Goal: Use online tool/utility: Utilize a website feature to perform a specific function

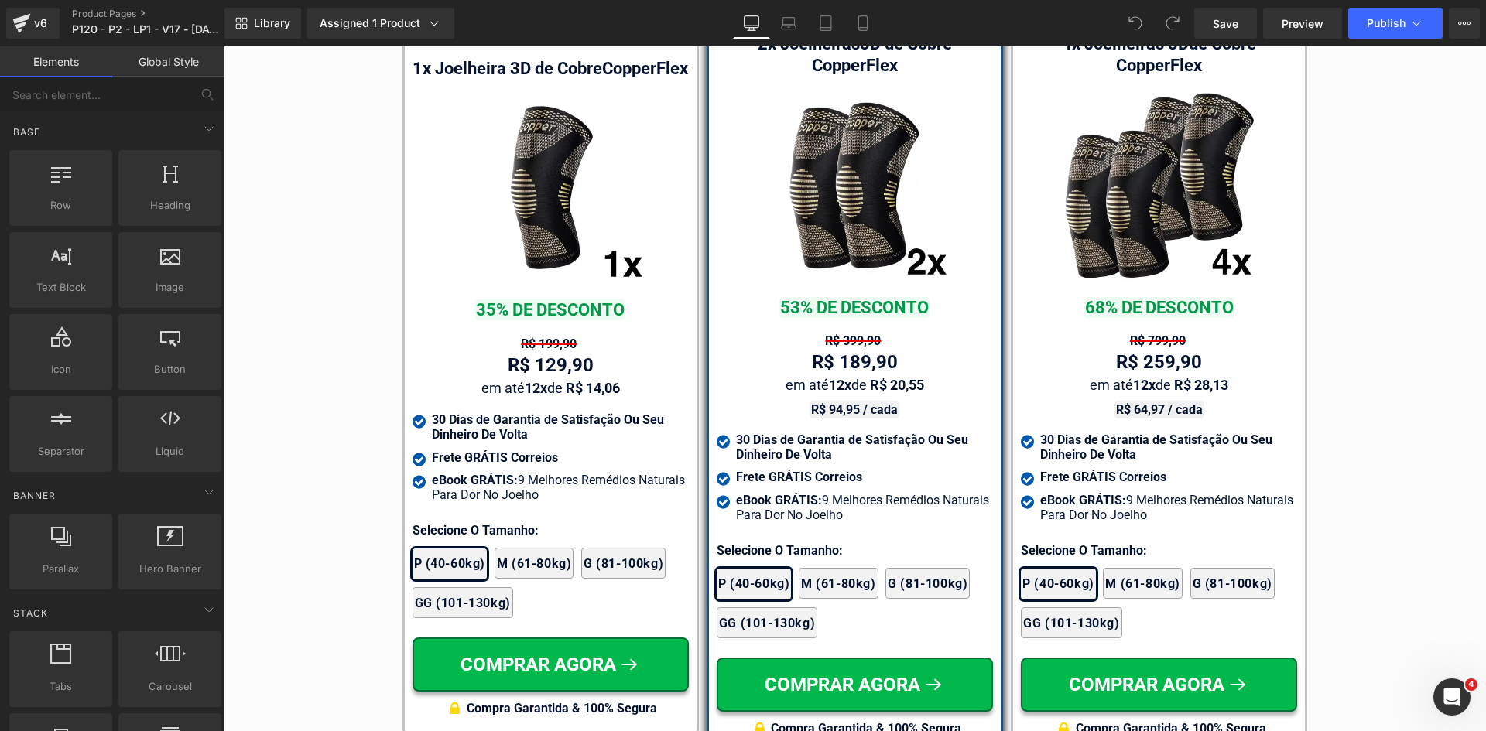
scroll to position [9136, 0]
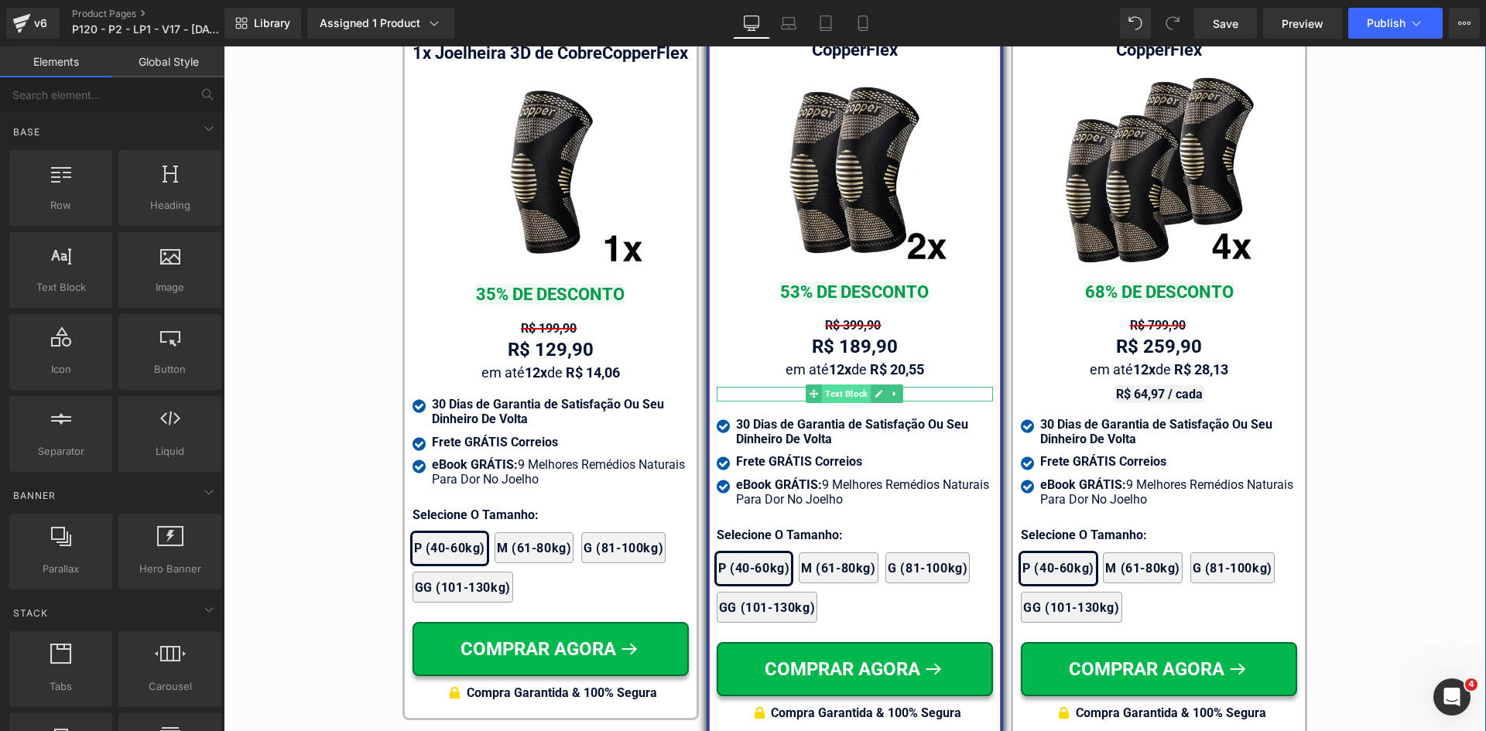
click at [826, 385] on span "Text Block" at bounding box center [846, 394] width 49 height 19
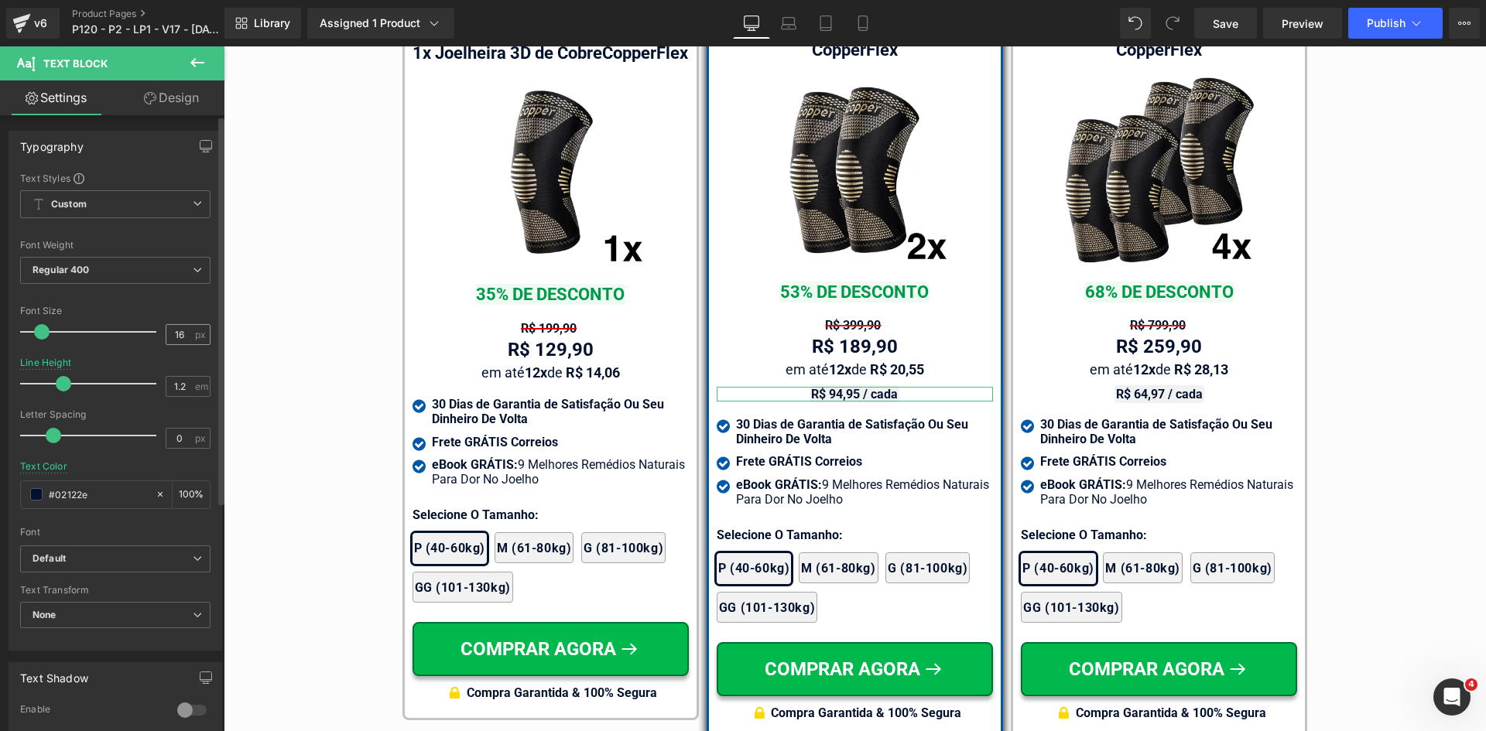
drag, startPoint x: 159, startPoint y: 335, endPoint x: 171, endPoint y: 334, distance: 12.4
click at [171, 334] on div "Font Size 16 px" at bounding box center [115, 332] width 190 height 52
drag, startPoint x: 171, startPoint y: 334, endPoint x: 216, endPoint y: 340, distance: 45.2
click at [214, 340] on div "Text Styles Custom Custom Setup Global Style Custom Setup Global Style Thin 100…" at bounding box center [115, 411] width 212 height 478
click at [170, 336] on input "118" at bounding box center [179, 334] width 27 height 19
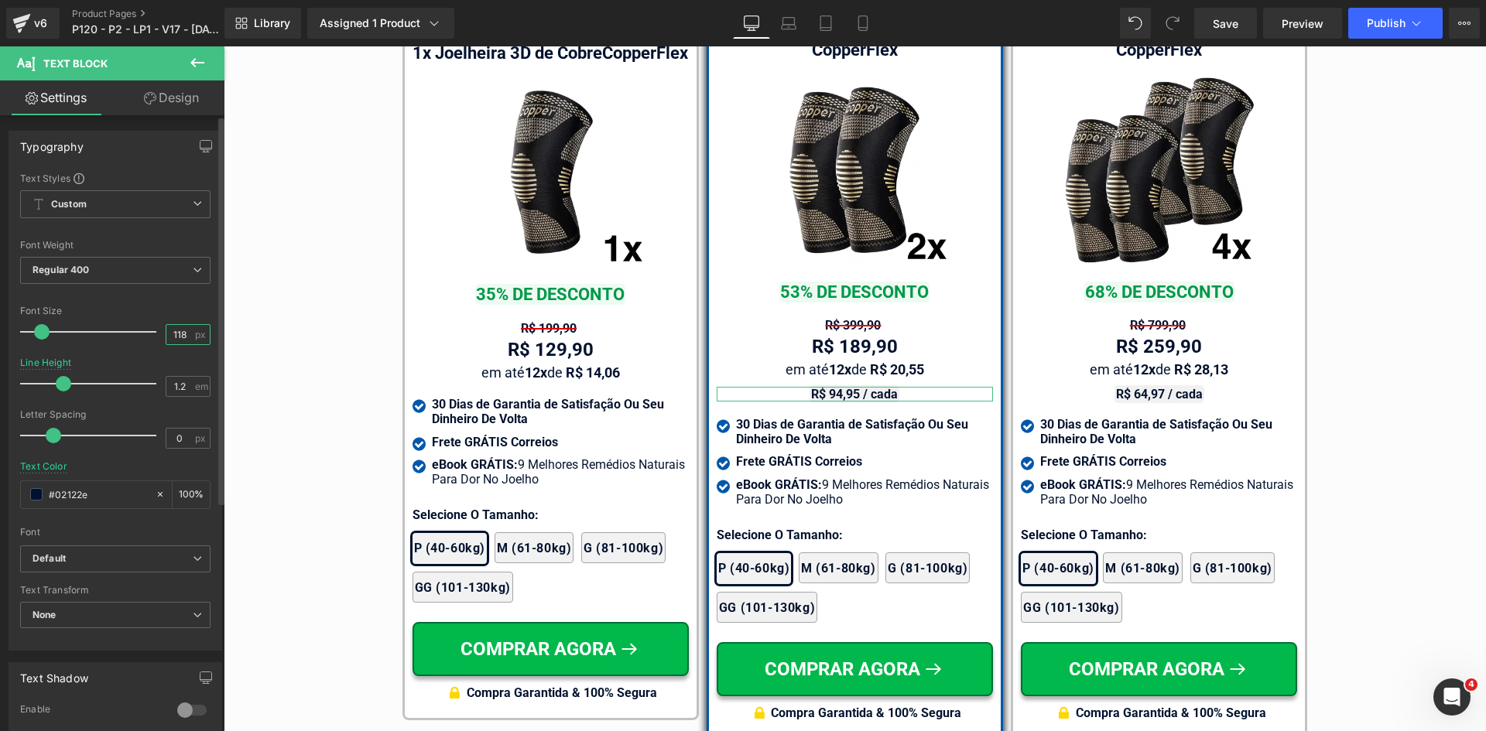
click at [170, 336] on input "118" at bounding box center [179, 334] width 27 height 19
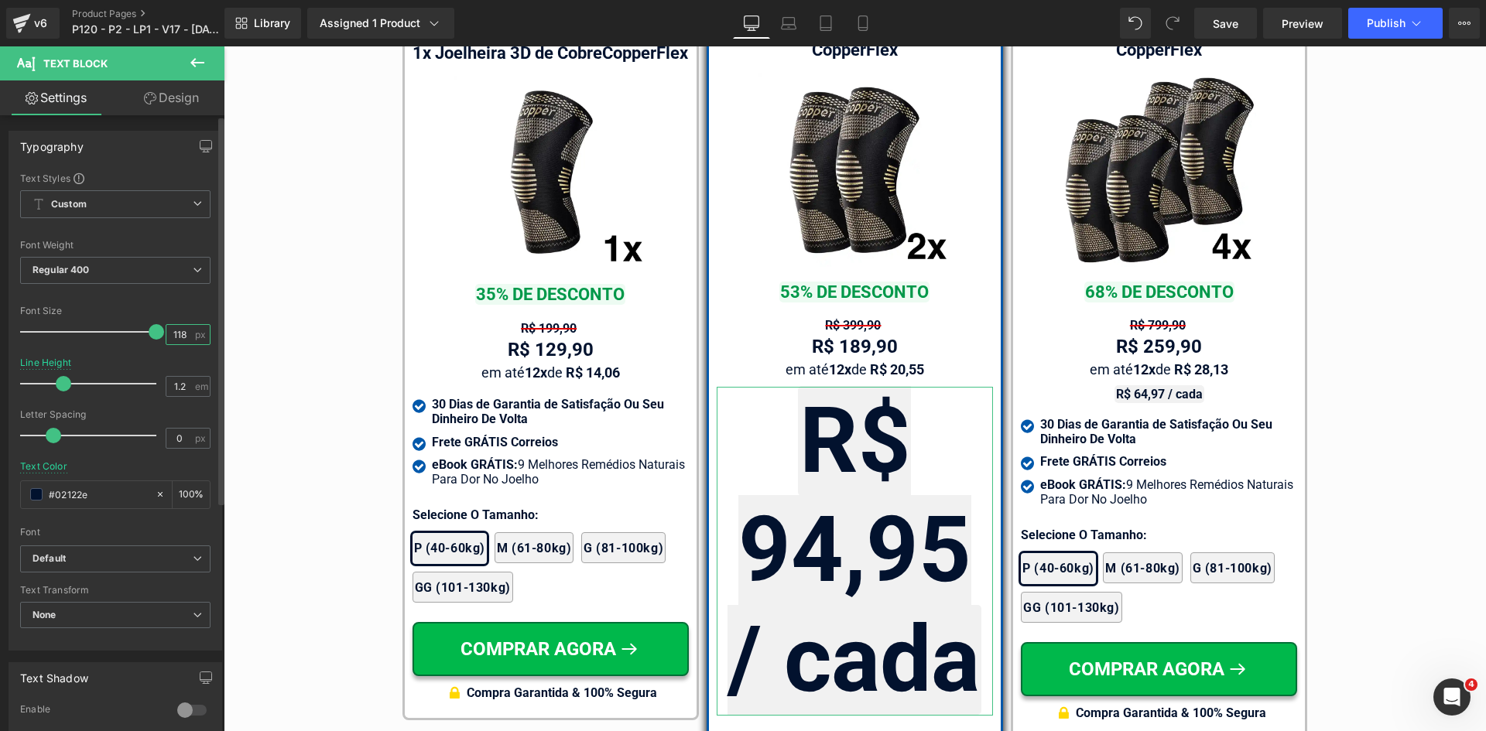
click at [170, 336] on input "118" at bounding box center [179, 334] width 27 height 19
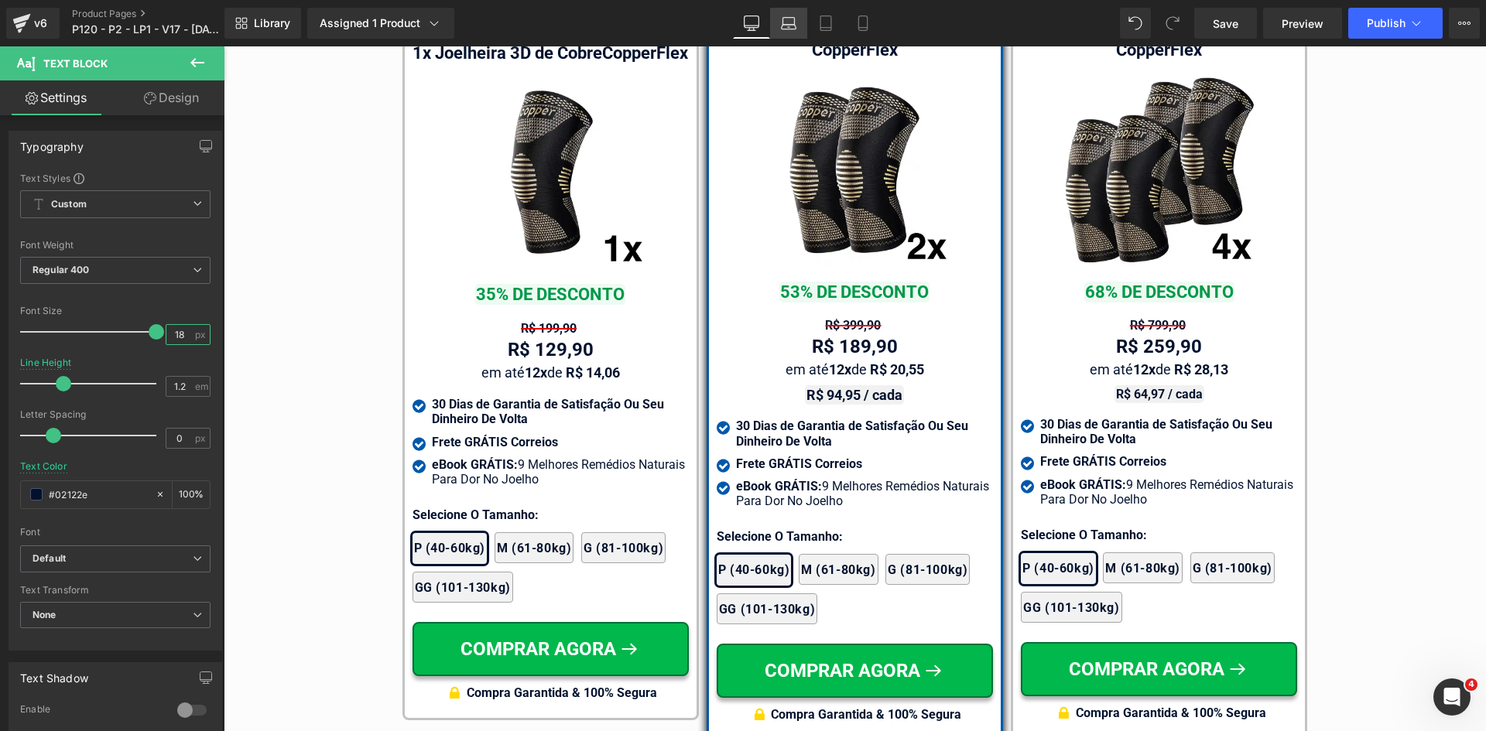
type input "18"
click at [781, 25] on icon at bounding box center [788, 22] width 15 height 15
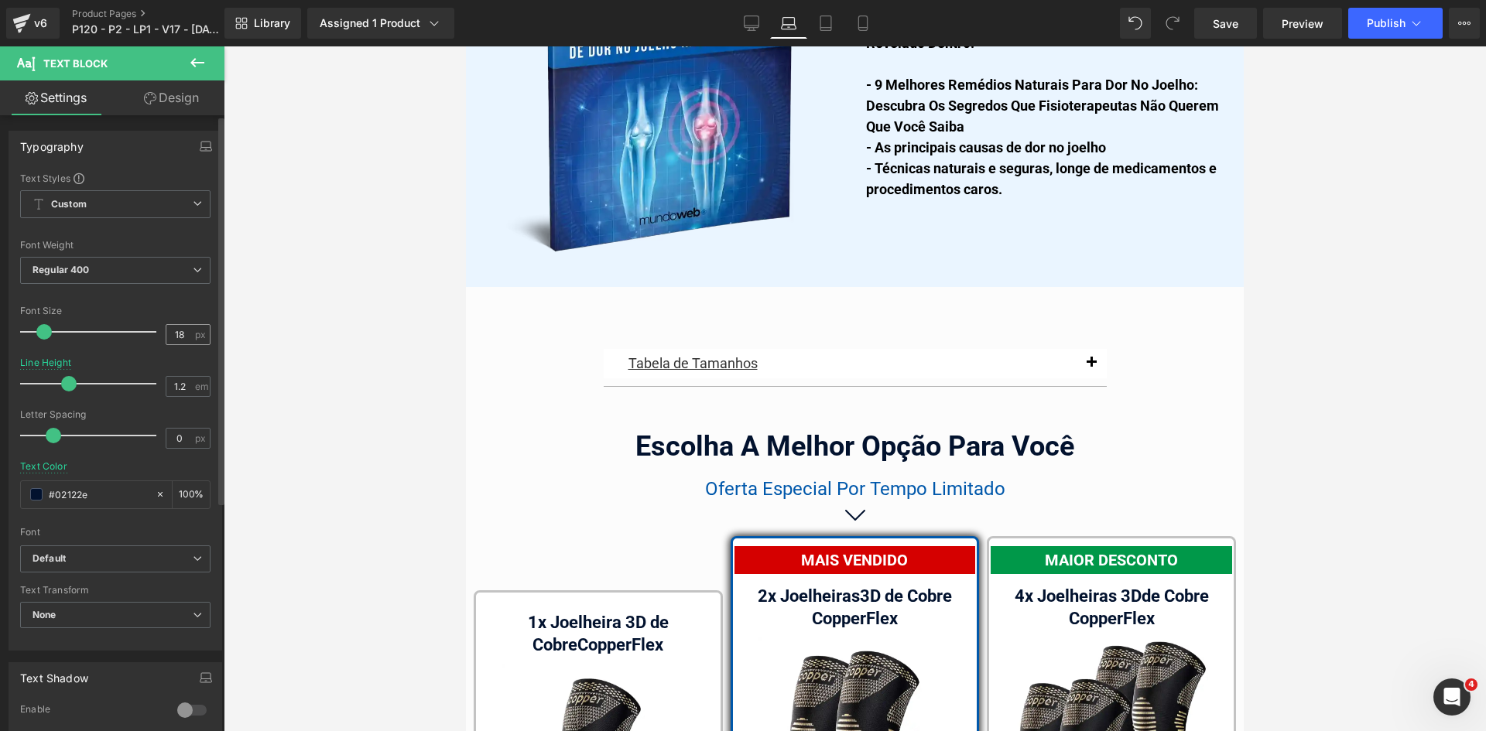
scroll to position [9784, 0]
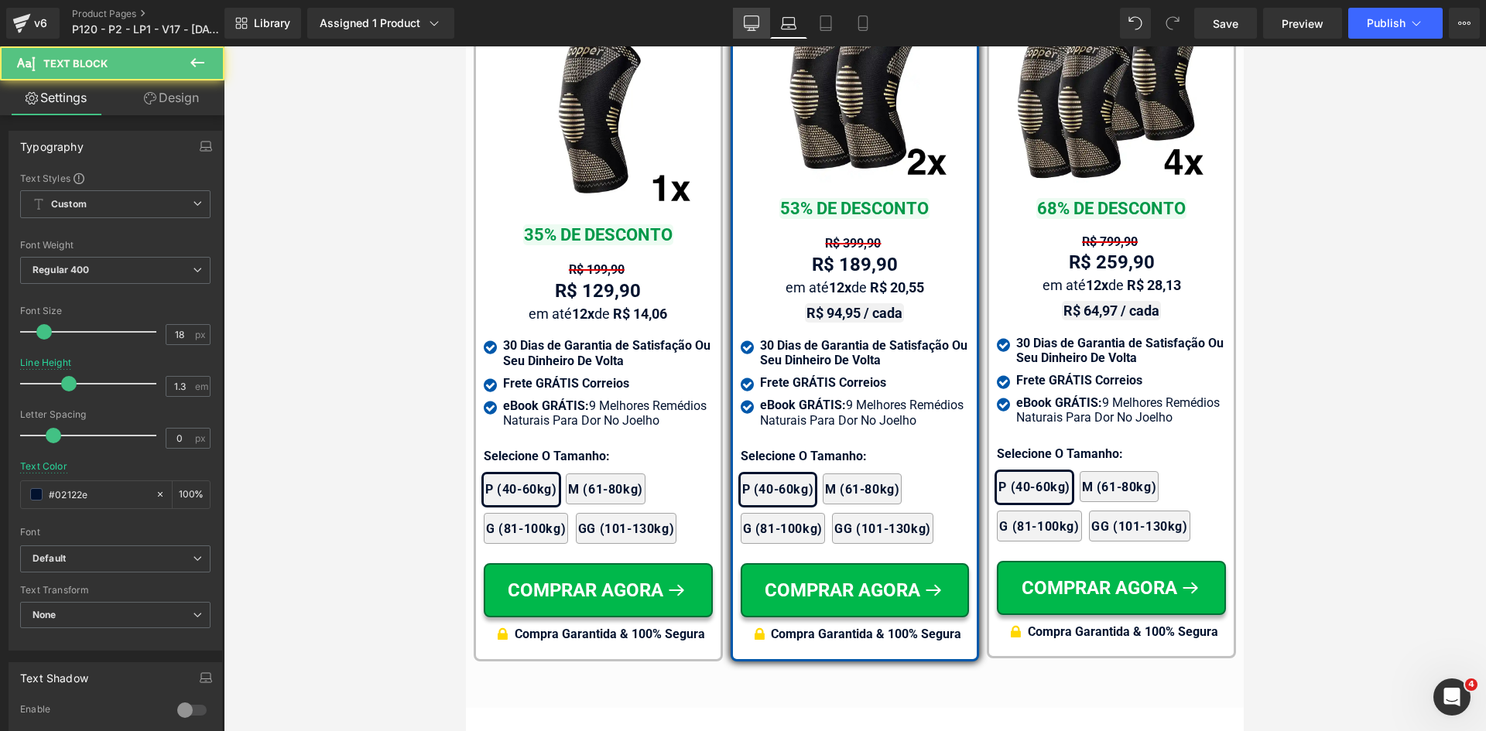
click at [751, 35] on link "Desktop" at bounding box center [751, 23] width 37 height 31
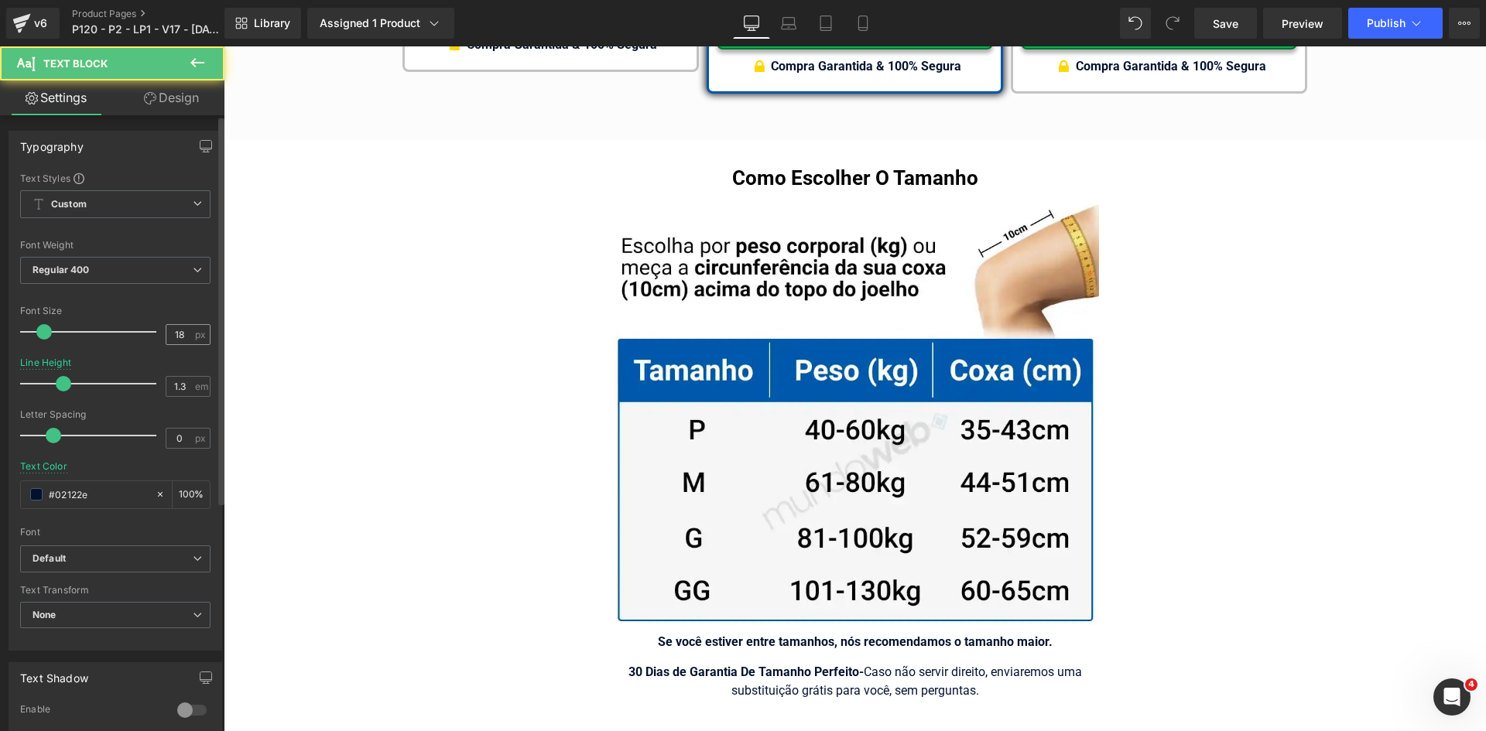
scroll to position [9231, 0]
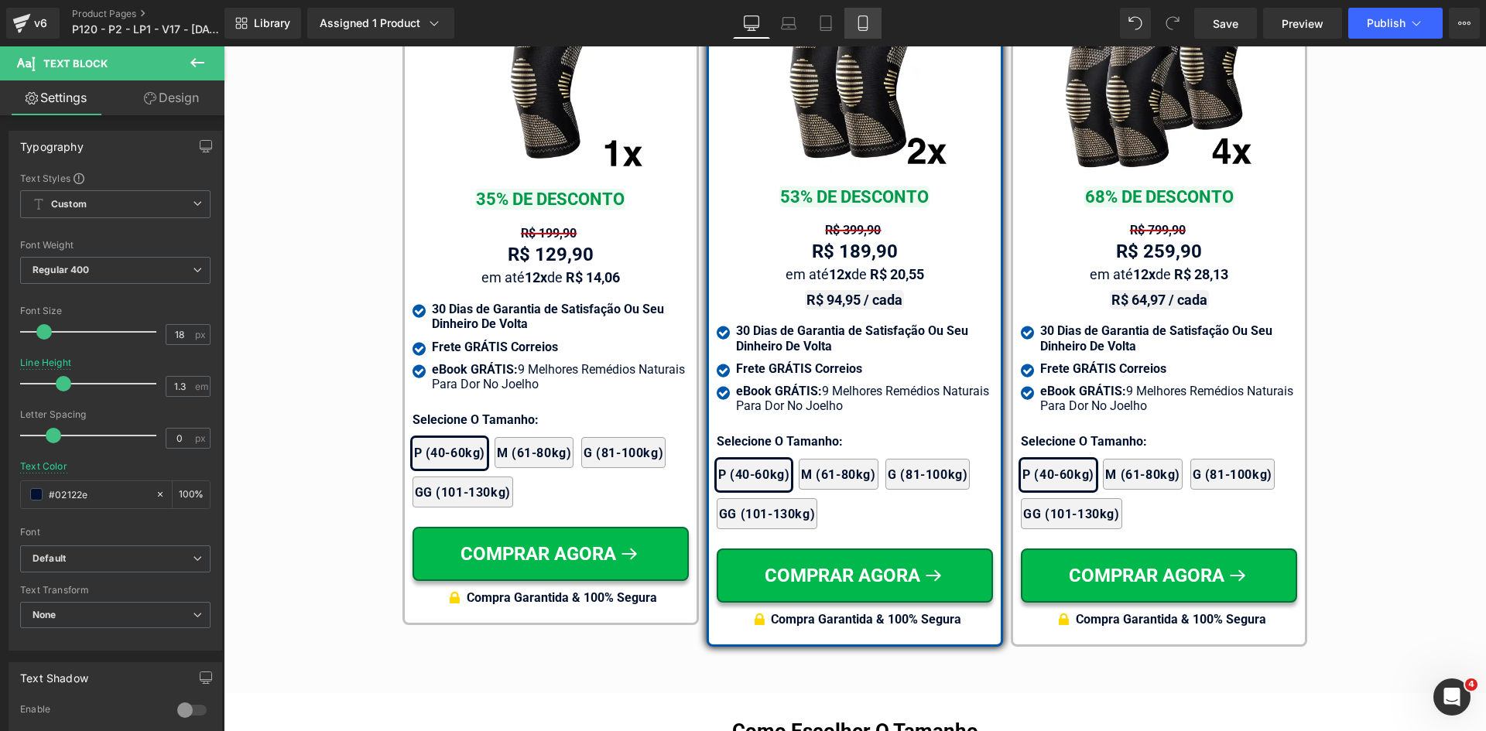
click at [865, 25] on icon at bounding box center [862, 22] width 15 height 15
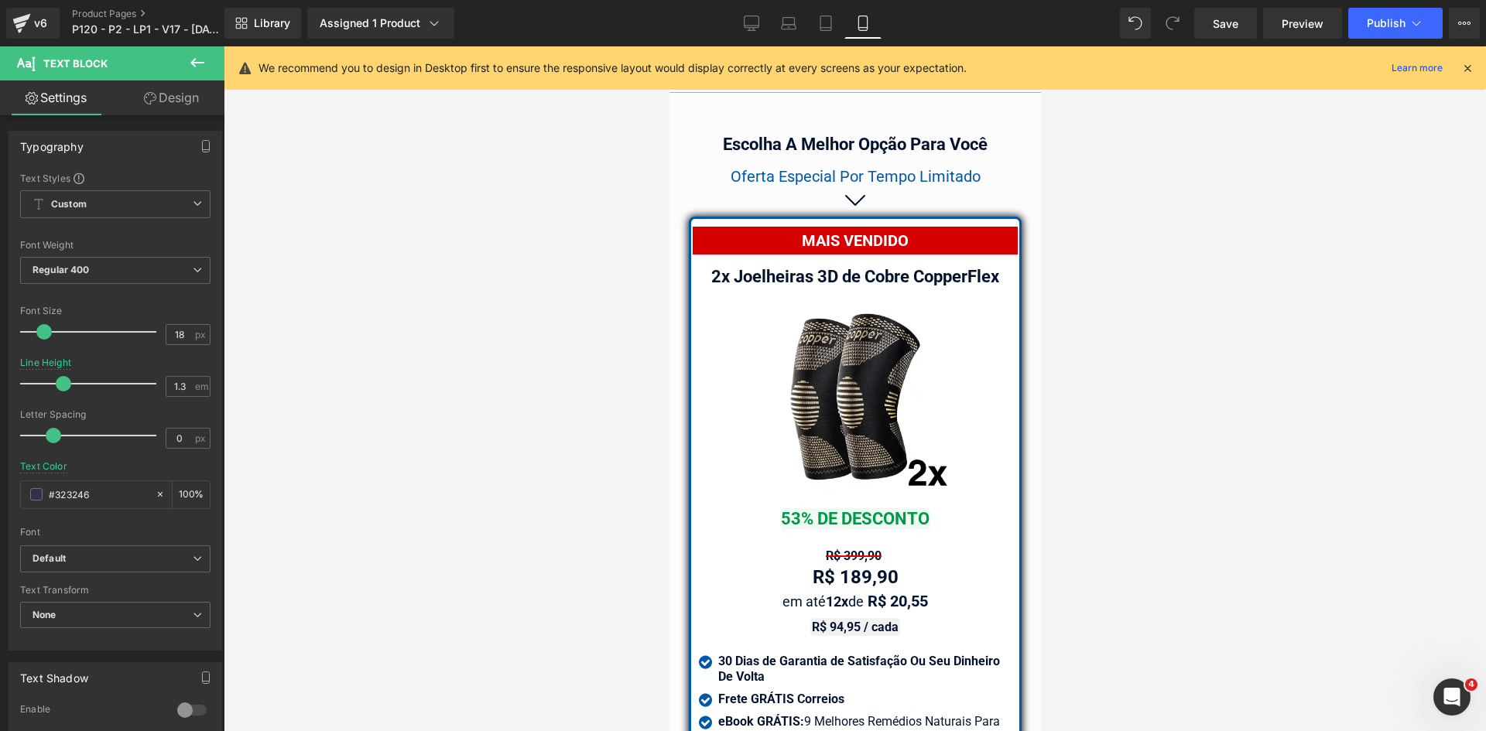
scroll to position [13597, 0]
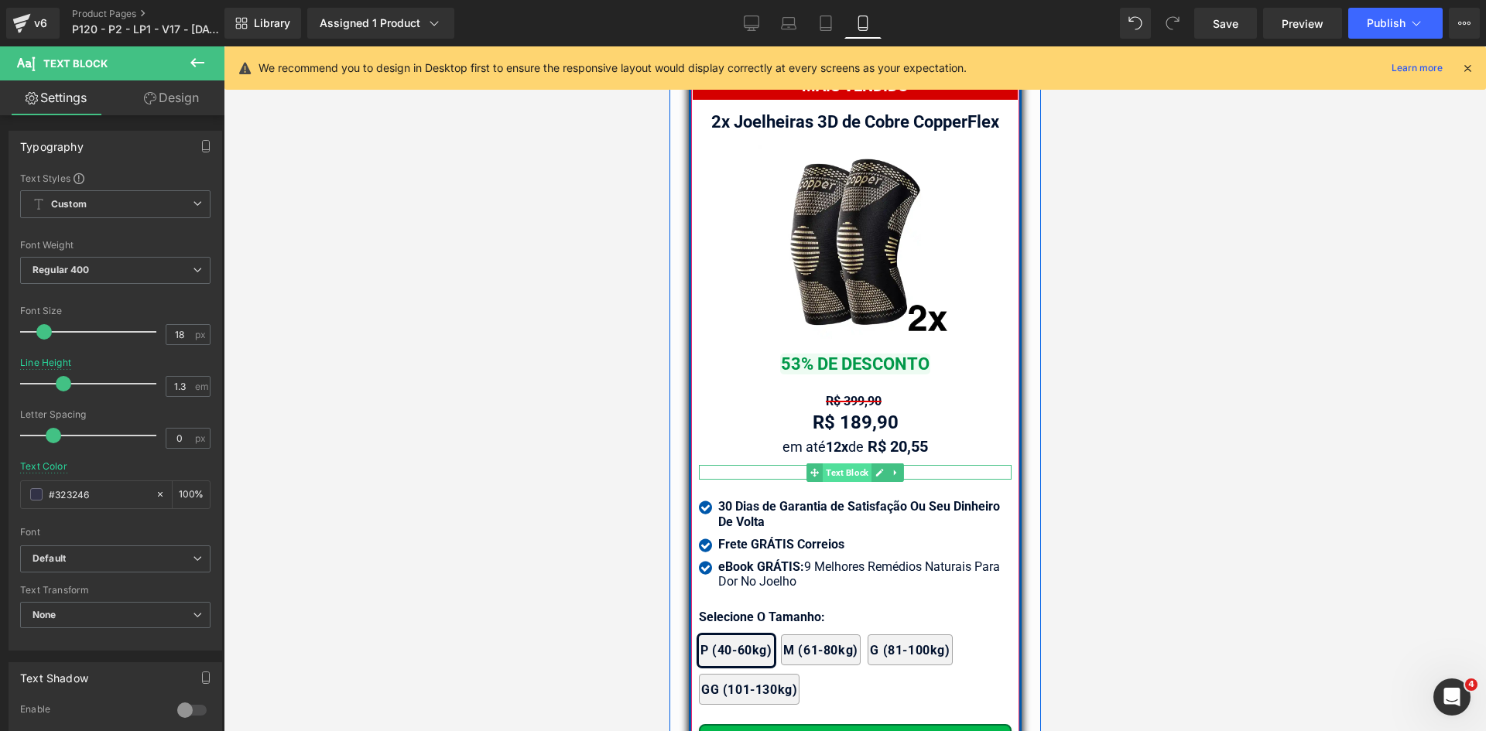
click at [846, 463] on span "Text Block" at bounding box center [846, 472] width 49 height 19
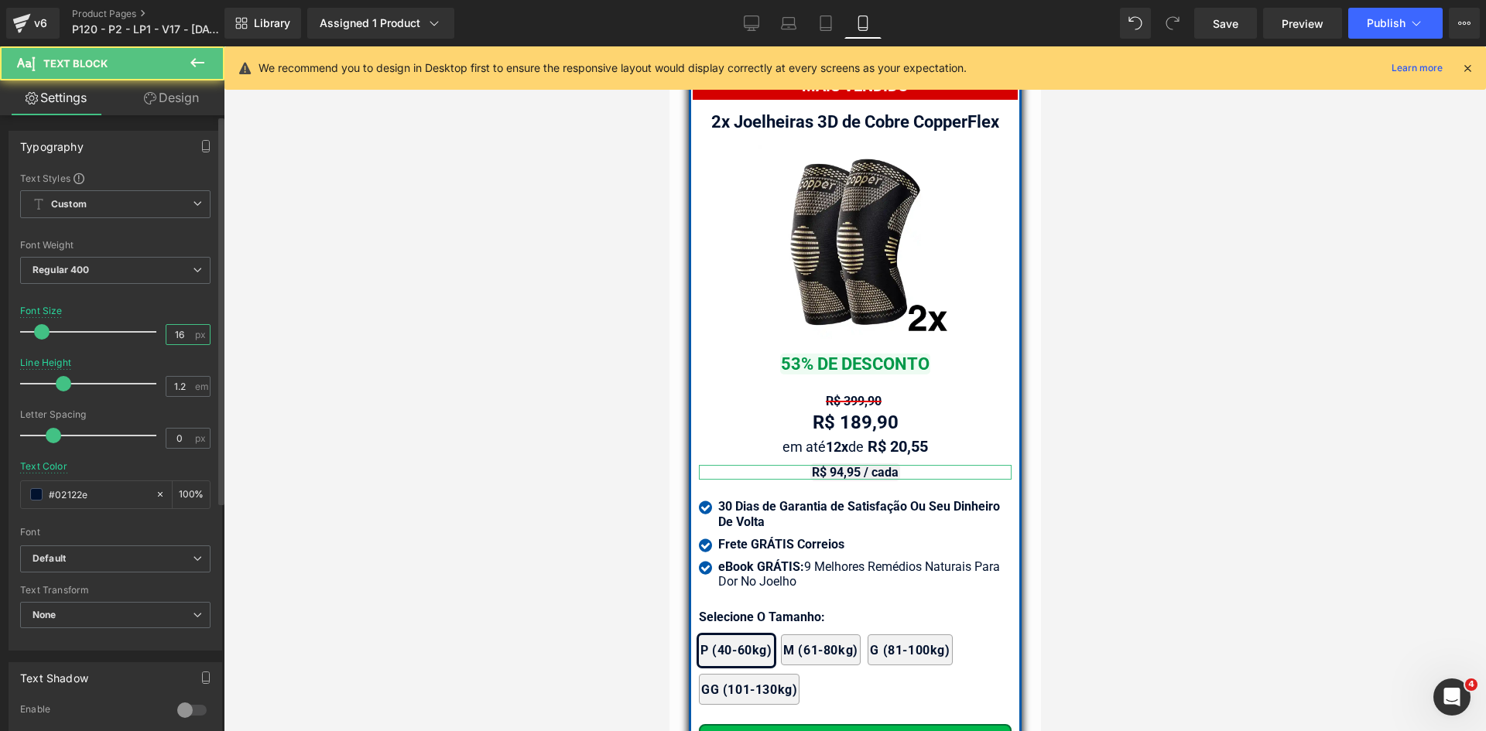
drag, startPoint x: 169, startPoint y: 339, endPoint x: 190, endPoint y: 335, distance: 21.2
click at [190, 335] on div "16 px" at bounding box center [188, 334] width 45 height 21
type input "18"
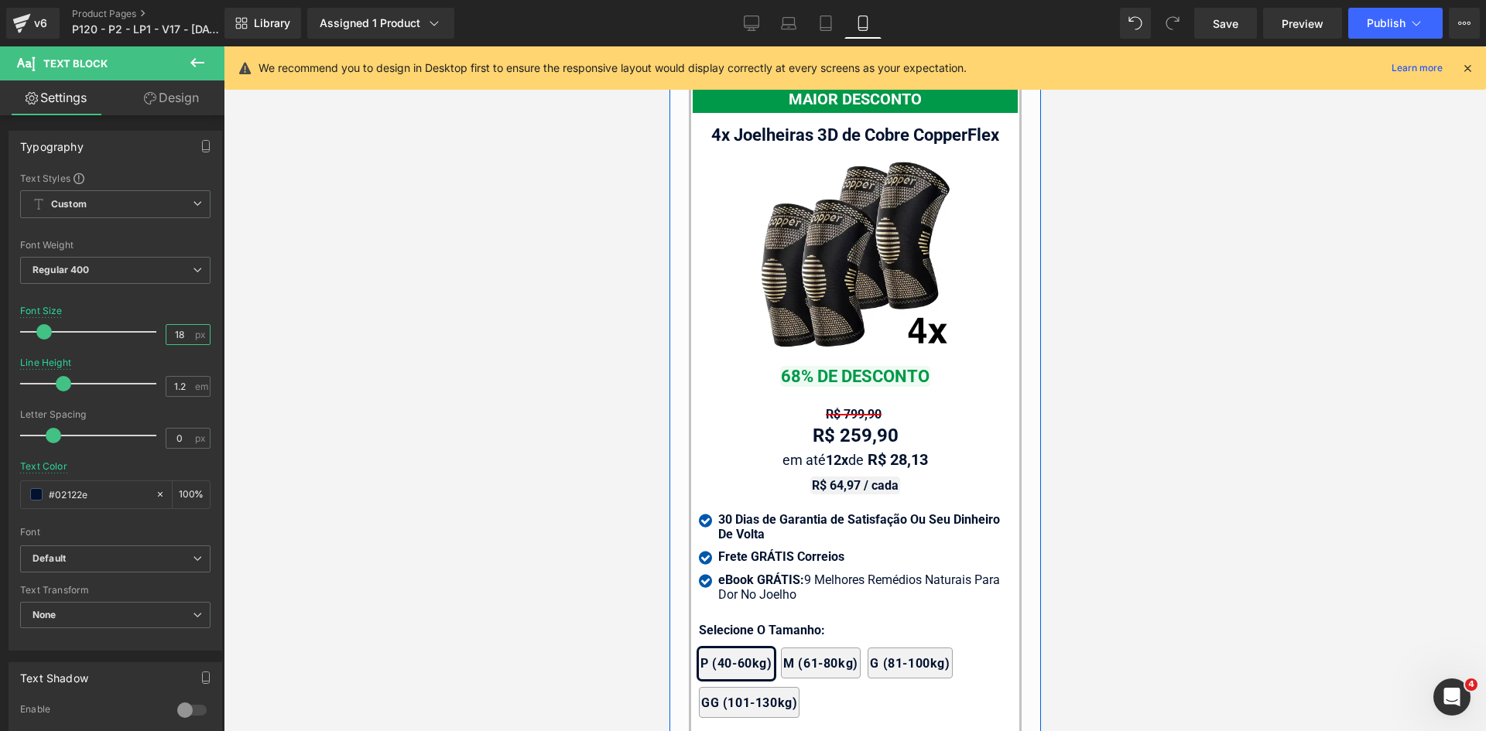
scroll to position [14449, 0]
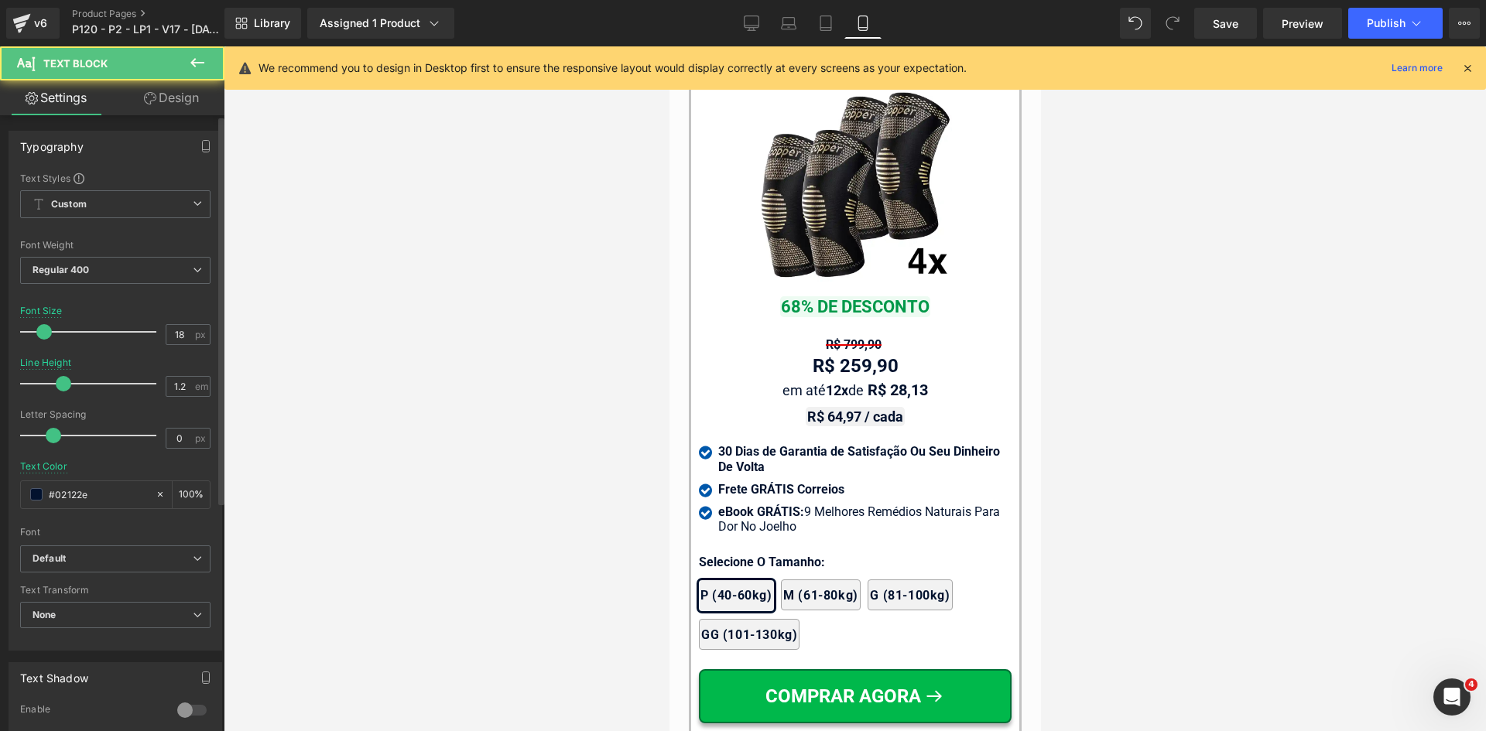
click at [826, 26] on icon at bounding box center [825, 22] width 15 height 15
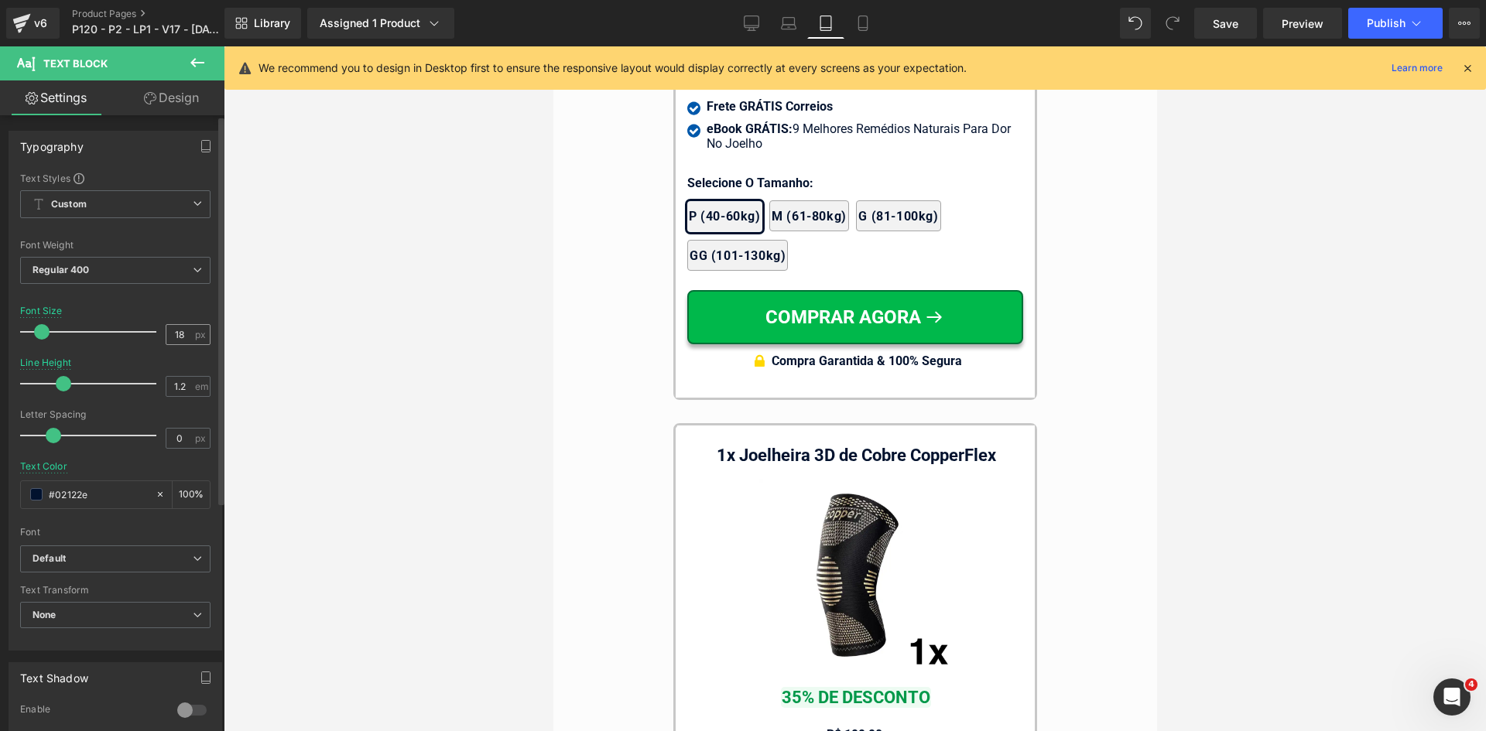
scroll to position [14068, 0]
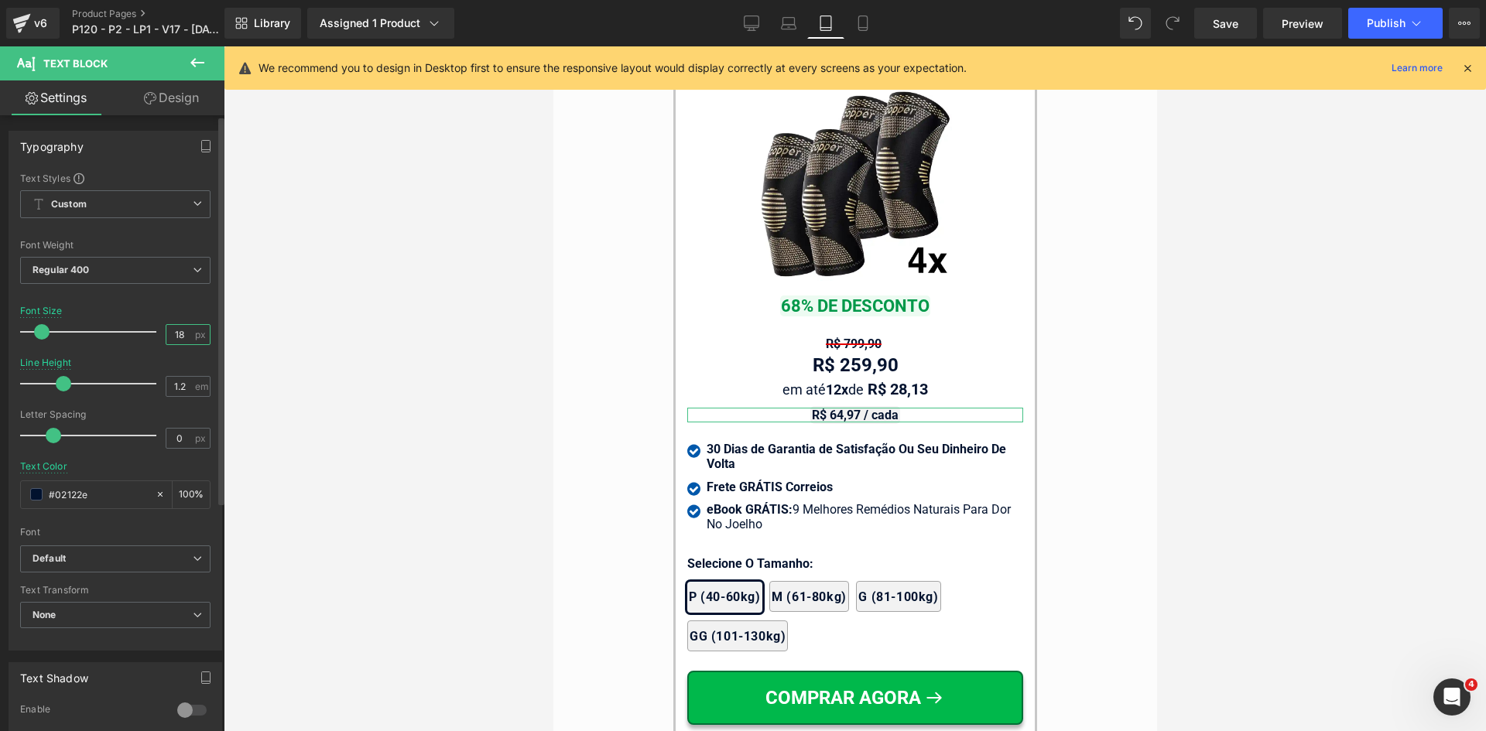
drag, startPoint x: 173, startPoint y: 330, endPoint x: 189, endPoint y: 336, distance: 16.4
click at [189, 336] on div "18 px" at bounding box center [188, 334] width 45 height 21
type input "18"
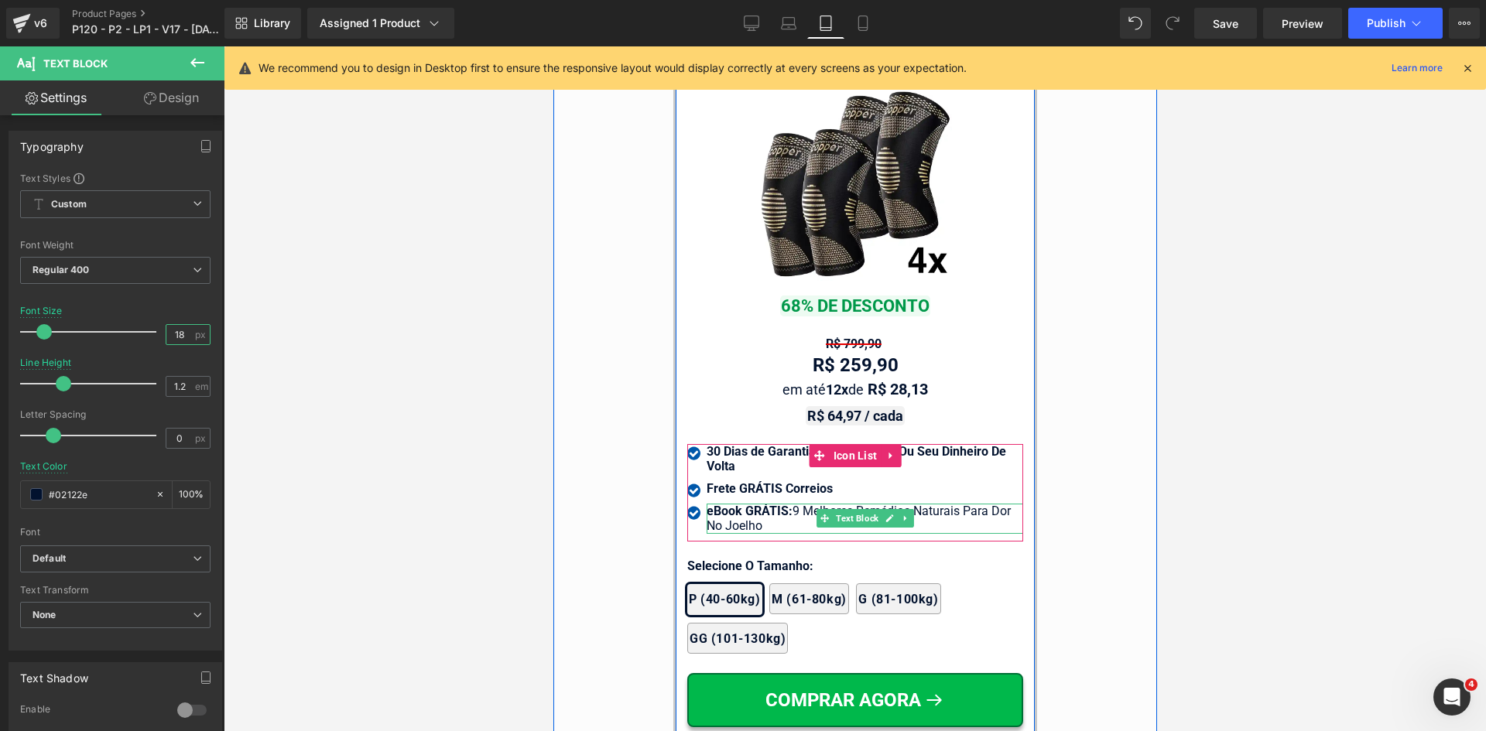
scroll to position [13449, 0]
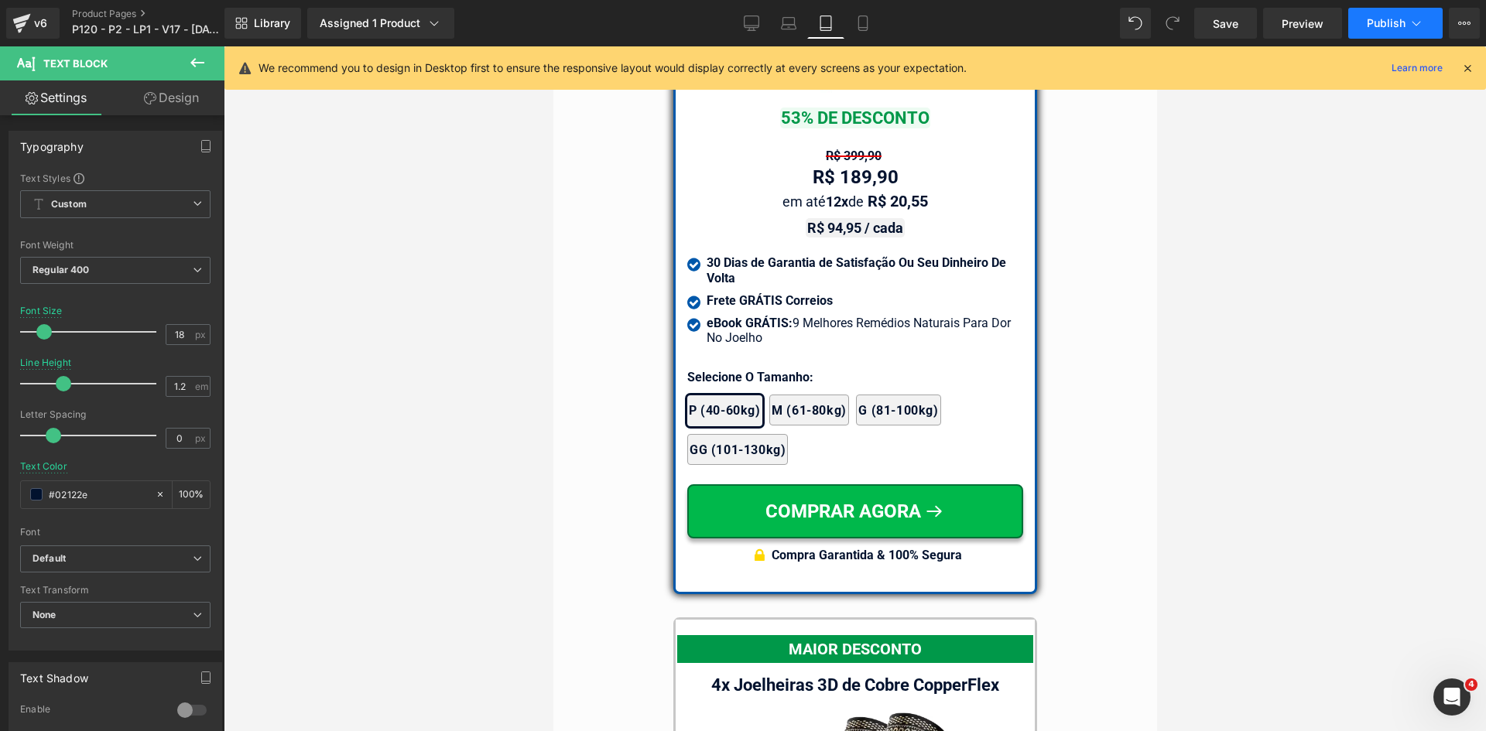
click at [1388, 23] on span "Publish" at bounding box center [1385, 23] width 39 height 12
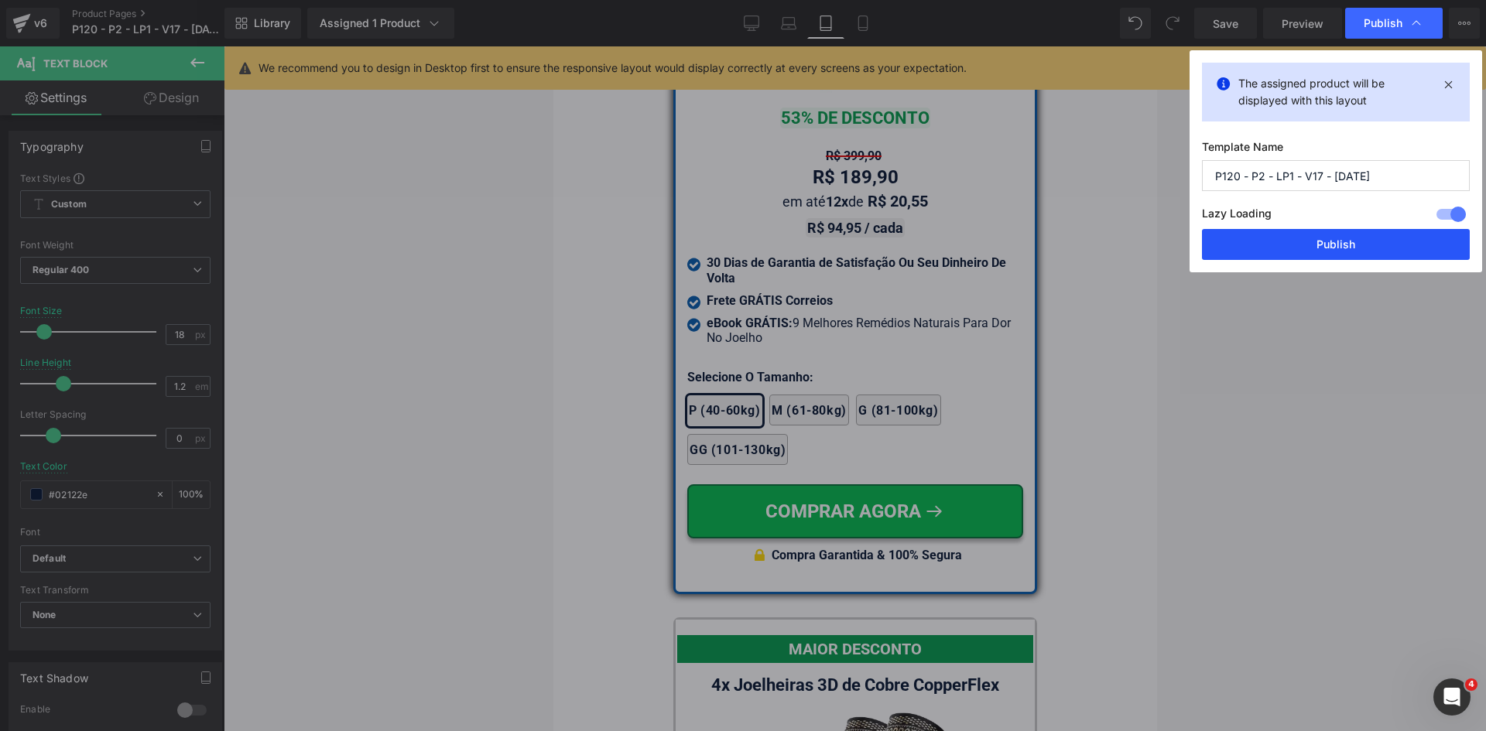
click at [1313, 243] on button "Publish" at bounding box center [1336, 244] width 268 height 31
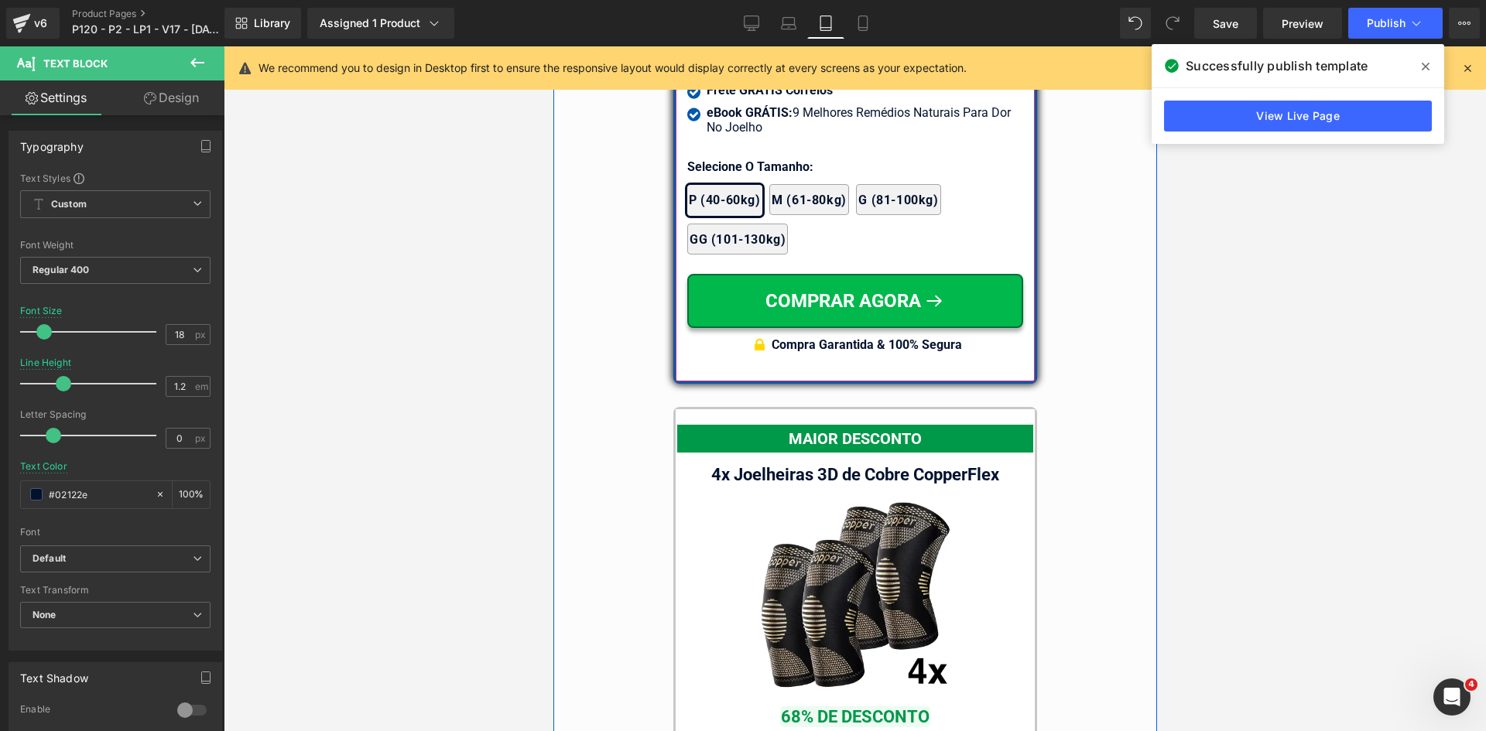
scroll to position [13681, 0]
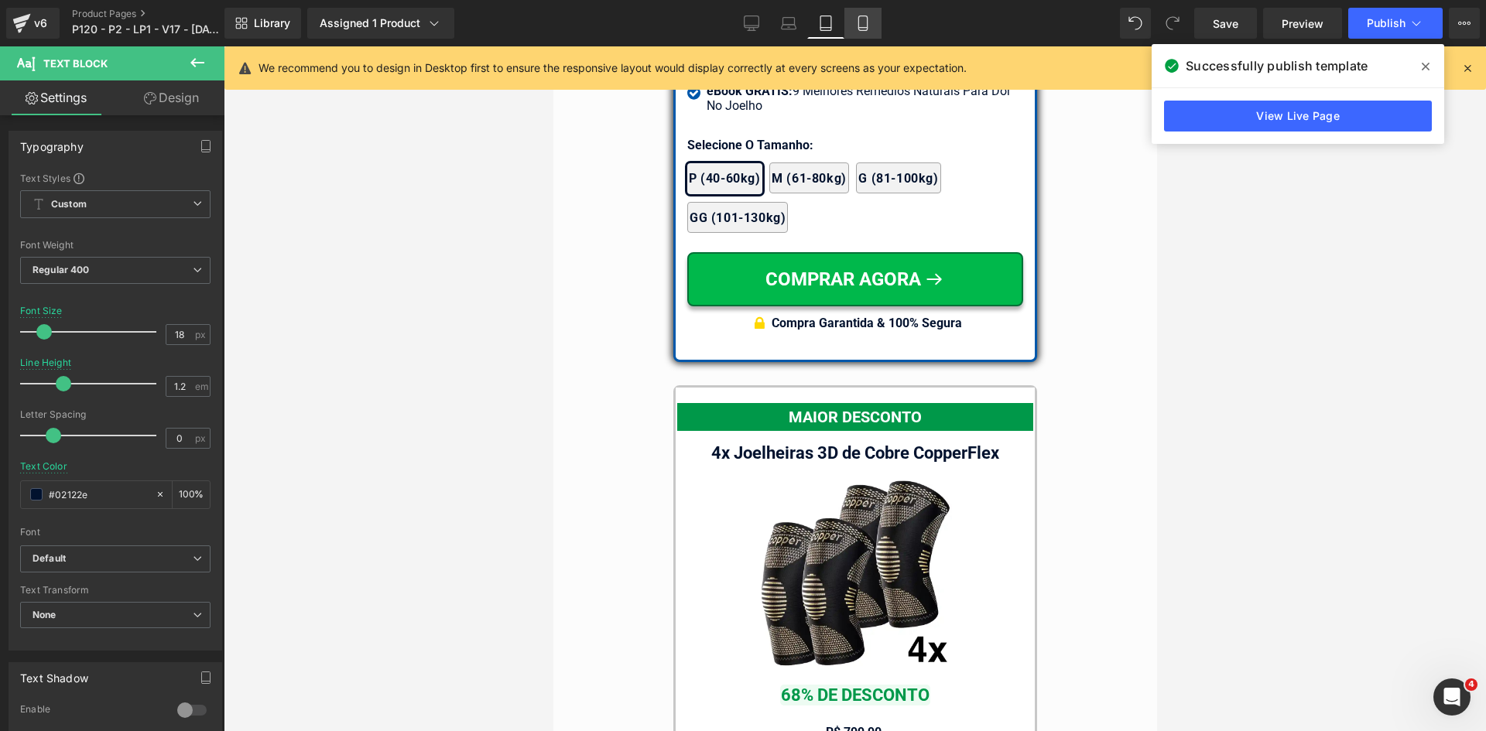
drag, startPoint x: 862, startPoint y: 15, endPoint x: 197, endPoint y: 76, distance: 668.2
click at [862, 16] on icon at bounding box center [862, 23] width 9 height 15
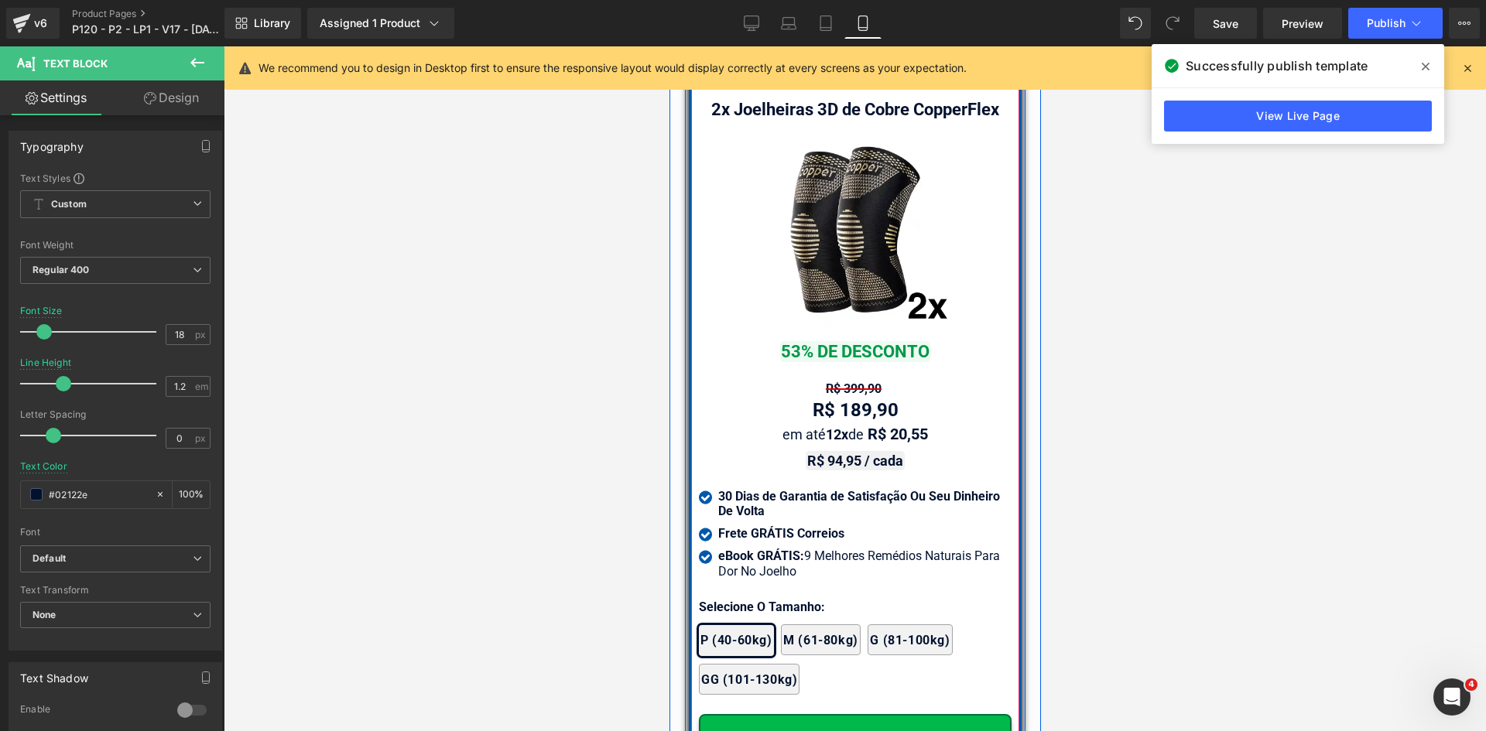
scroll to position [13621, 0]
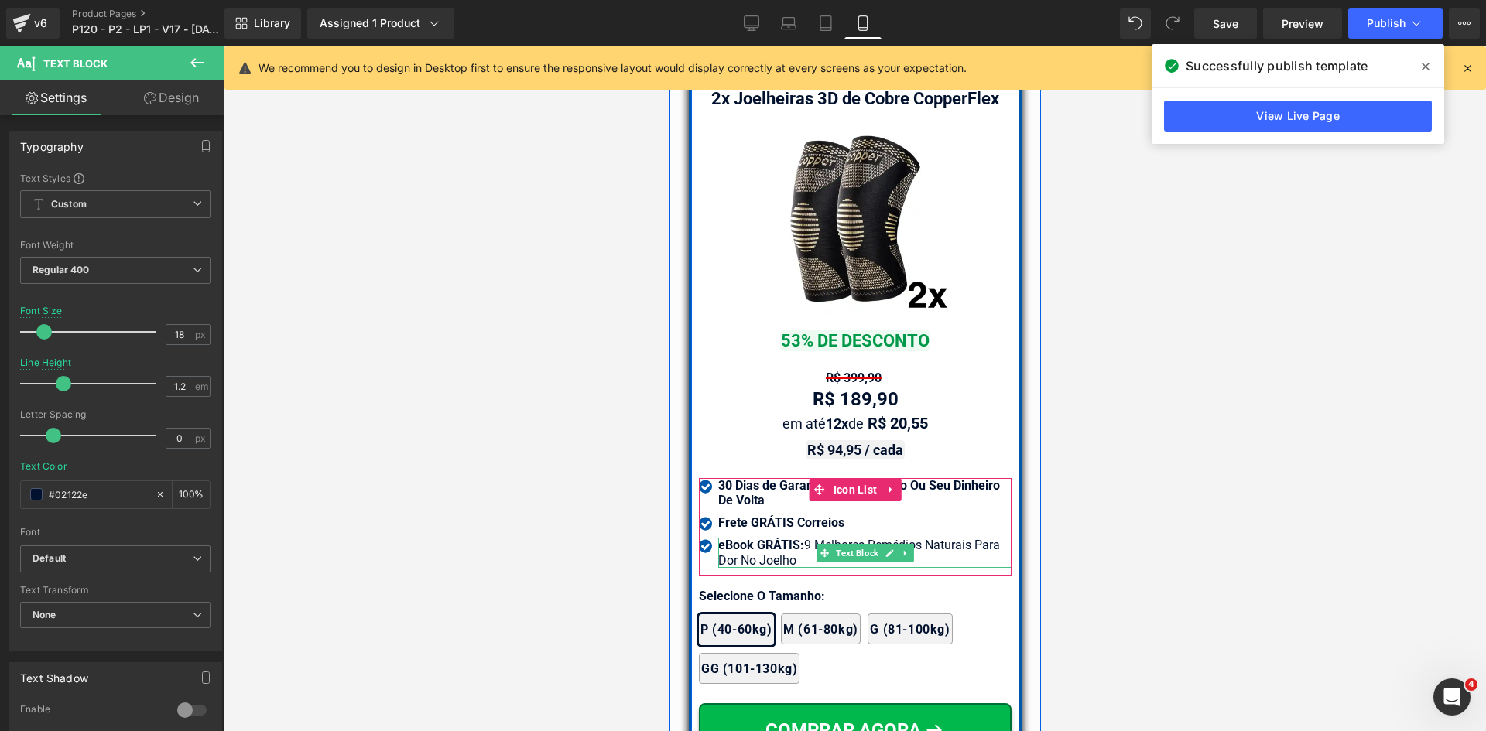
click at [752, 554] on div "eBook GRÁTIS: 9 Melhores Remédios Naturais Para Dor No Joelho" at bounding box center [863, 552] width 293 height 29
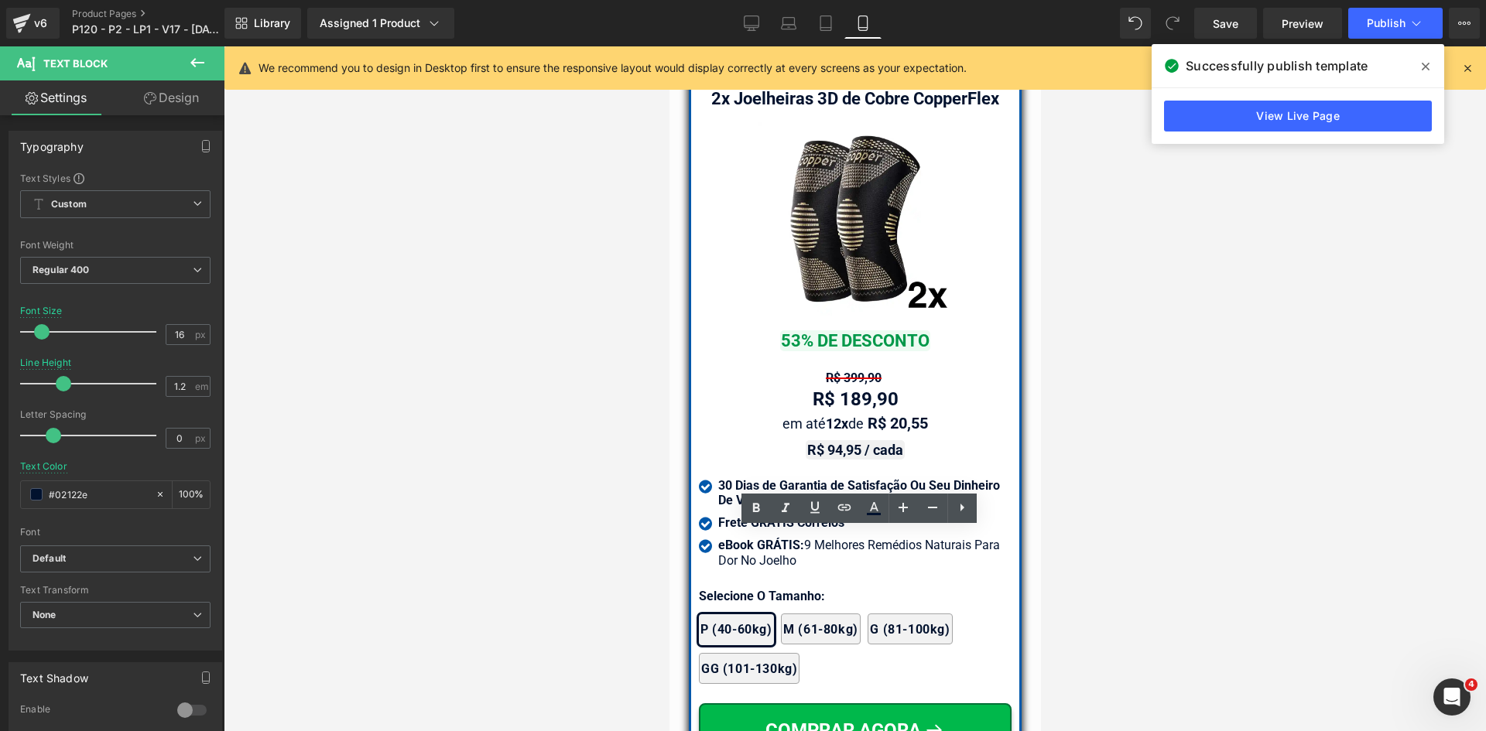
click at [1207, 552] on div at bounding box center [855, 388] width 1262 height 685
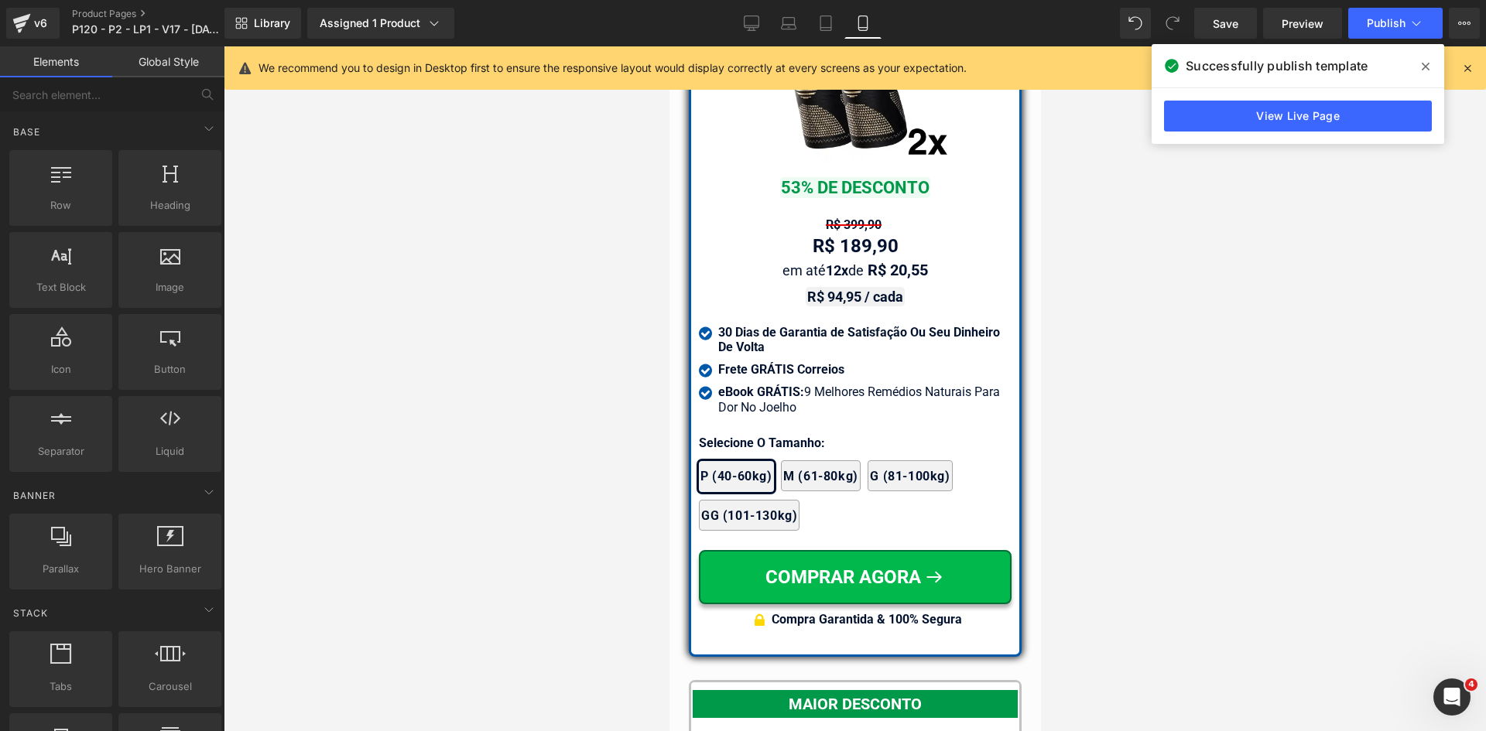
scroll to position [13775, 0]
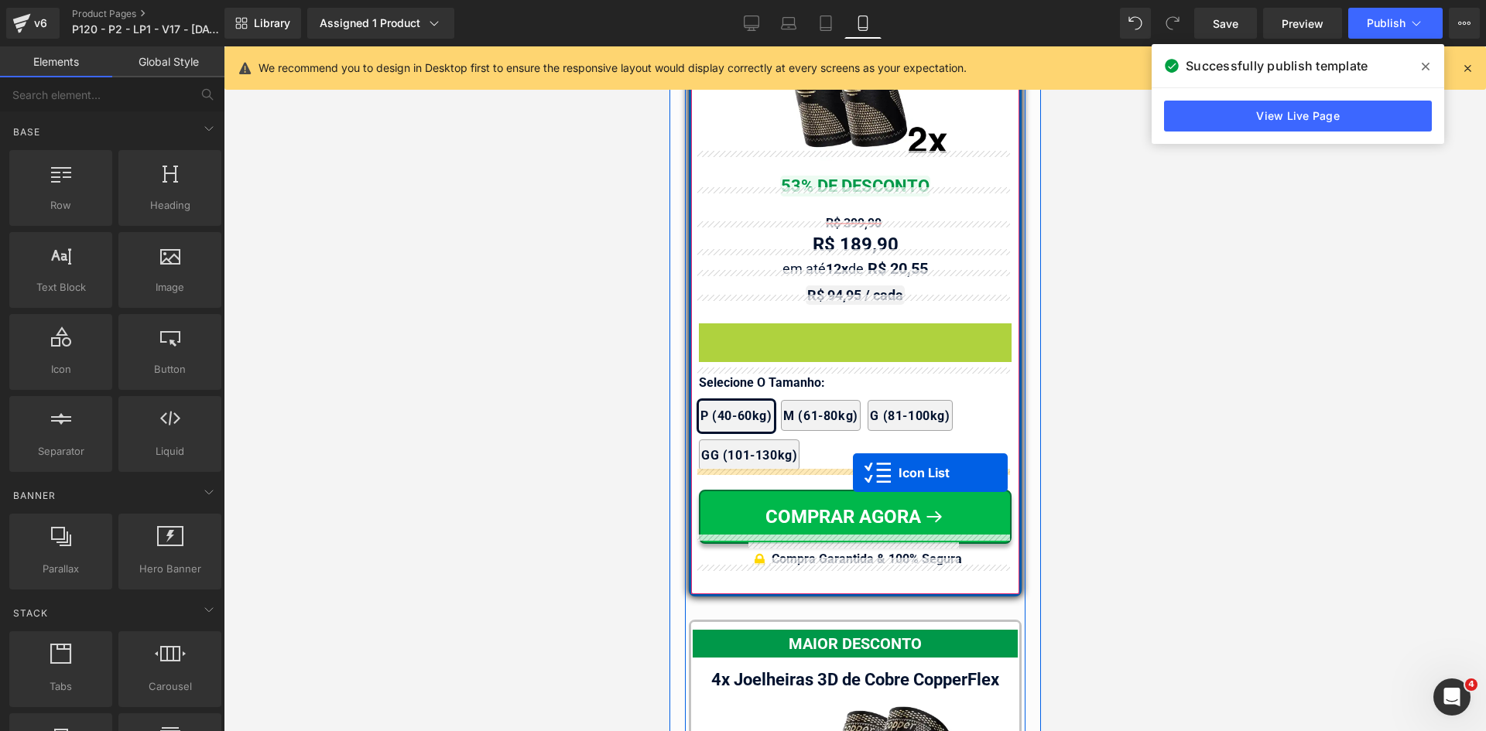
drag, startPoint x: 836, startPoint y: 323, endPoint x: 852, endPoint y: 473, distance: 150.9
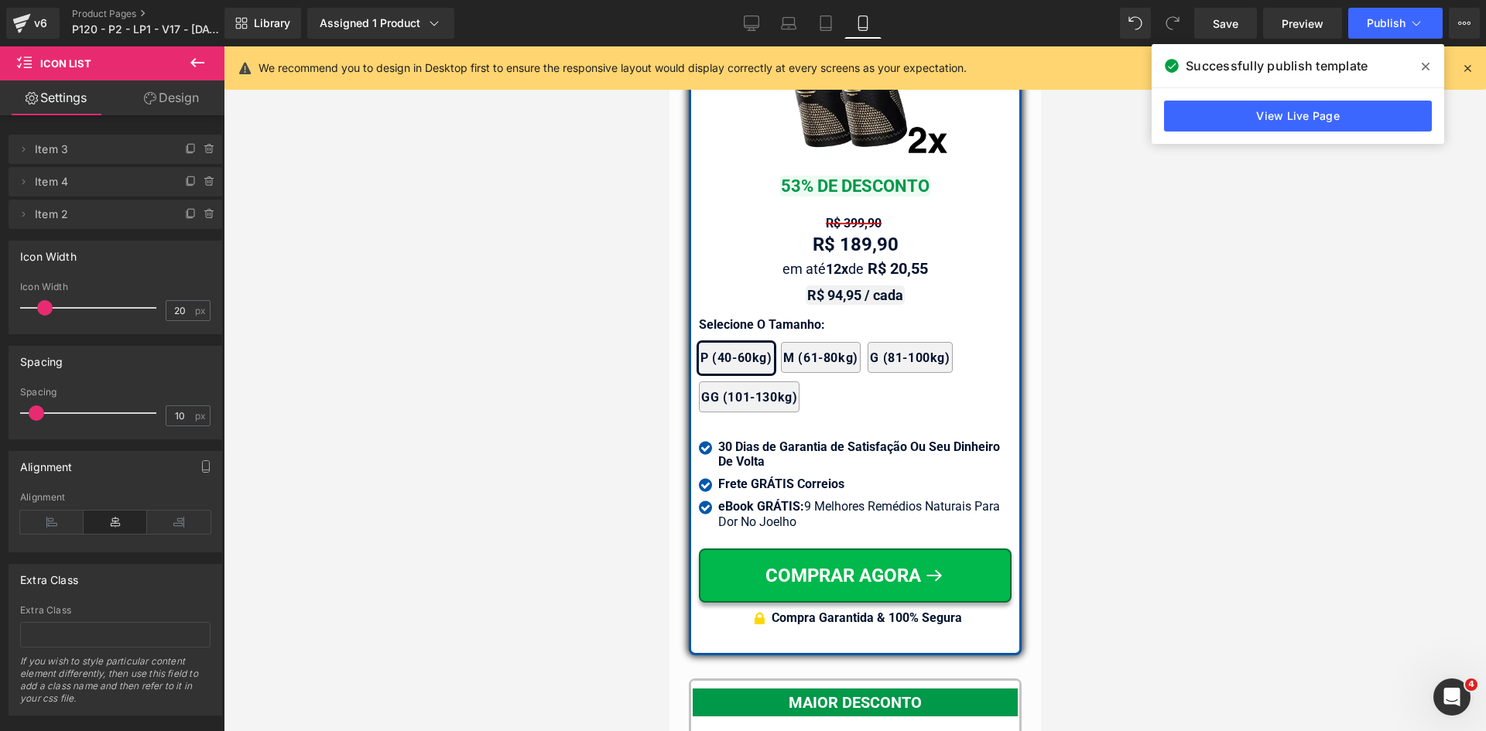
drag, startPoint x: 1124, startPoint y: 340, endPoint x: 1061, endPoint y: 340, distance: 62.7
click at [1123, 341] on div at bounding box center [855, 388] width 1262 height 685
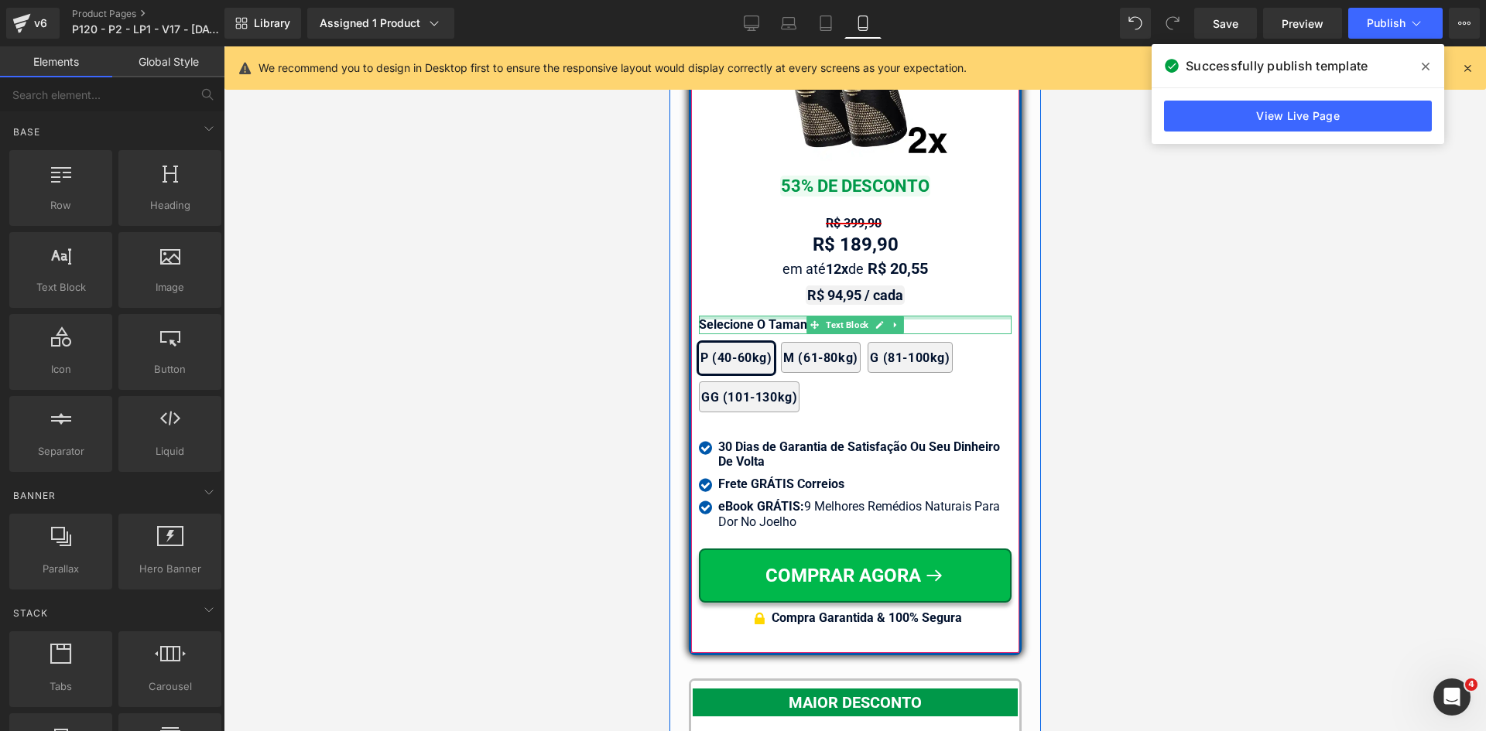
click at [779, 316] on div at bounding box center [854, 318] width 313 height 4
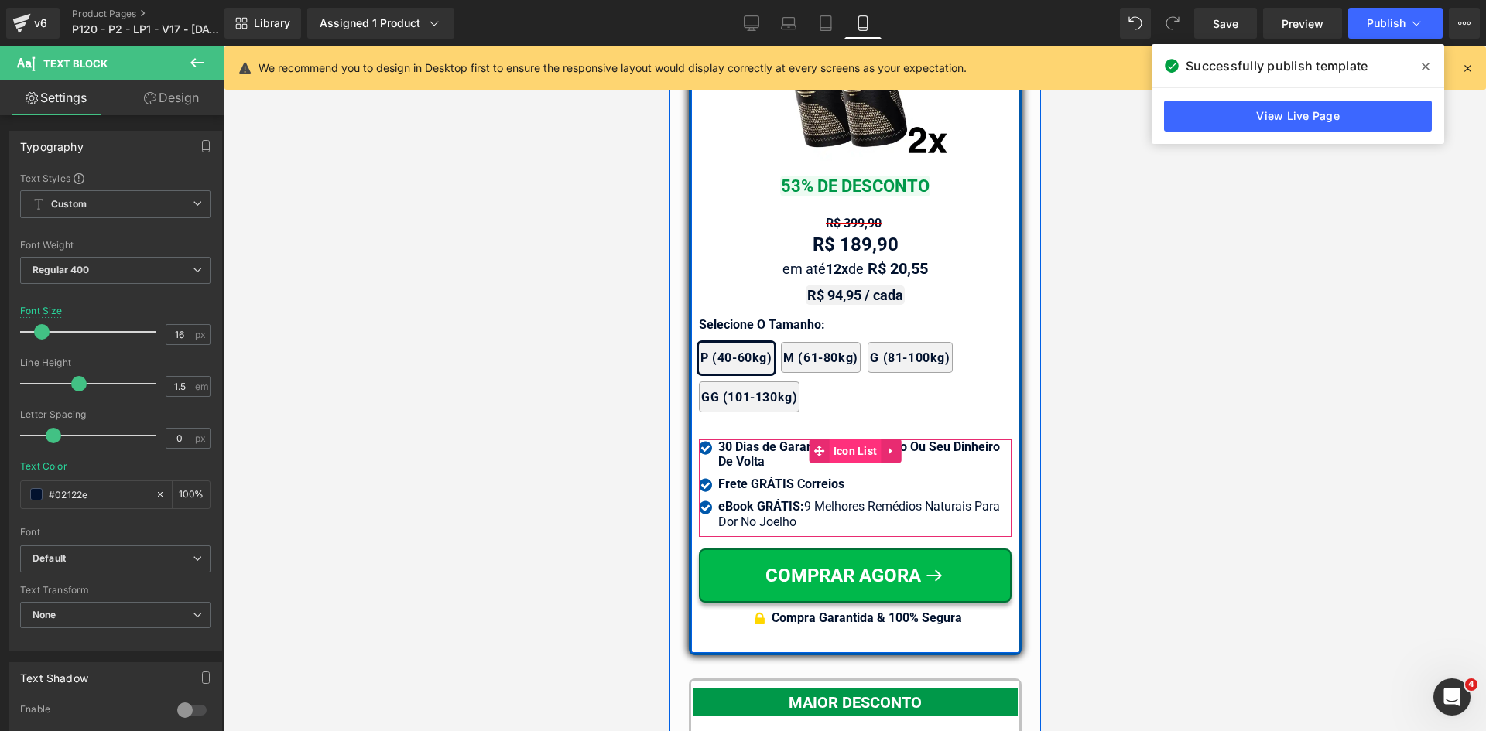
click at [843, 439] on span "Icon List" at bounding box center [855, 450] width 52 height 23
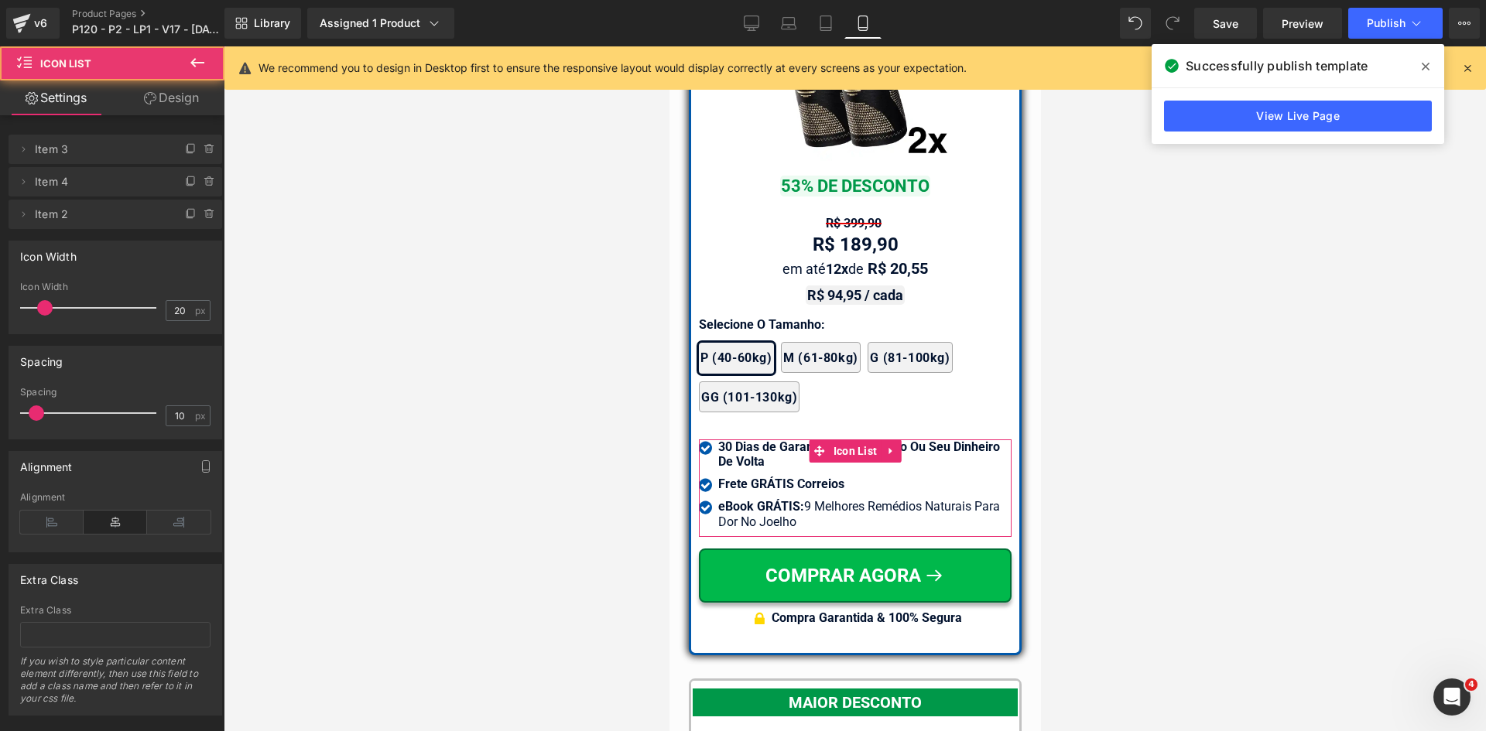
click at [162, 99] on link "Design" at bounding box center [171, 97] width 112 height 35
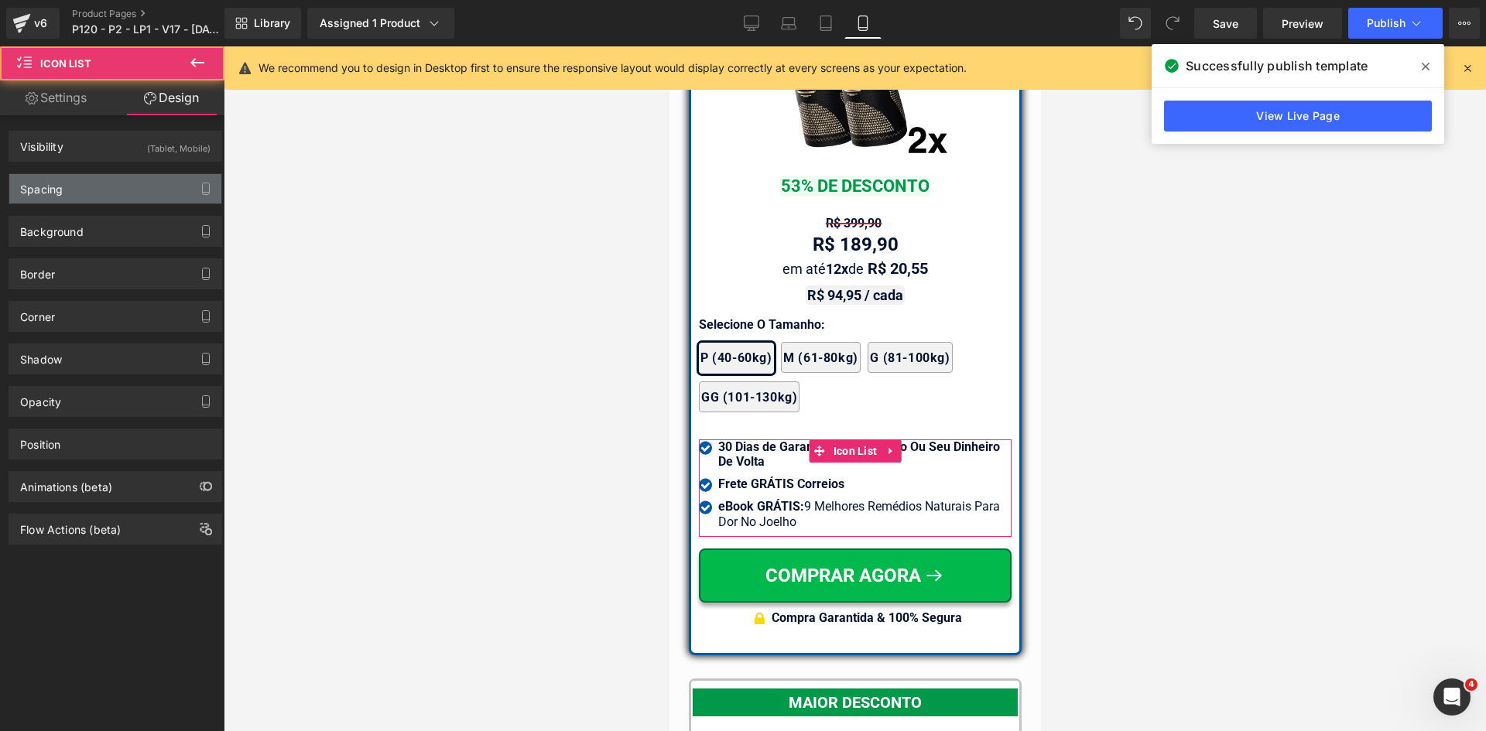
click at [97, 193] on div "Spacing" at bounding box center [115, 188] width 212 height 29
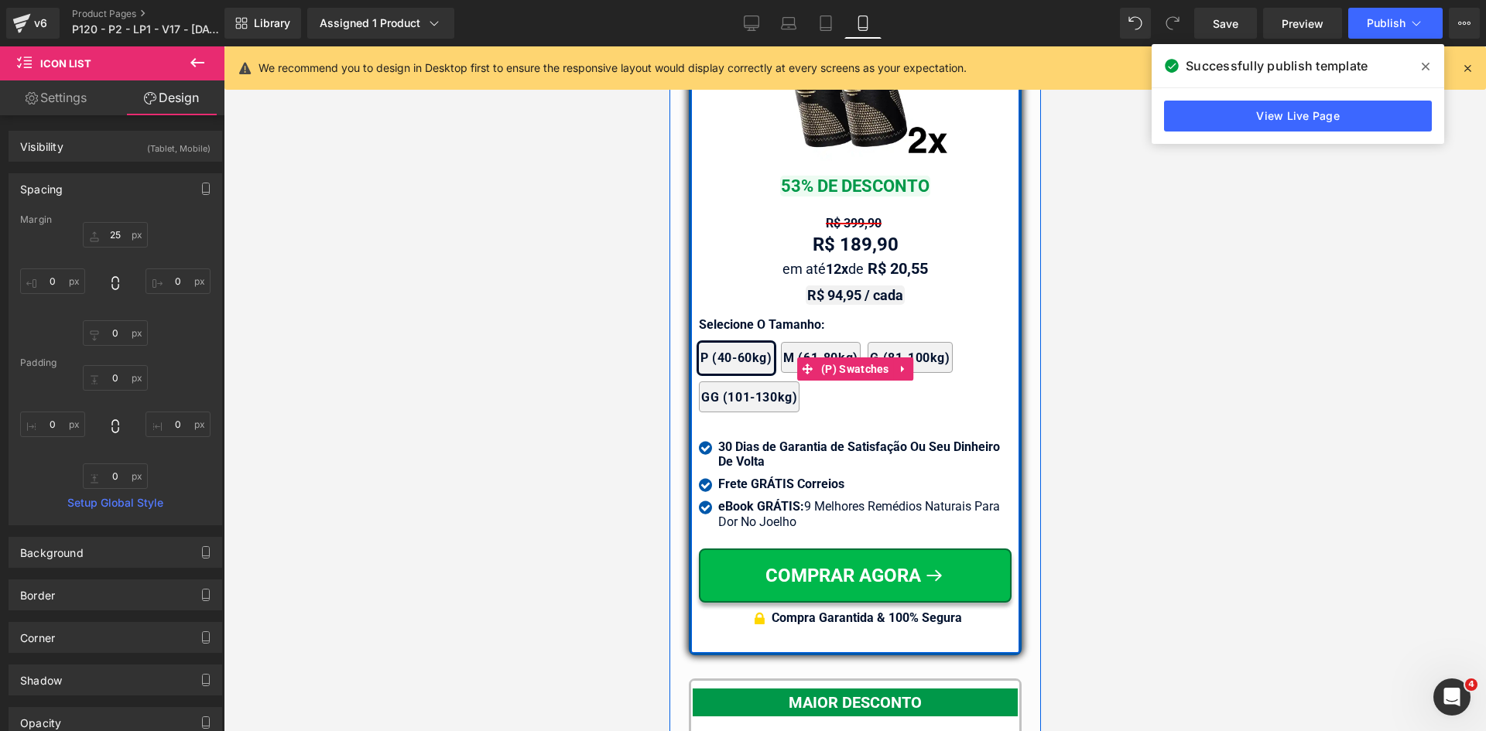
click at [669, 46] on div at bounding box center [669, 46] width 0 height 0
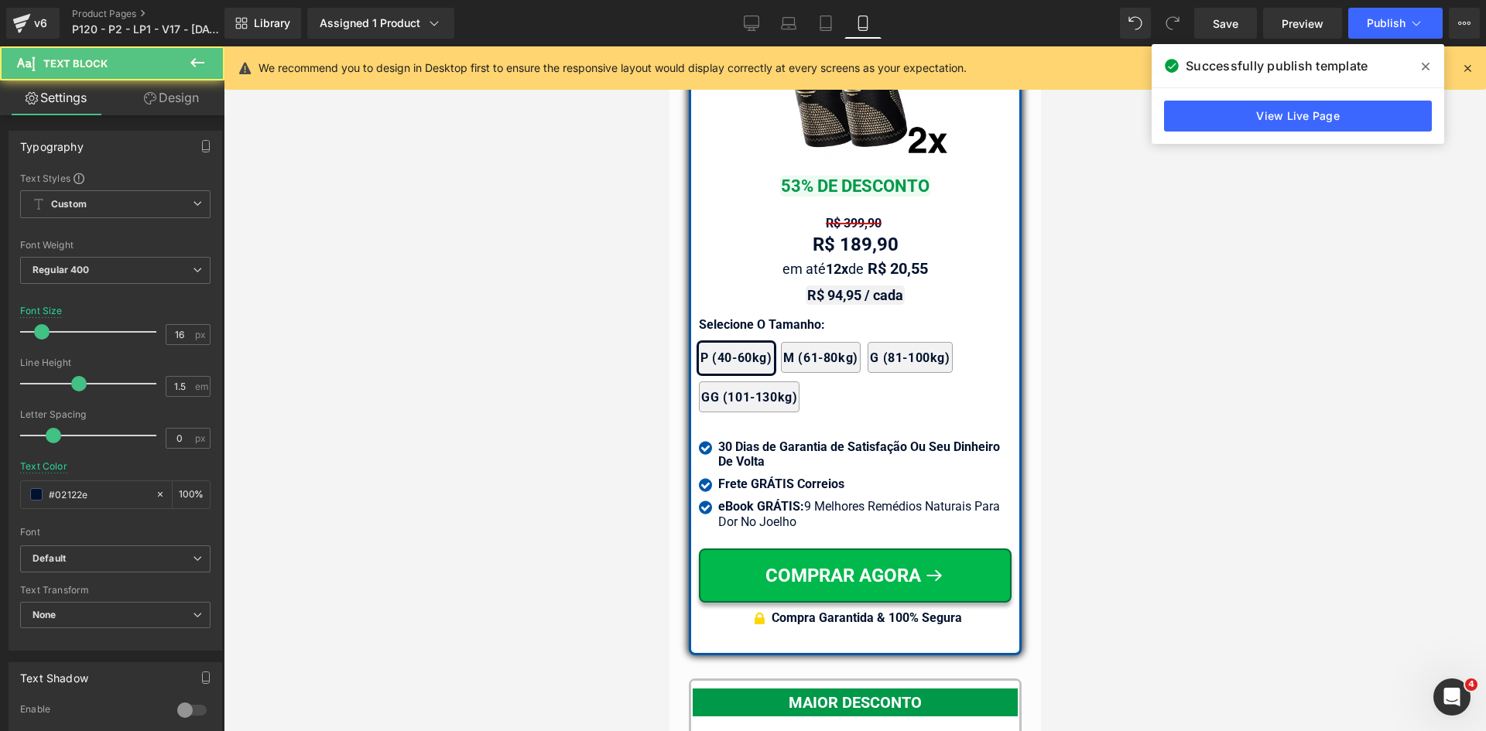
click at [156, 92] on link "Design" at bounding box center [171, 97] width 112 height 35
click at [0, 0] on div "Spacing" at bounding box center [0, 0] width 0 height 0
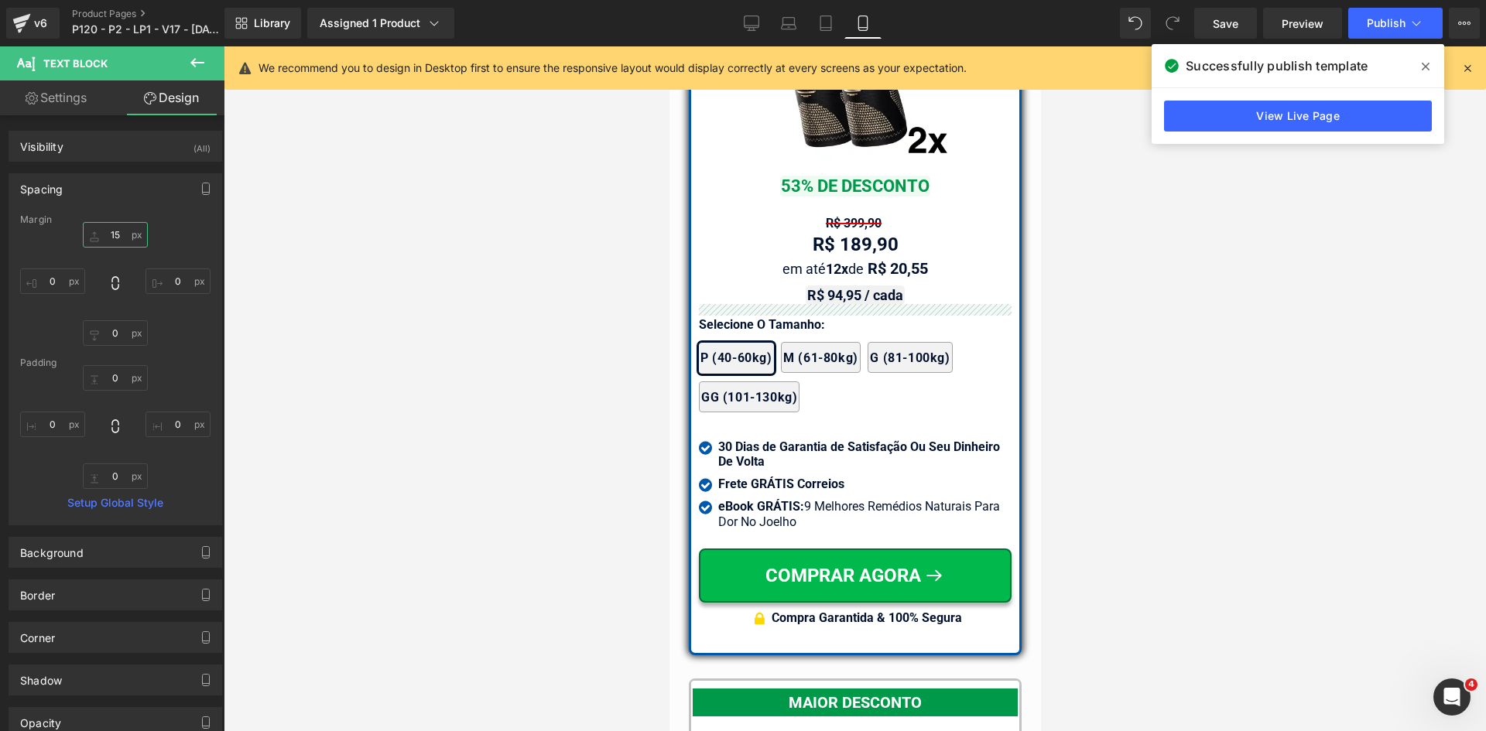
click at [115, 235] on input "text" at bounding box center [115, 235] width 65 height 26
type input "20"
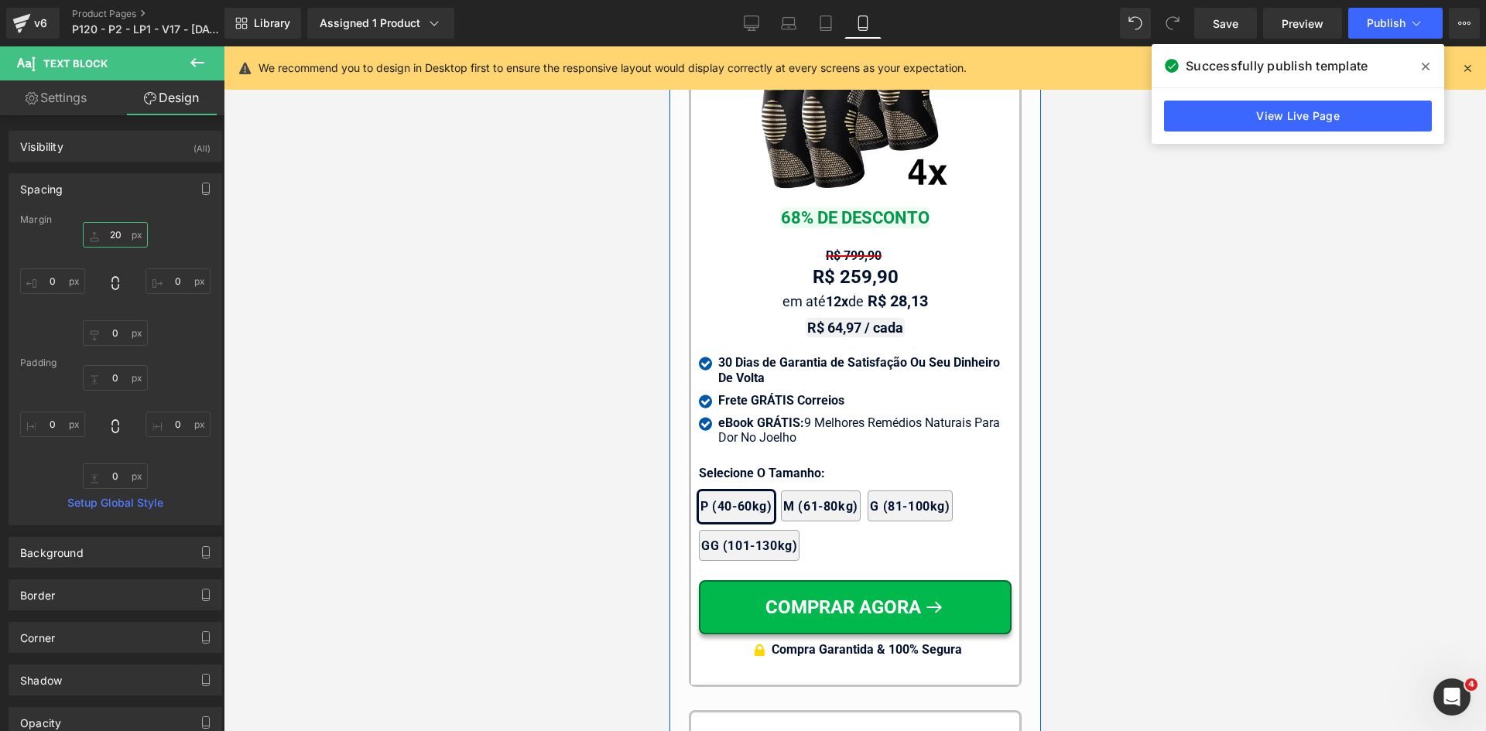
scroll to position [14626, 0]
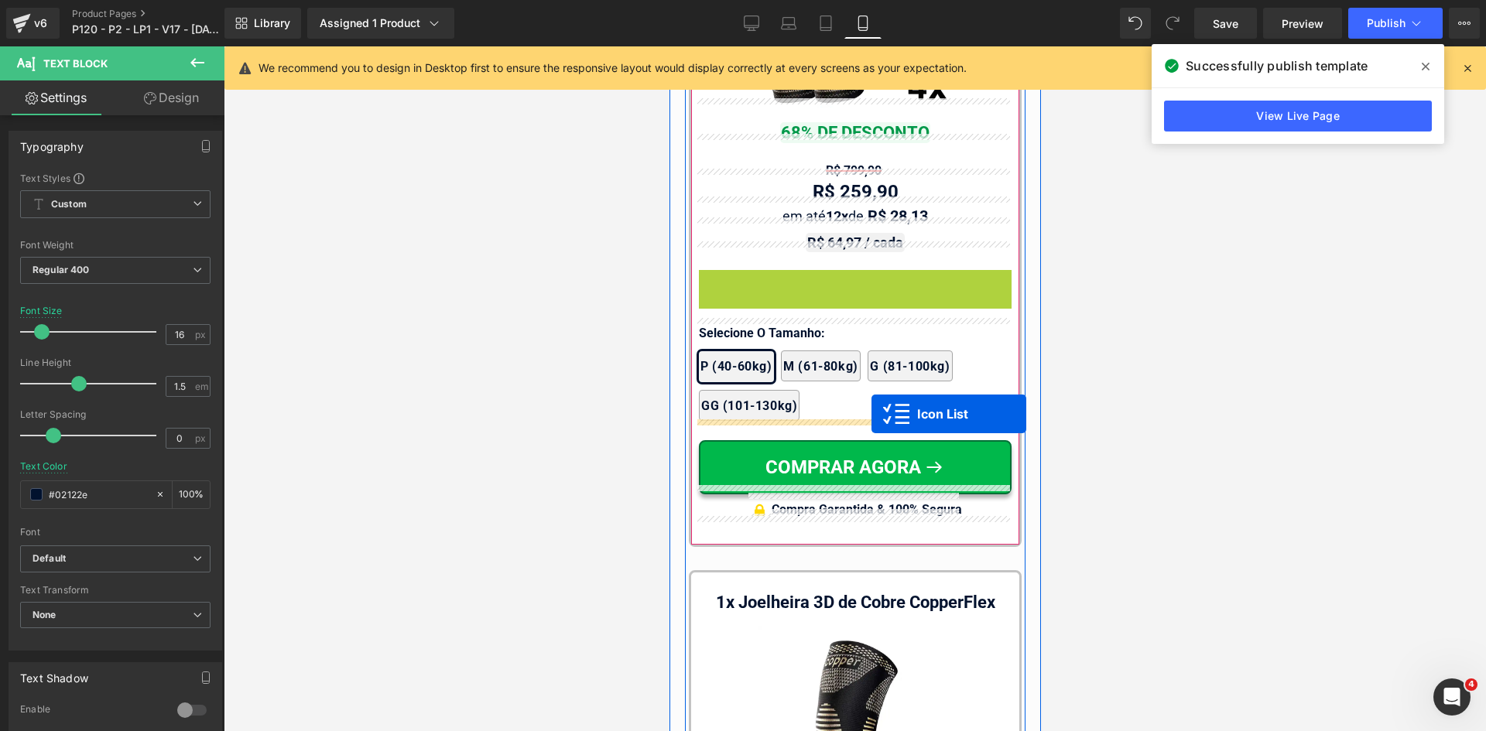
drag, startPoint x: 889, startPoint y: 409, endPoint x: 870, endPoint y: 414, distance: 19.3
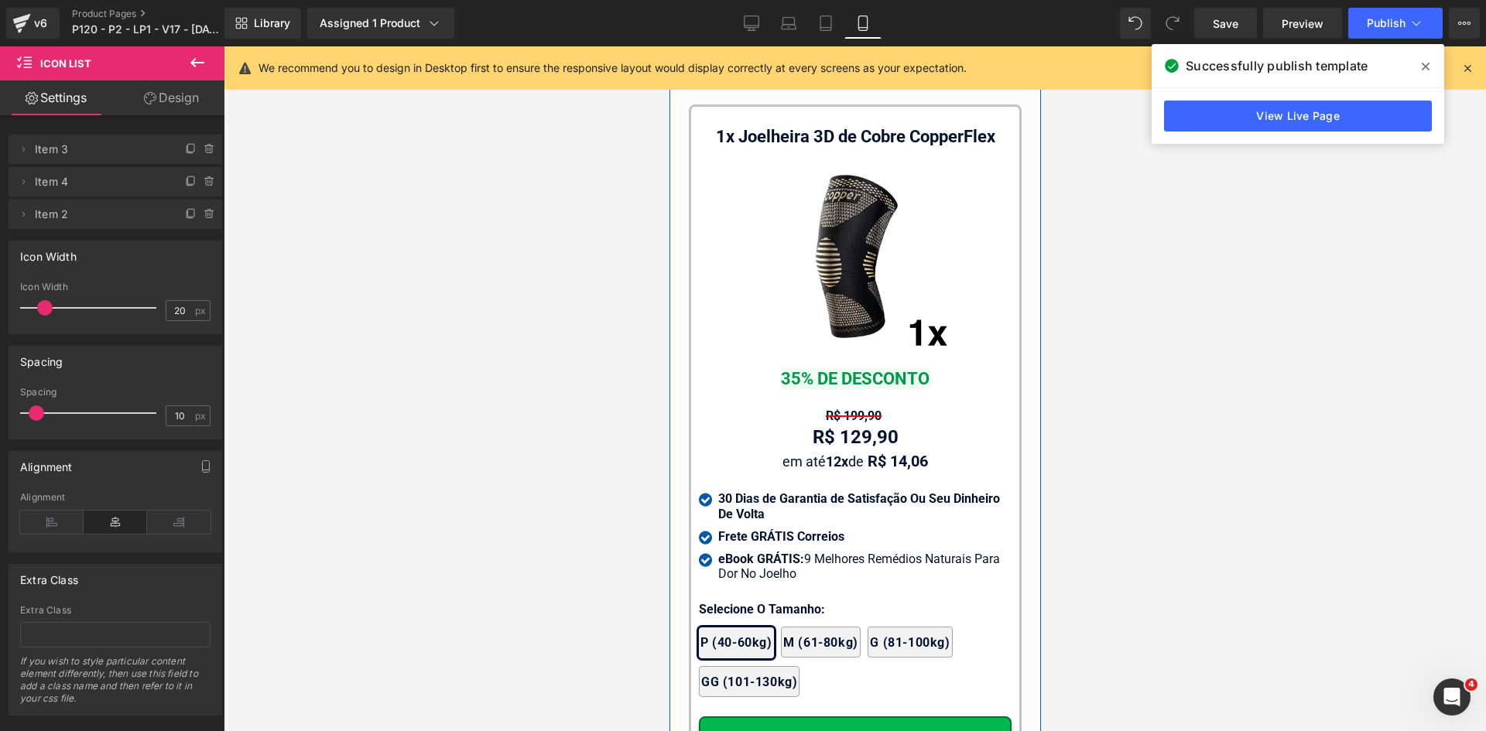
scroll to position [15168, 0]
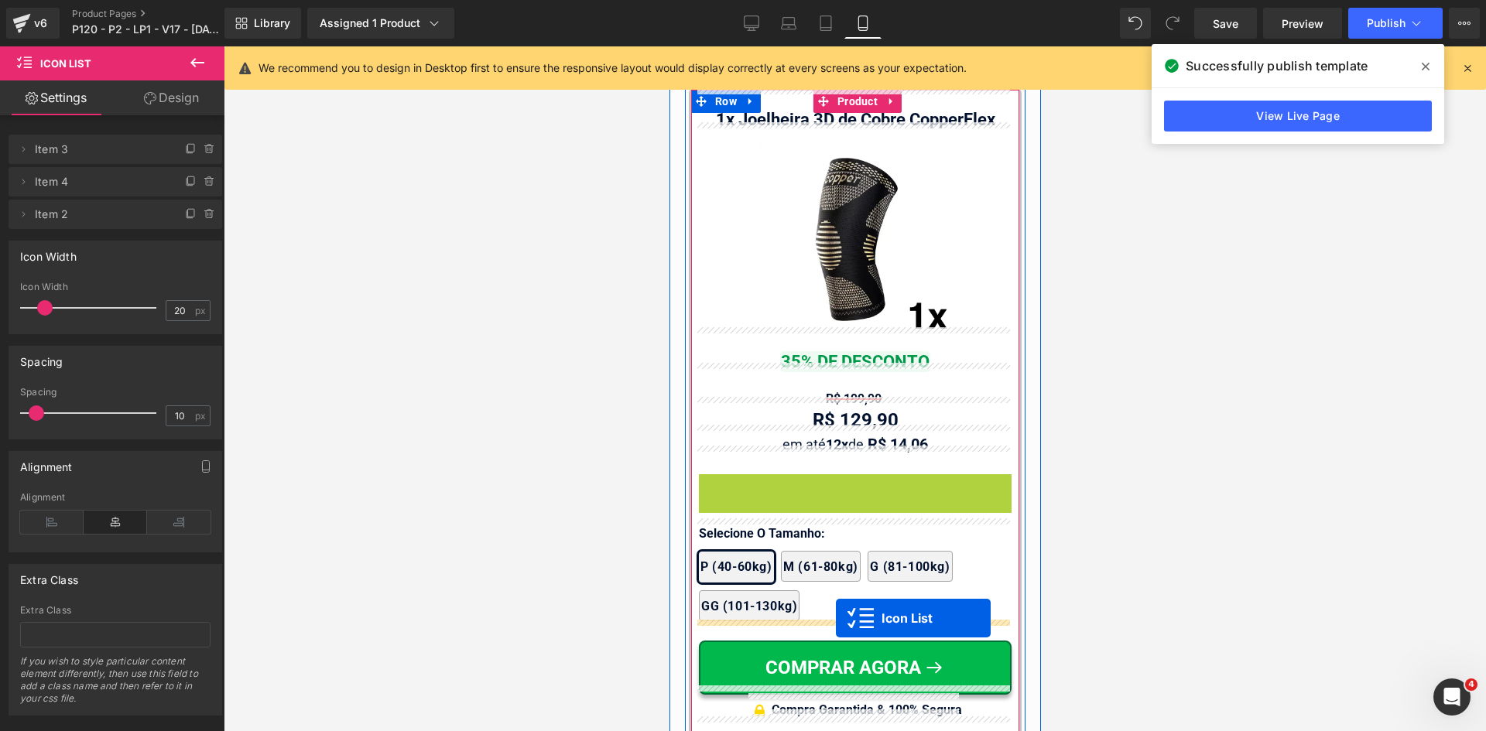
drag, startPoint x: 835, startPoint y: 471, endPoint x: 835, endPoint y: 617, distance: 146.2
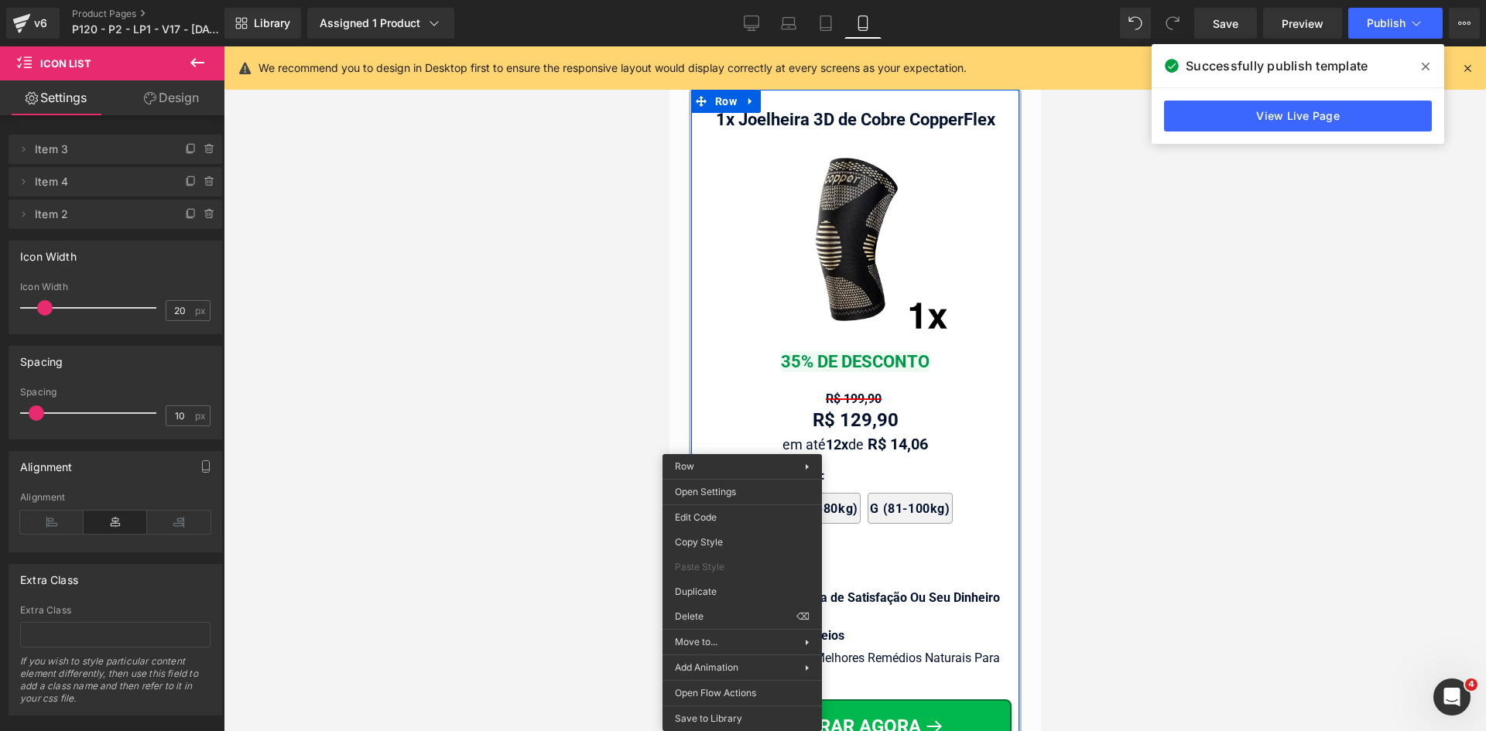
click at [607, 453] on div at bounding box center [855, 388] width 1262 height 685
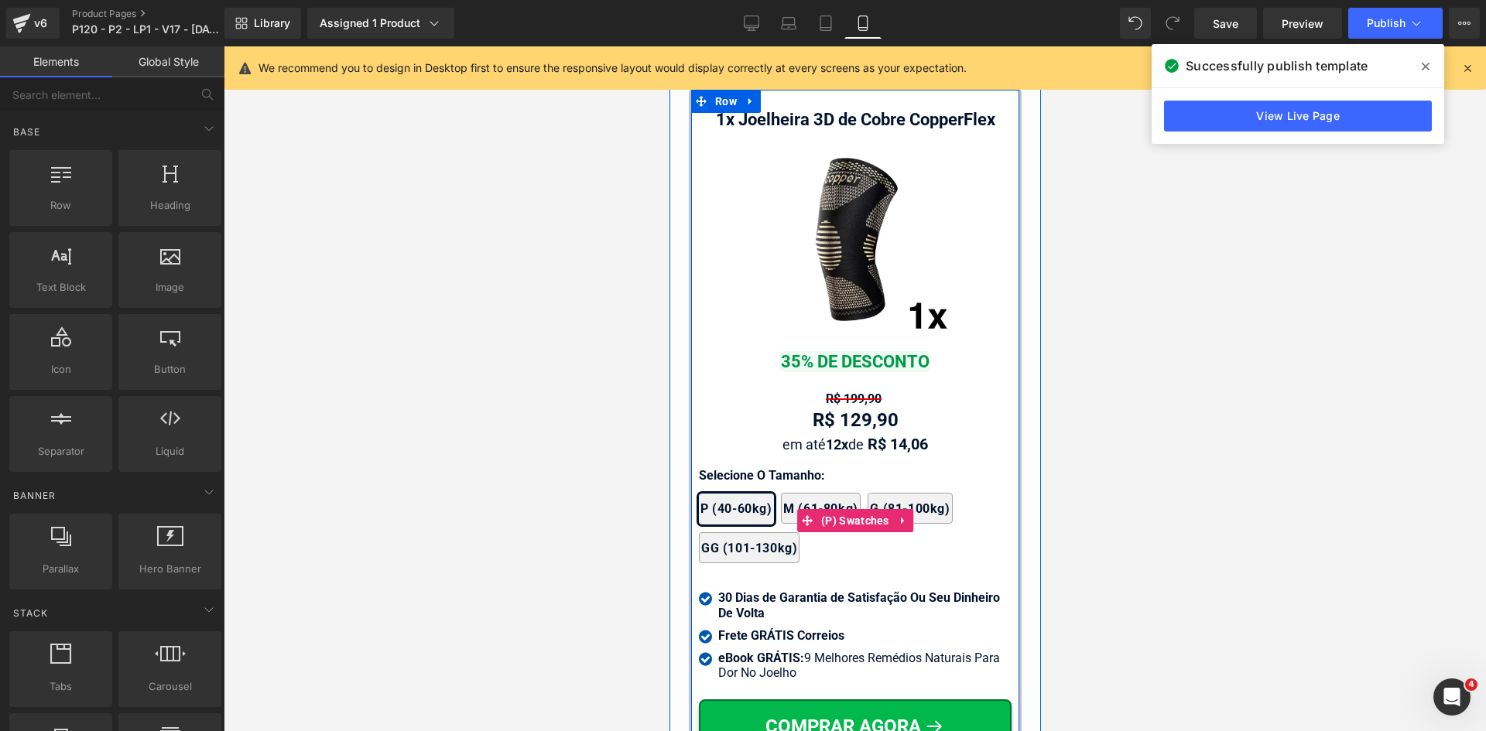
click at [901, 470] on div "2x Joelheiras 4x Joelheiras 1x Joelheira 3x Joelheiras P (40-60kg) M (61-80kg) …" at bounding box center [854, 520] width 313 height 101
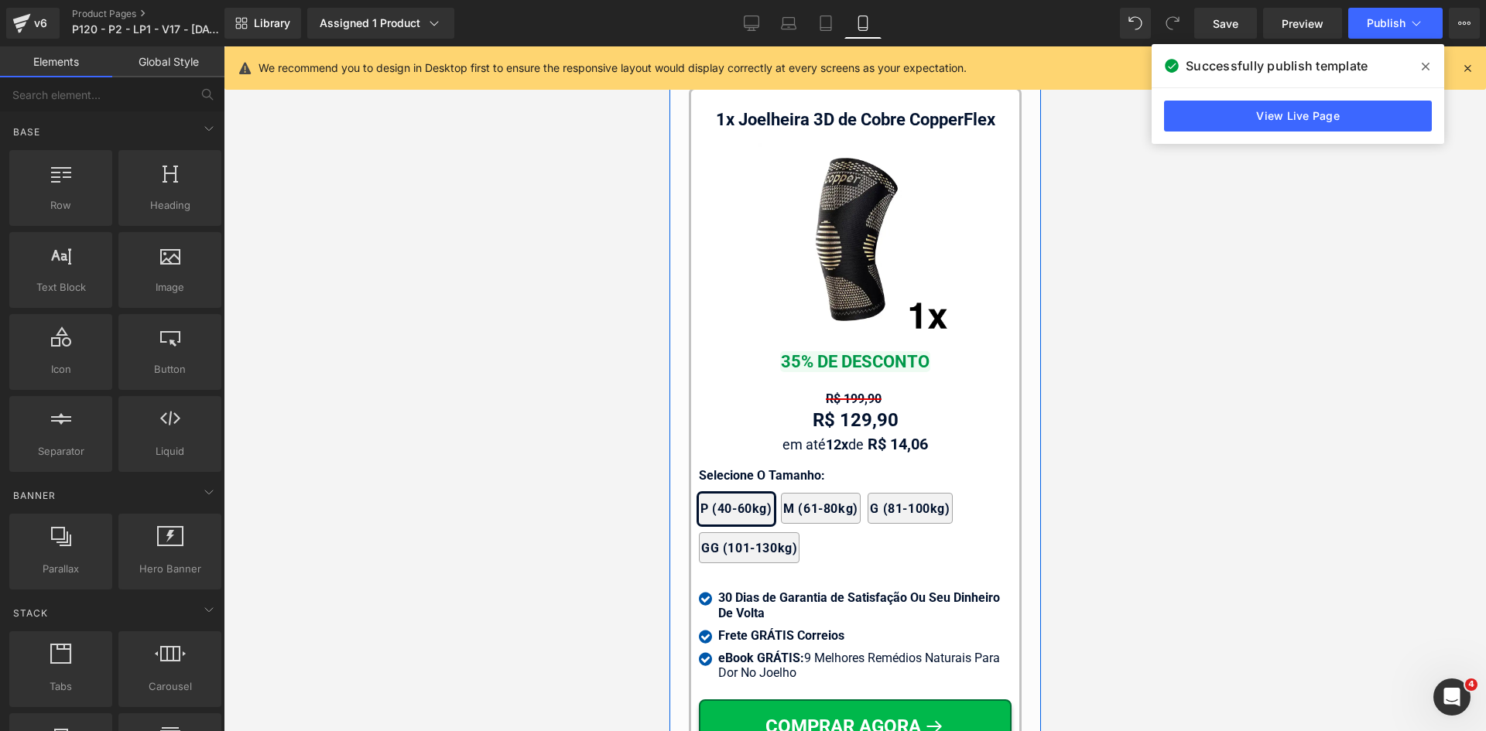
click at [756, 454] on div "1x Joelheira 3D de Cobre CopperFlex Text Block Image 35% DE DESCONTO Text Block…" at bounding box center [854, 440] width 313 height 687
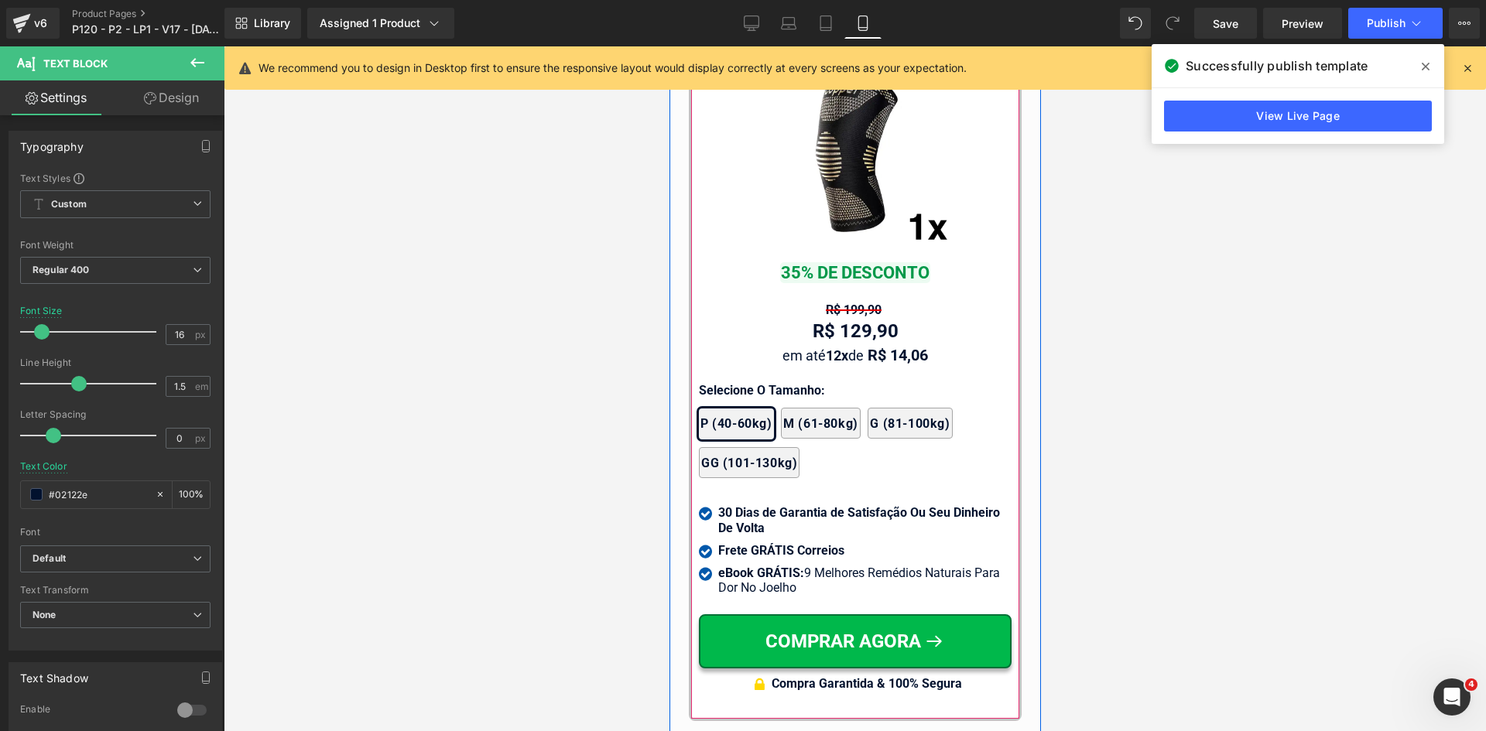
scroll to position [15400, 0]
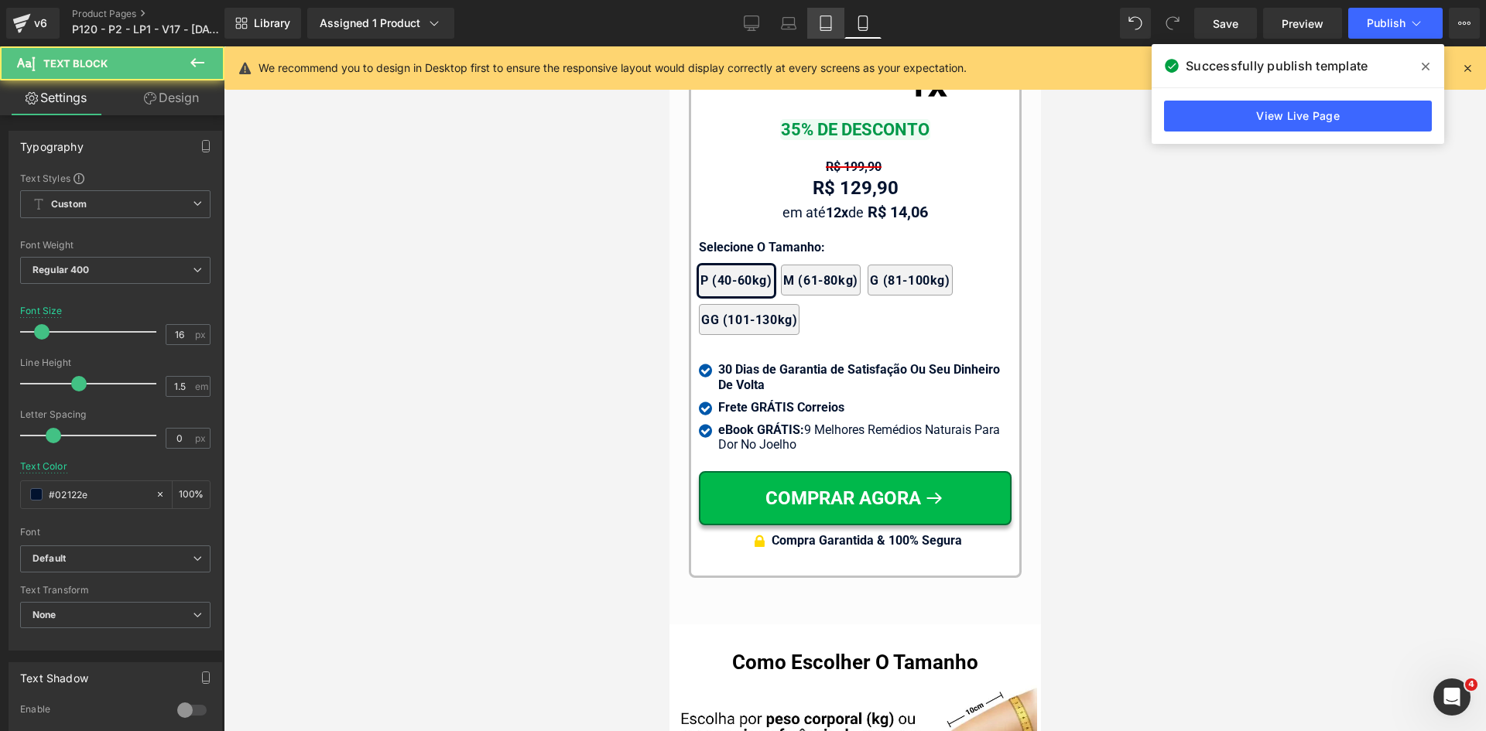
click at [820, 20] on icon at bounding box center [825, 22] width 15 height 15
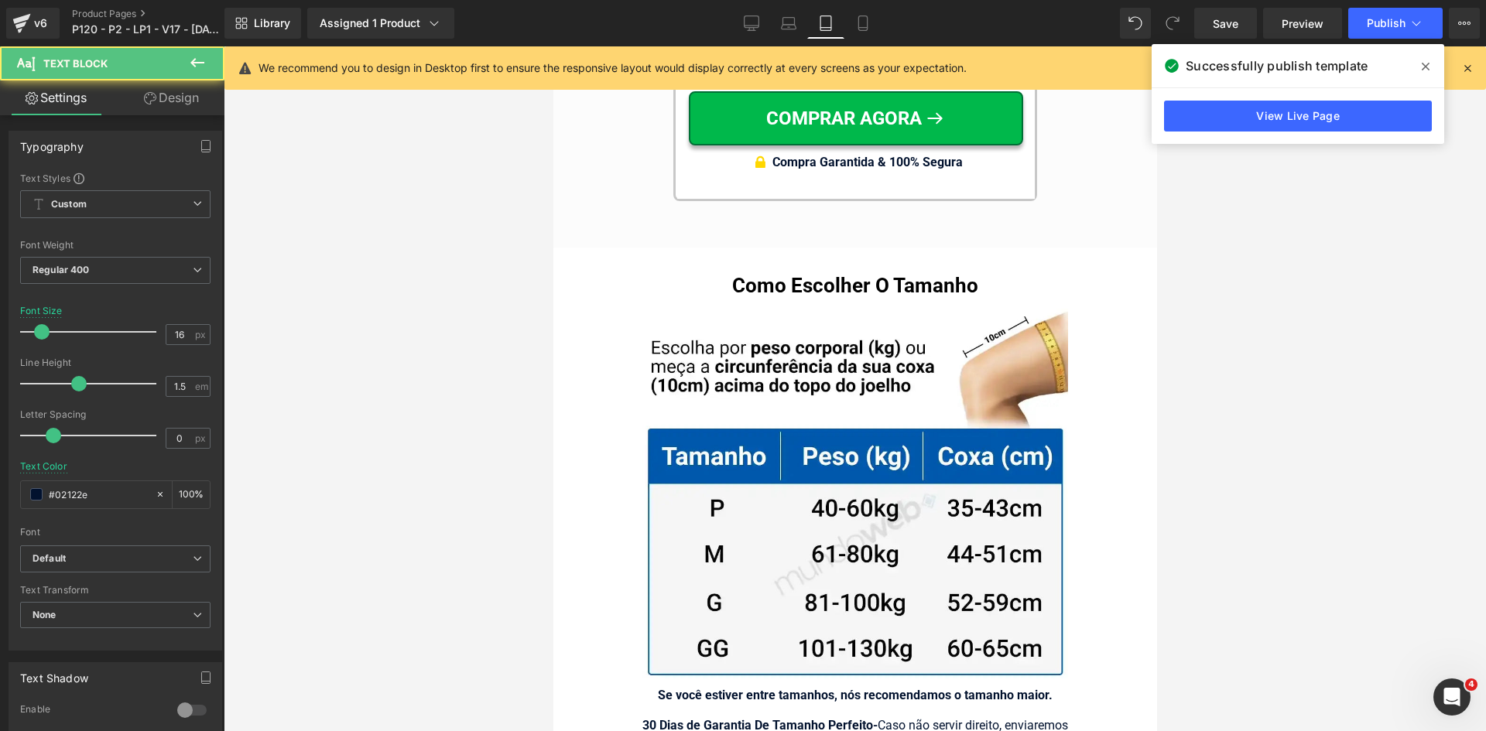
click at [160, 87] on link "Design" at bounding box center [171, 97] width 112 height 35
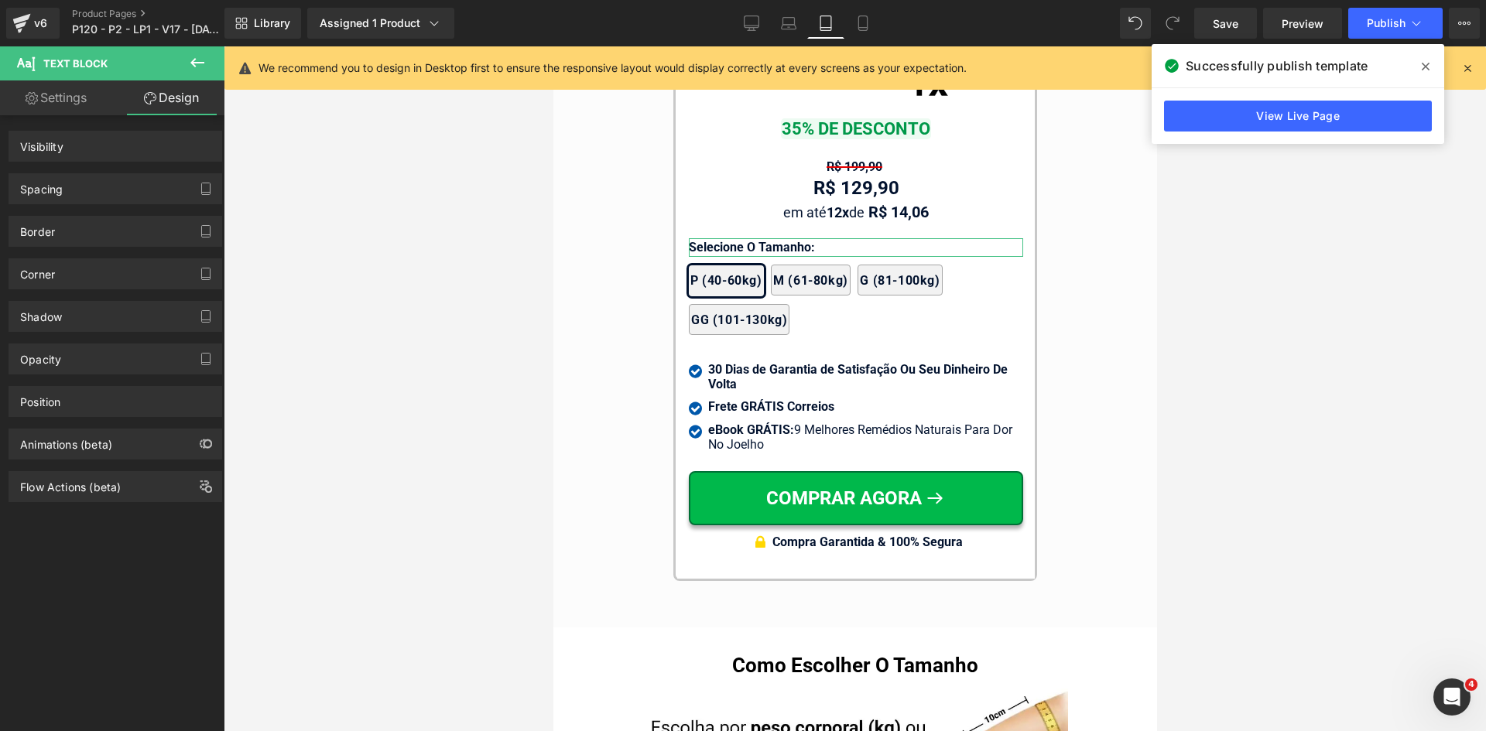
click at [21, 197] on div "Spacing" at bounding box center [115, 188] width 212 height 29
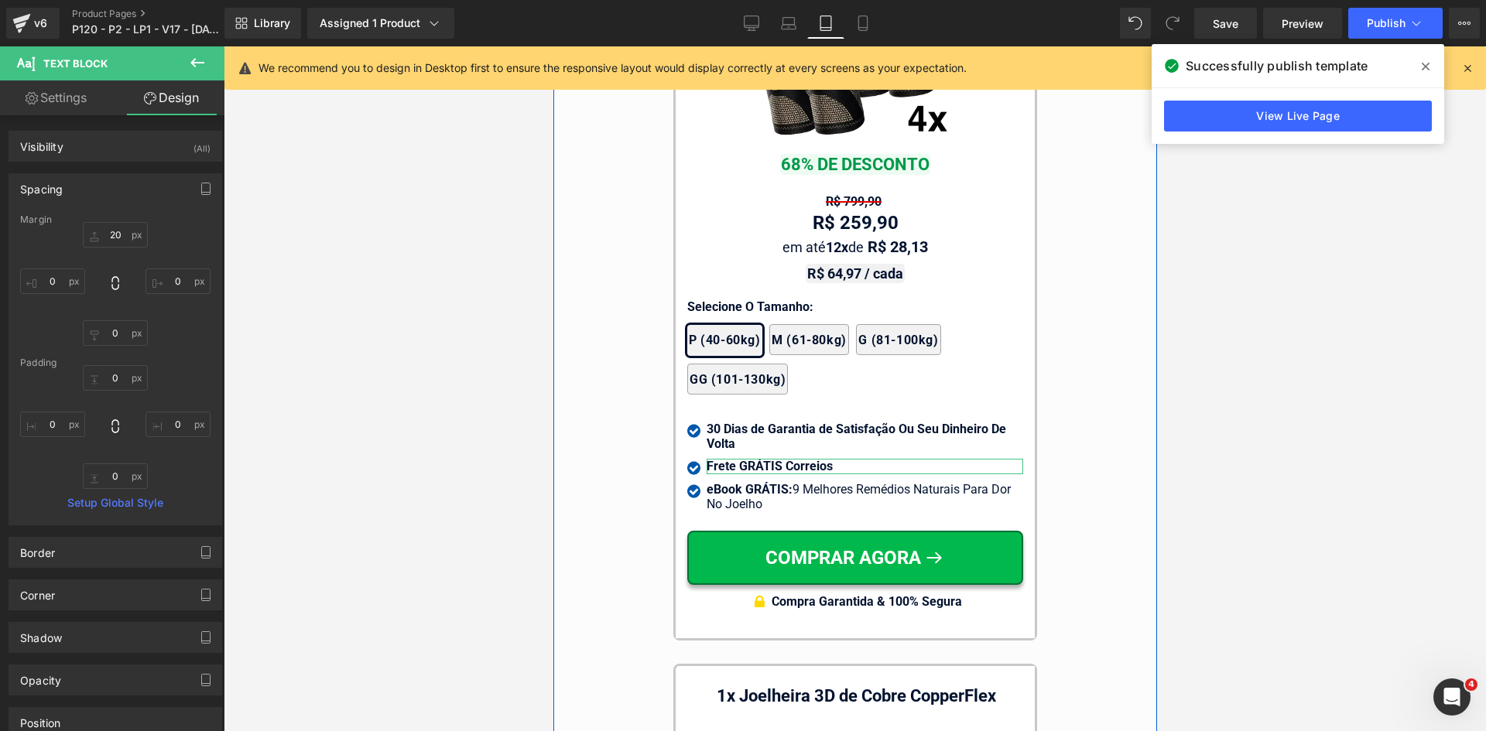
scroll to position [14169, 0]
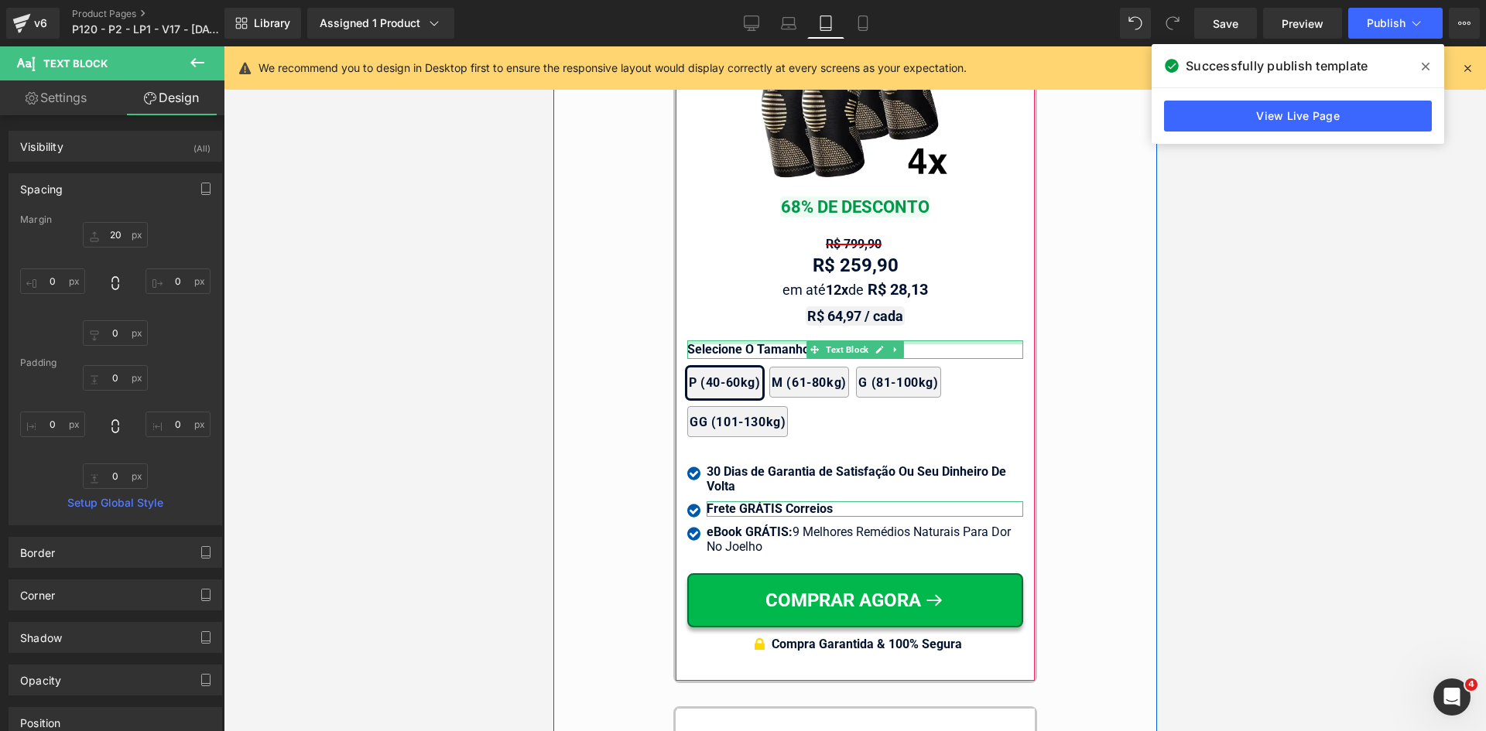
click at [747, 340] on div at bounding box center [854, 342] width 336 height 4
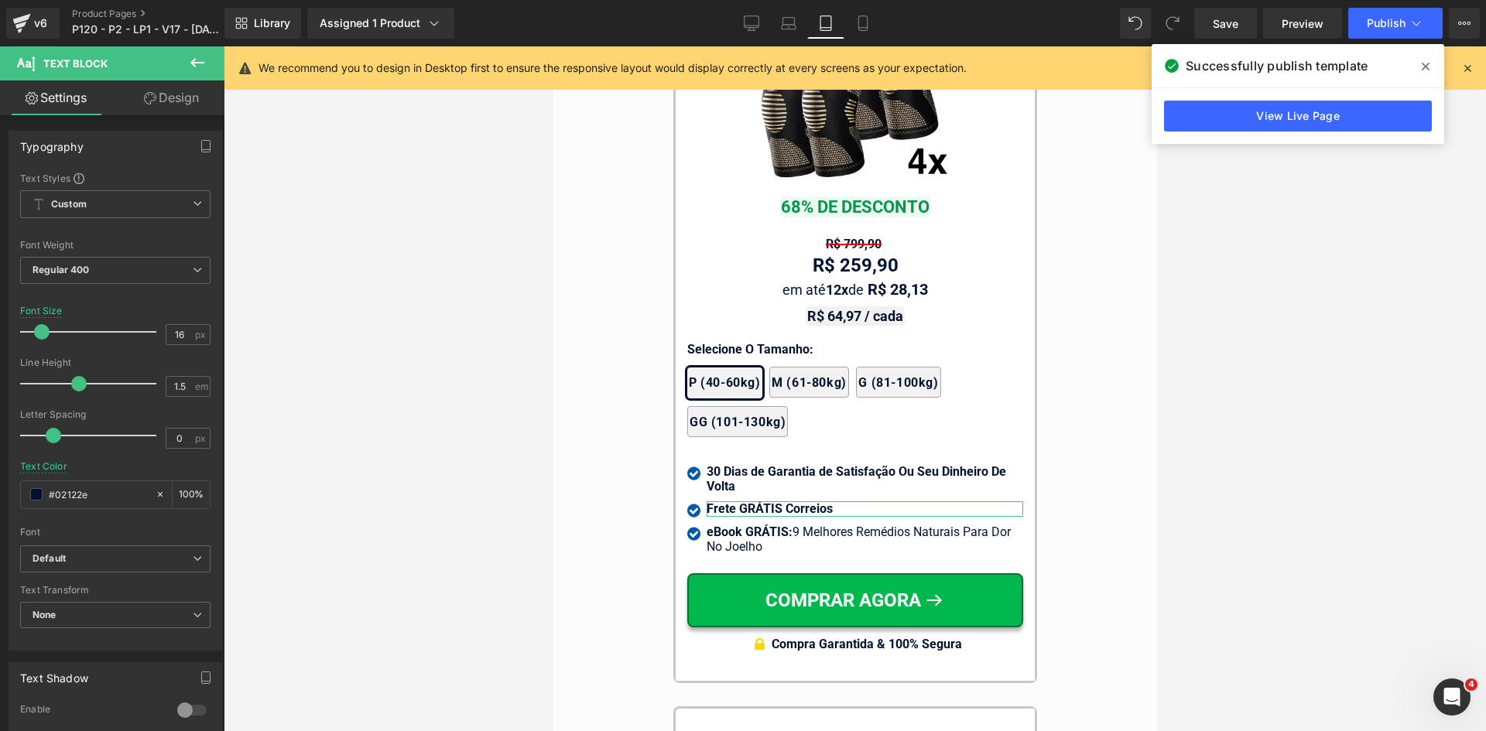
click at [169, 101] on link "Design" at bounding box center [171, 97] width 112 height 35
click at [0, 0] on div "Spacing" at bounding box center [0, 0] width 0 height 0
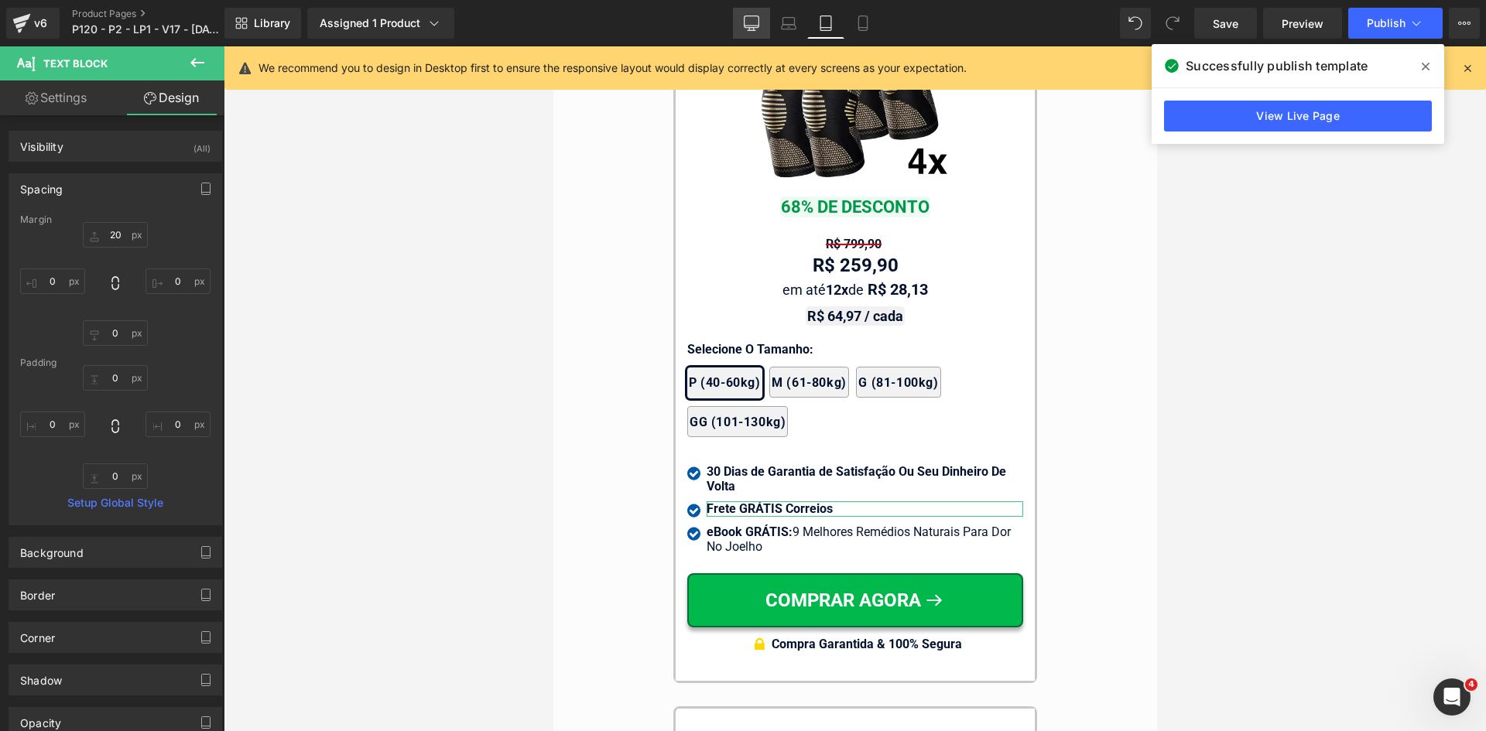
click at [756, 12] on link "Desktop" at bounding box center [751, 23] width 37 height 31
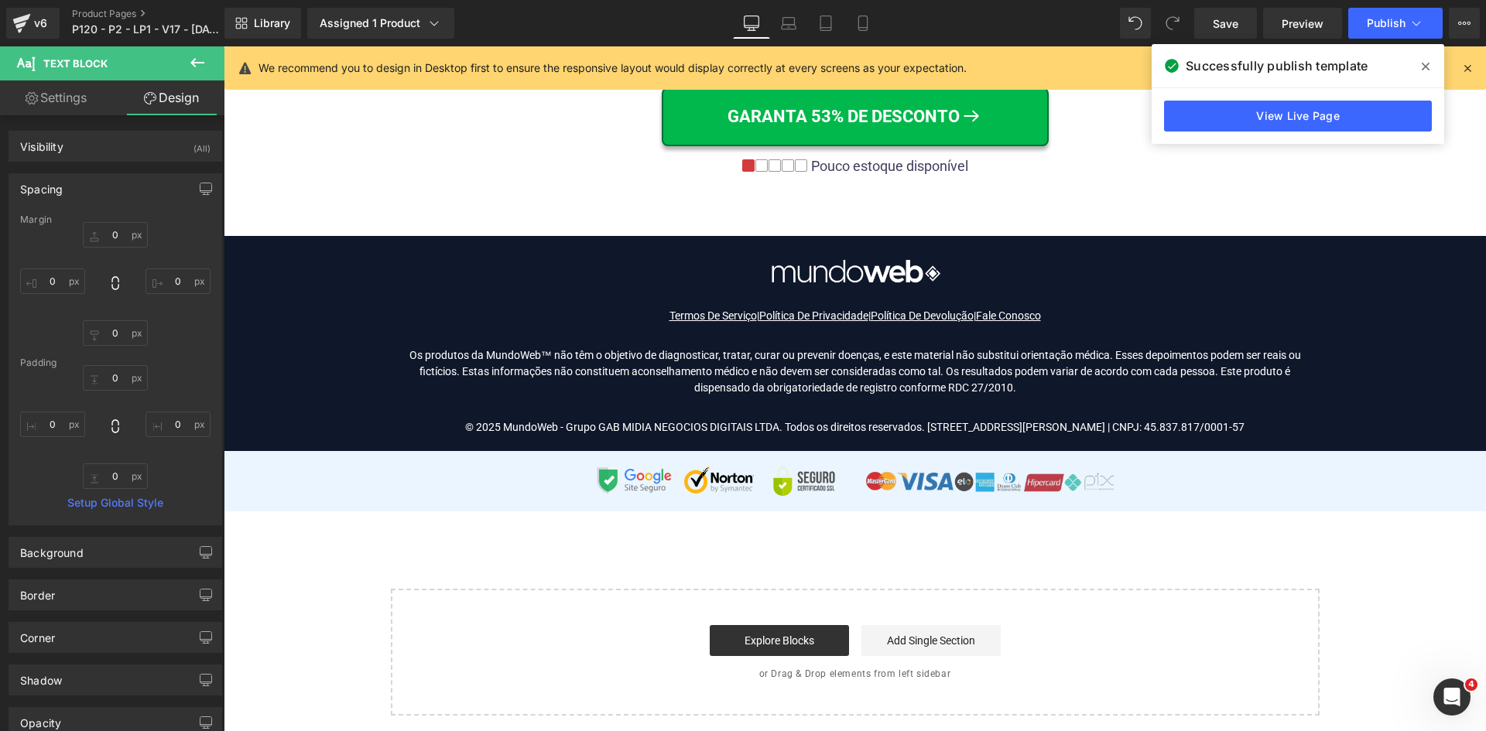
scroll to position [0, 0]
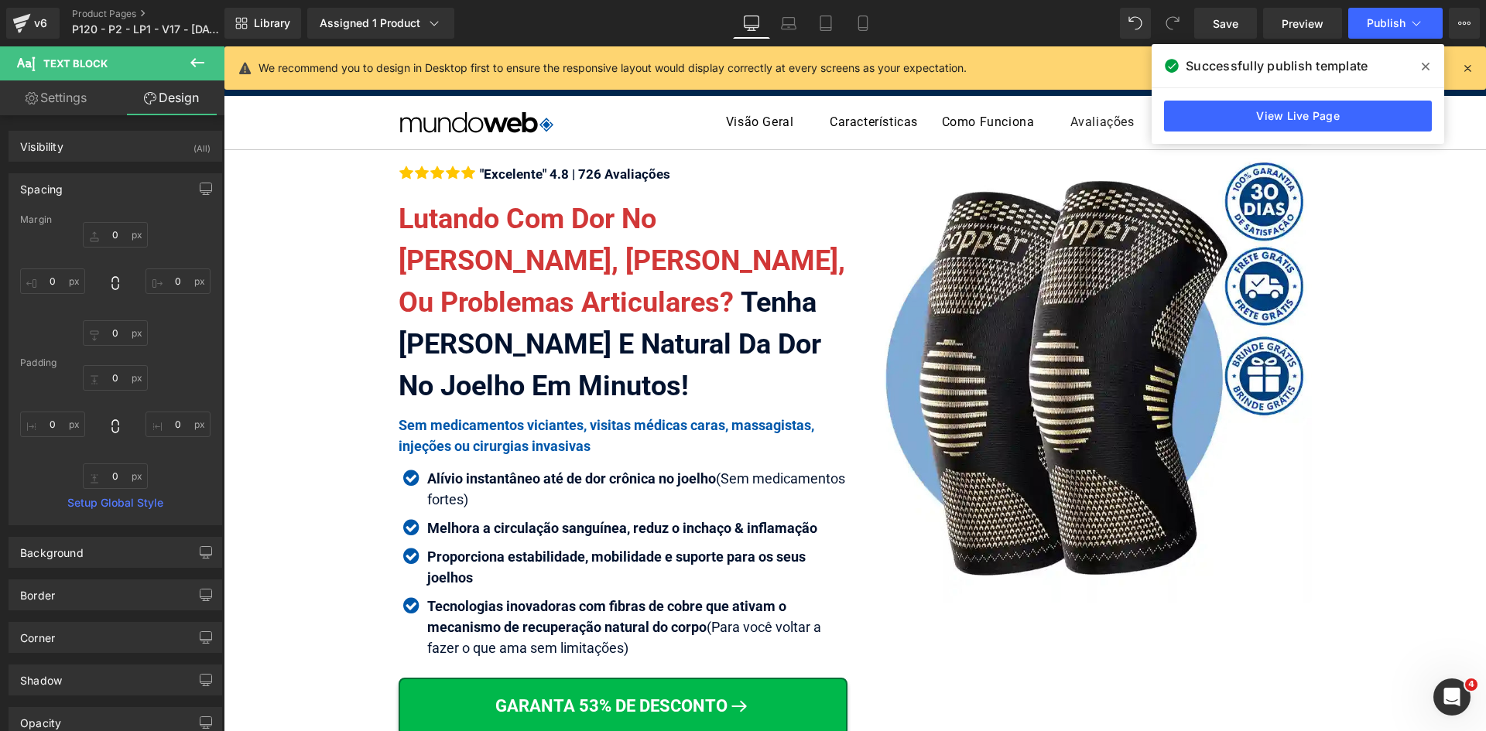
drag, startPoint x: 1470, startPoint y: 68, endPoint x: 1259, endPoint y: 36, distance: 213.6
click at [1470, 68] on icon at bounding box center [1467, 68] width 14 height 14
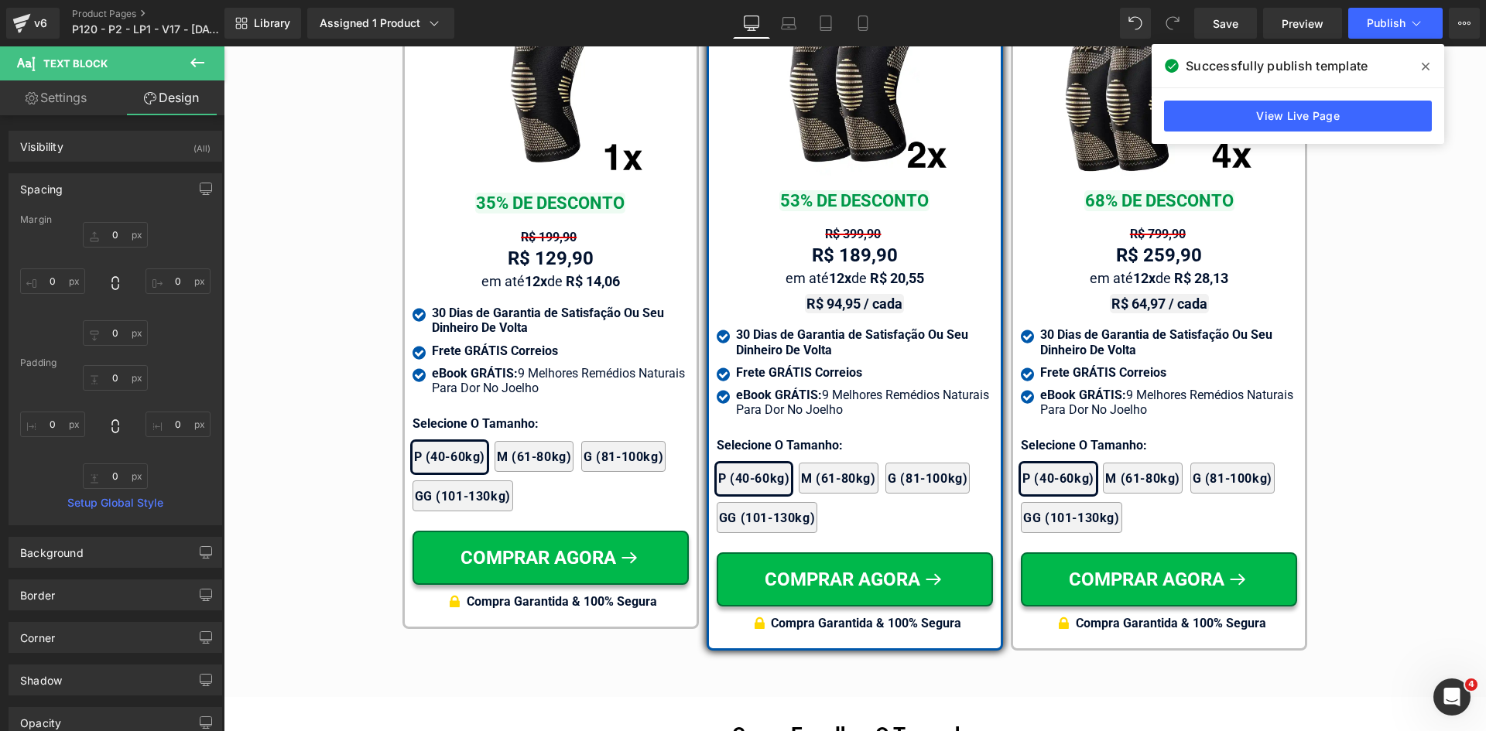
scroll to position [9288, 0]
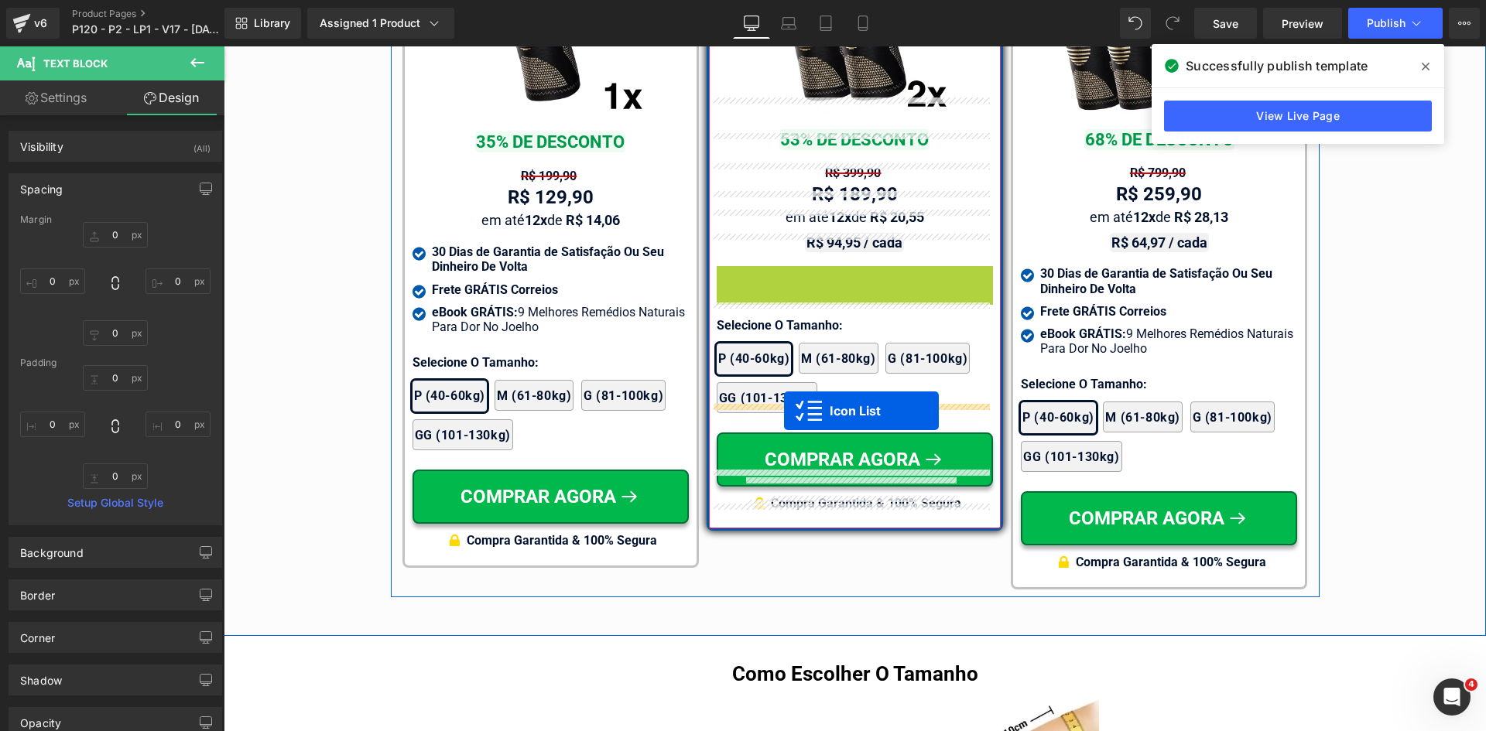
drag, startPoint x: 840, startPoint y: 260, endPoint x: 784, endPoint y: 411, distance: 160.8
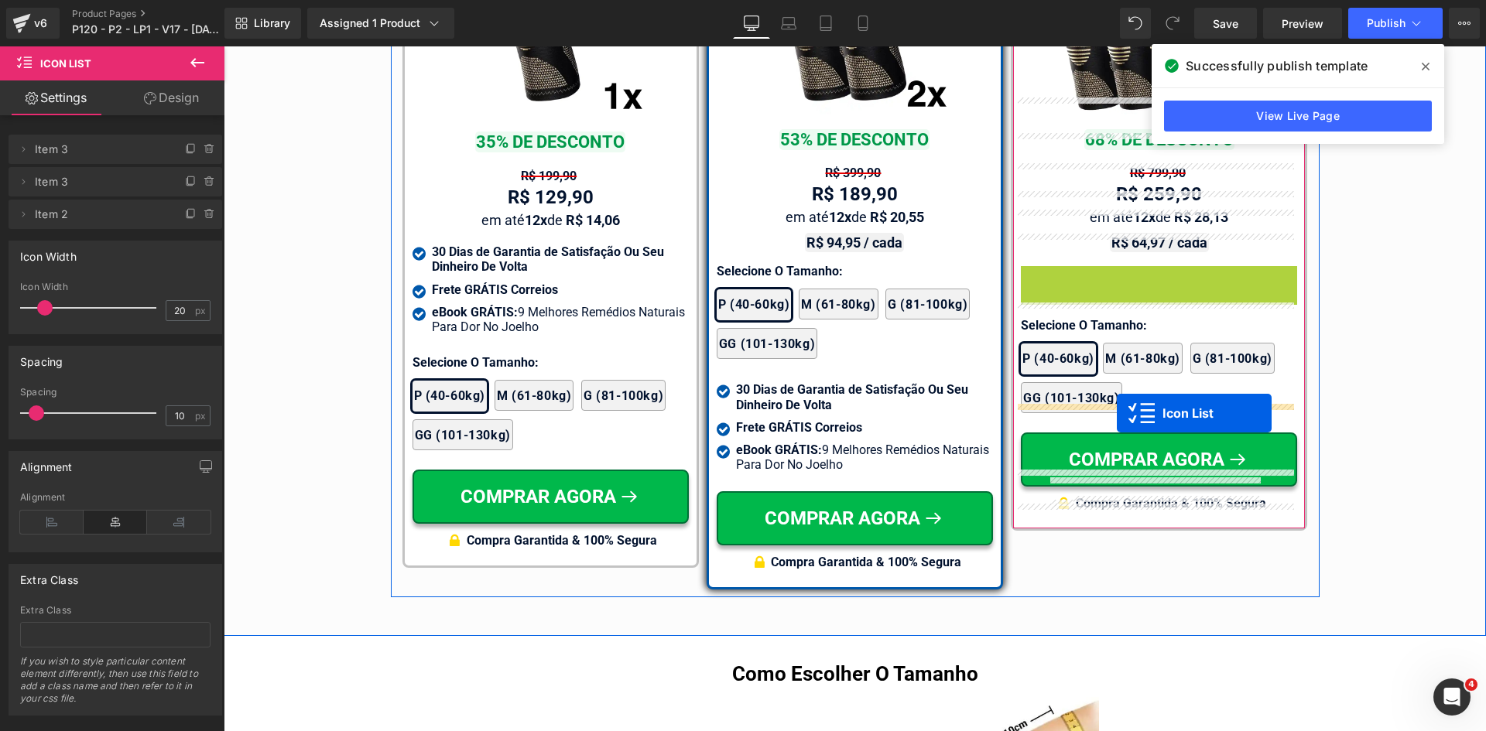
drag, startPoint x: 1145, startPoint y: 263, endPoint x: 1117, endPoint y: 413, distance: 152.8
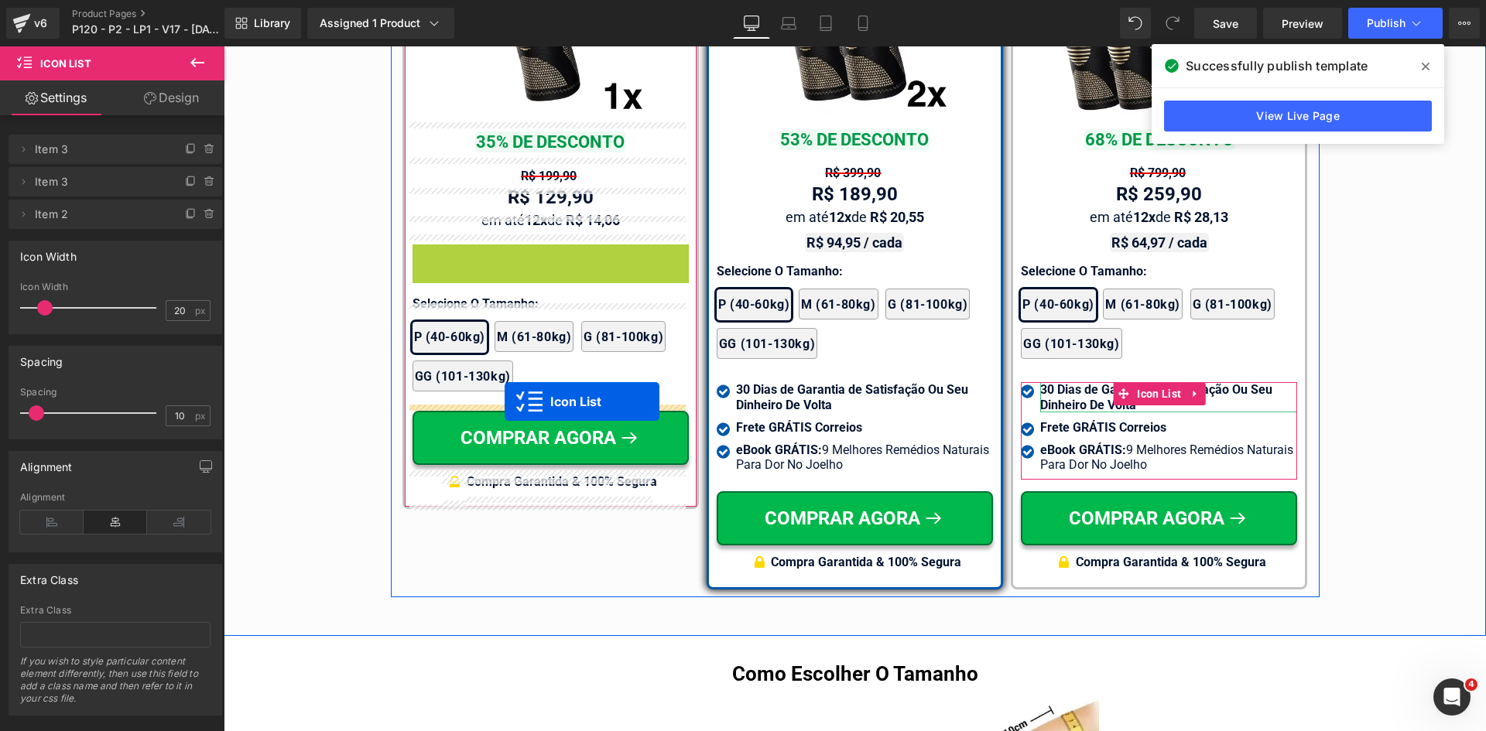
drag, startPoint x: 529, startPoint y: 251, endPoint x: 504, endPoint y: 402, distance: 152.1
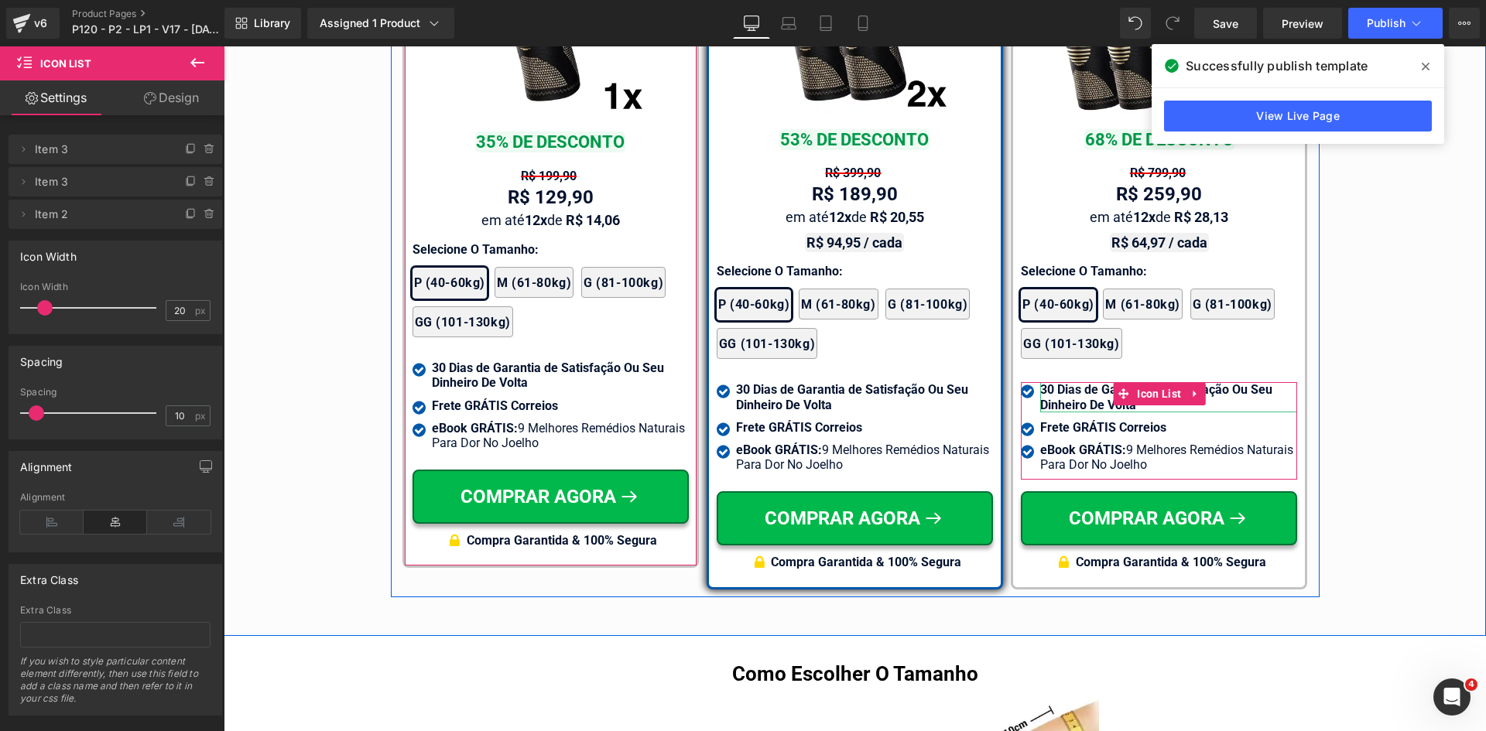
click at [488, 245] on div "1x Joelheira 3D de Cobre CopperFlex Text Block Image 35% DE DESCONTO Text Block…" at bounding box center [550, 218] width 276 height 679
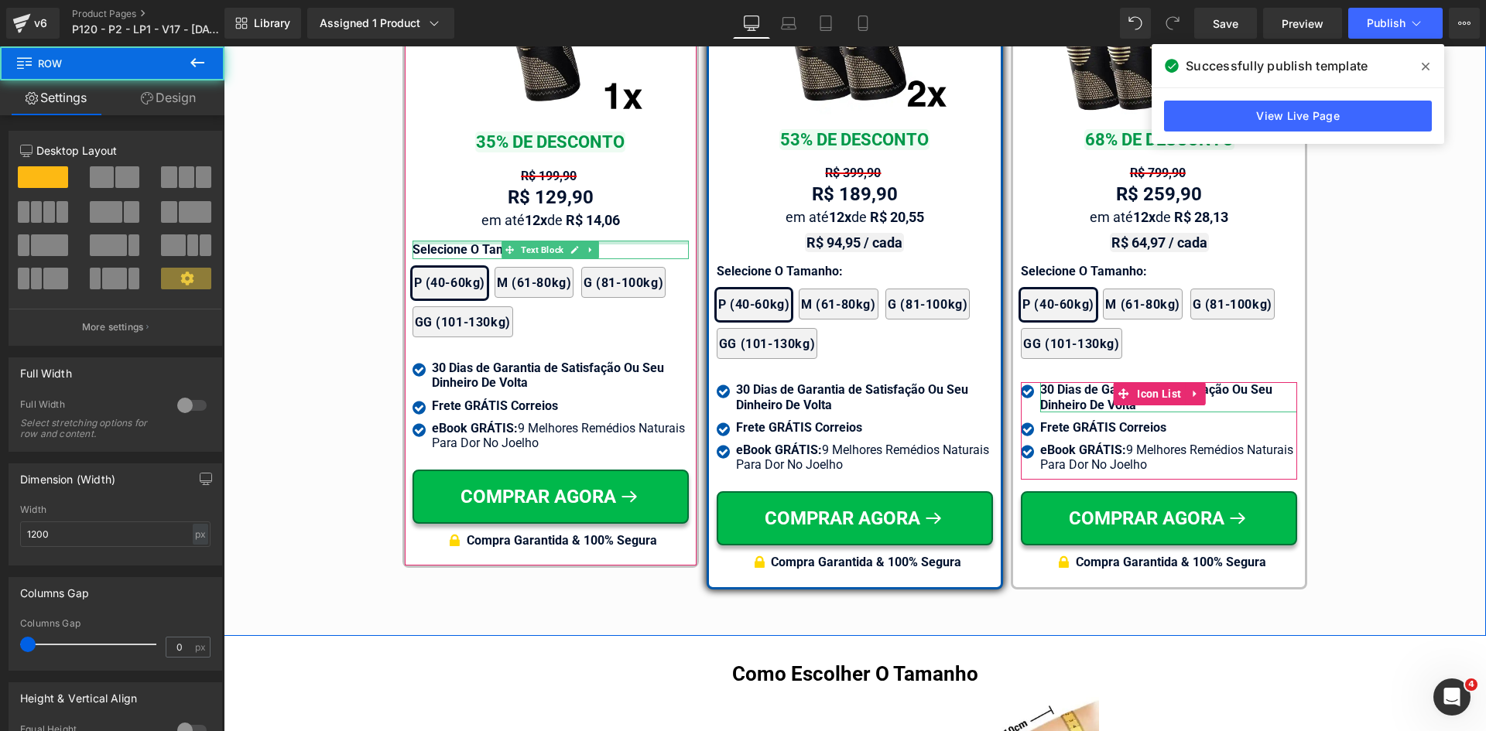
click at [488, 245] on div at bounding box center [550, 243] width 276 height 4
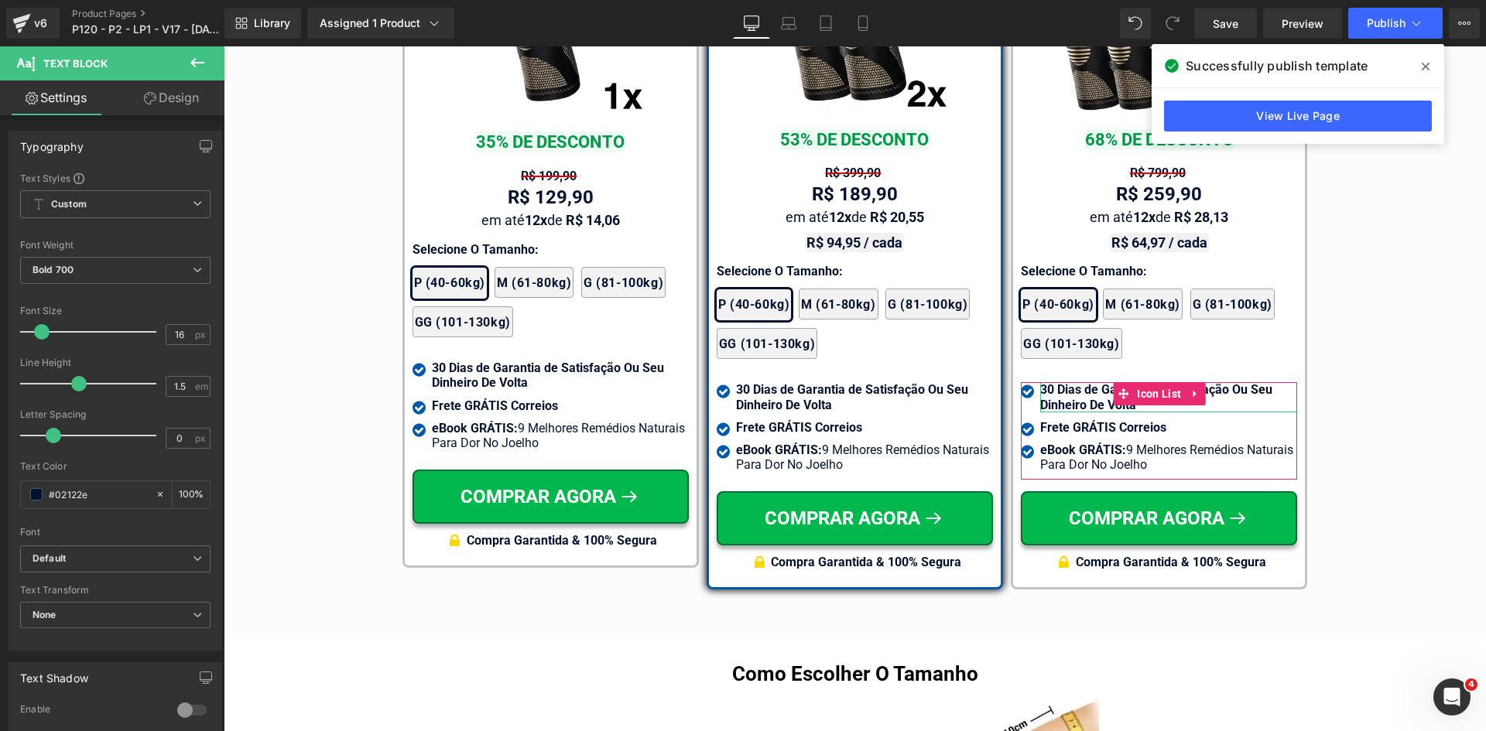
click at [161, 101] on link "Design" at bounding box center [171, 97] width 112 height 35
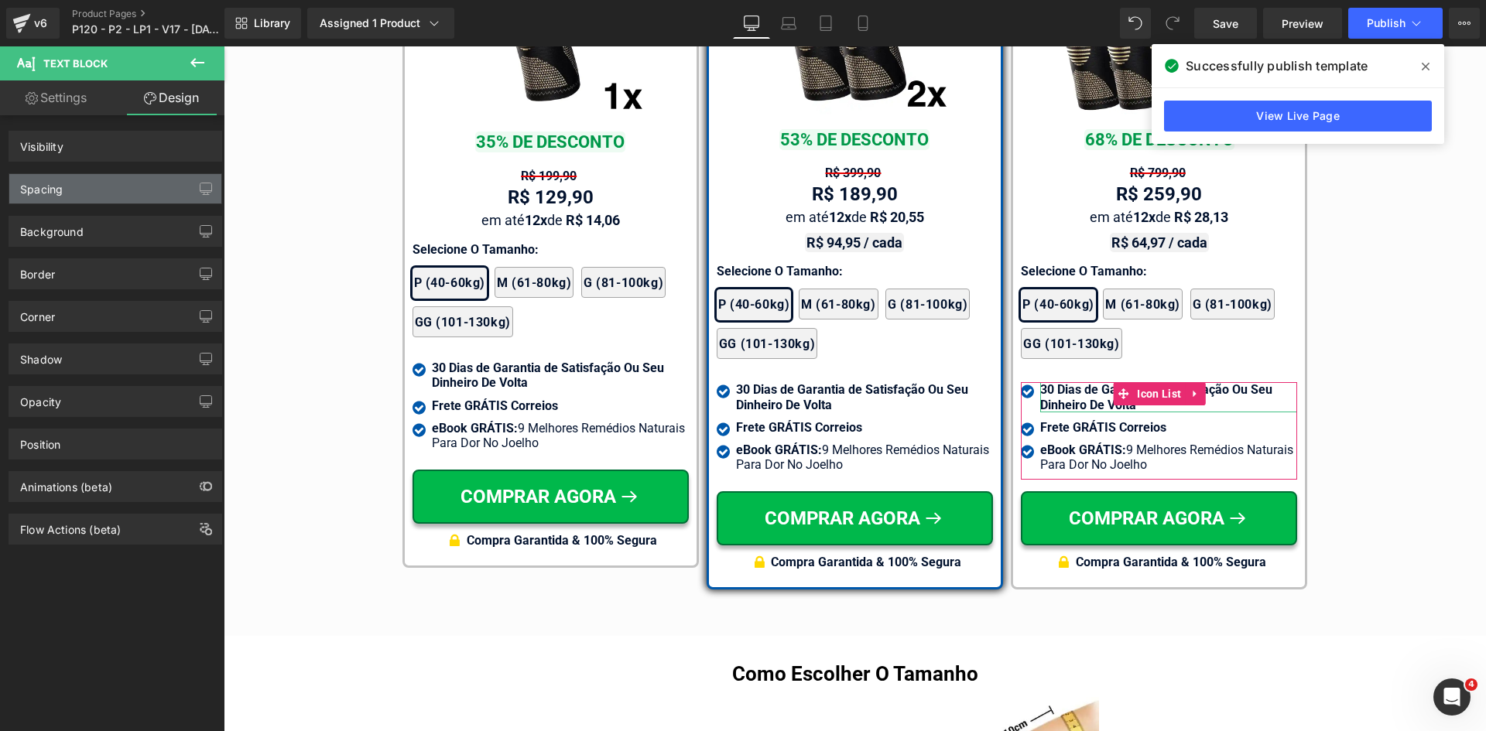
click at [74, 189] on div "Spacing" at bounding box center [115, 188] width 212 height 29
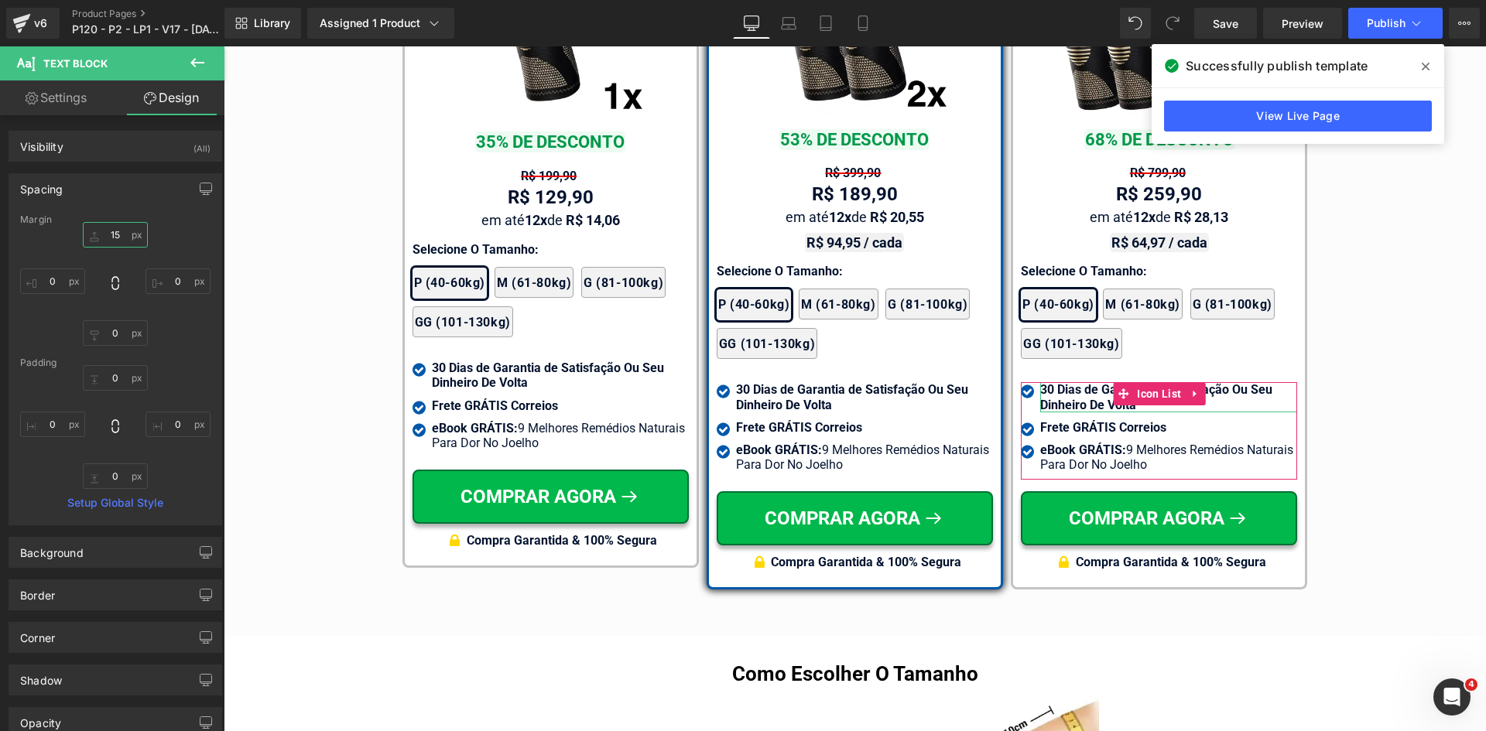
click at [113, 239] on input "text" at bounding box center [115, 235] width 65 height 26
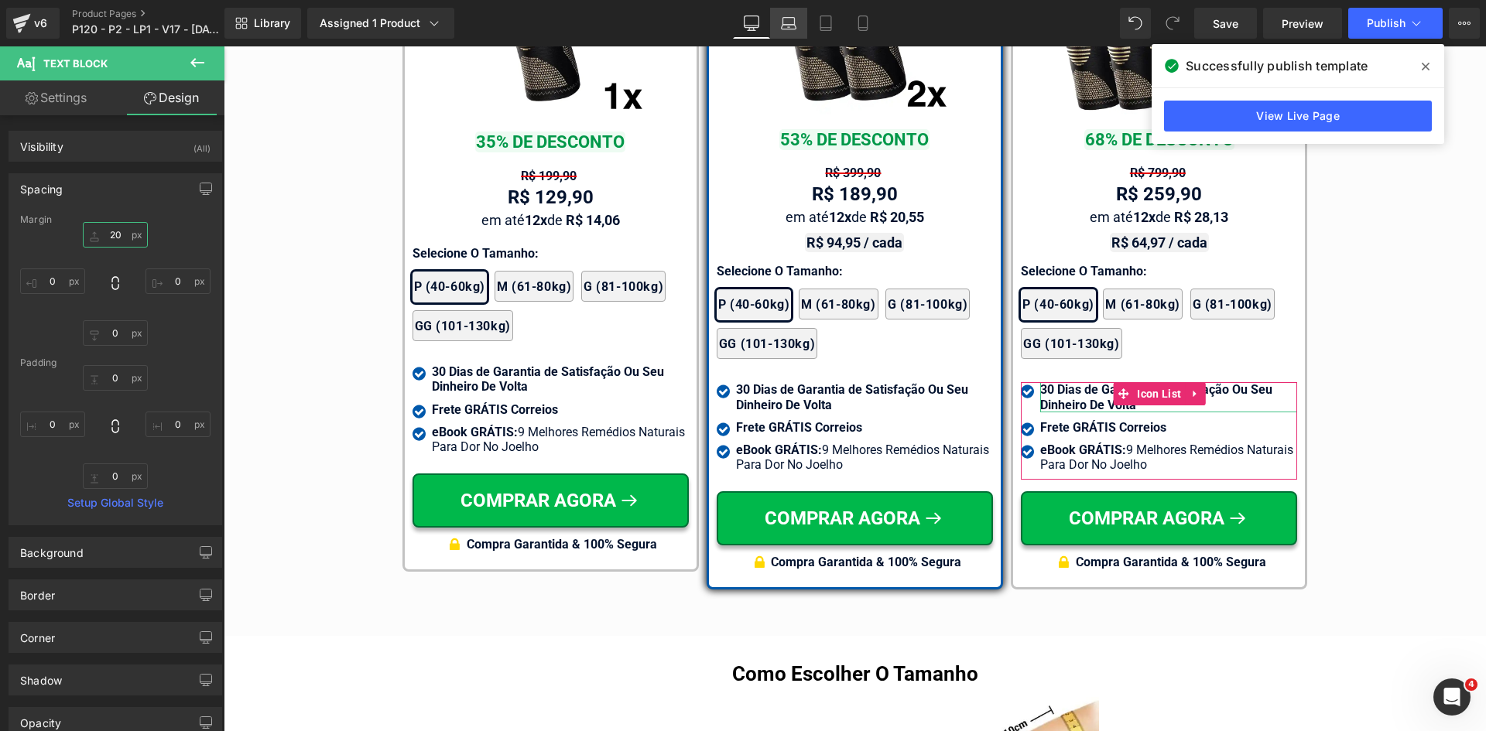
type input "20"
drag, startPoint x: 786, startPoint y: 22, endPoint x: 115, endPoint y: 244, distance: 706.4
click at [786, 23] on icon at bounding box center [788, 22] width 15 height 15
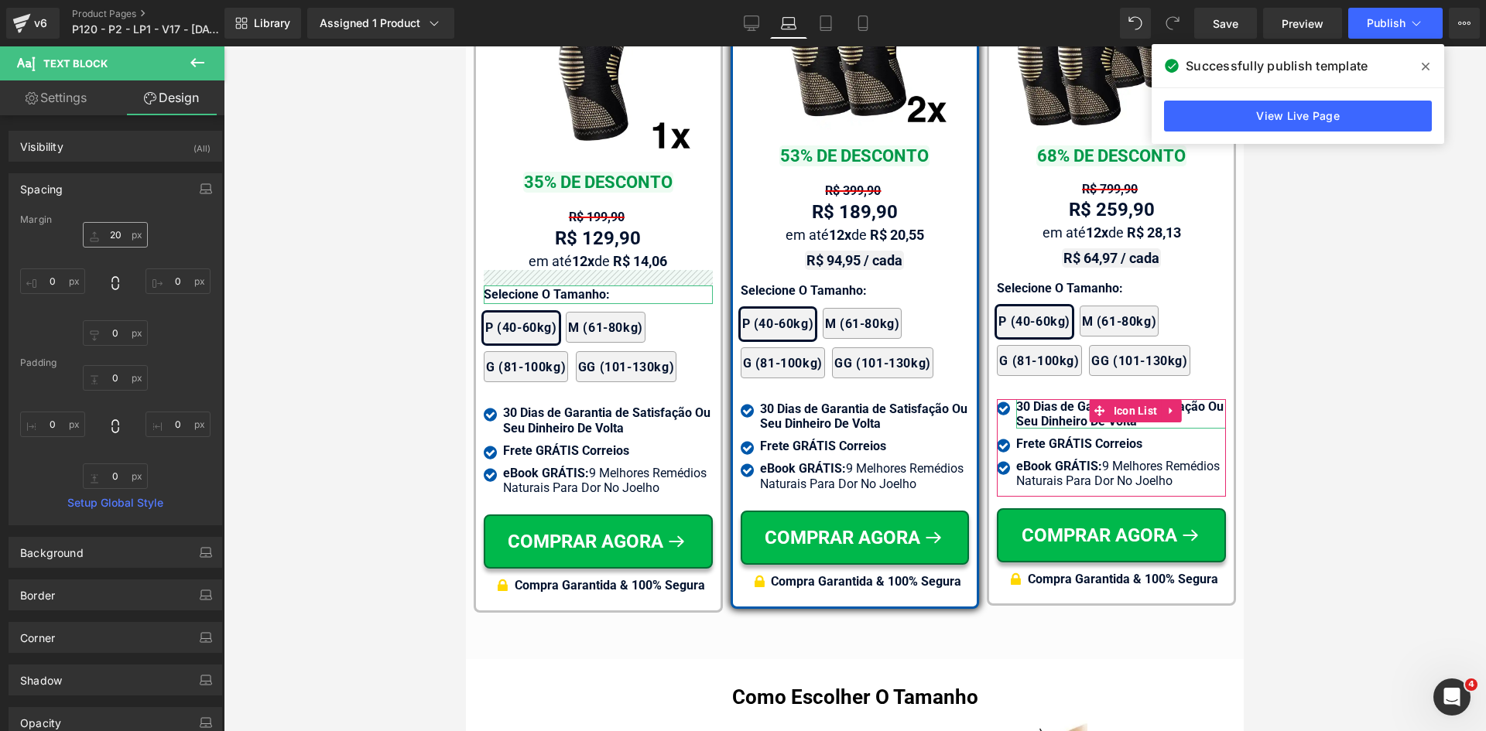
scroll to position [9845, 0]
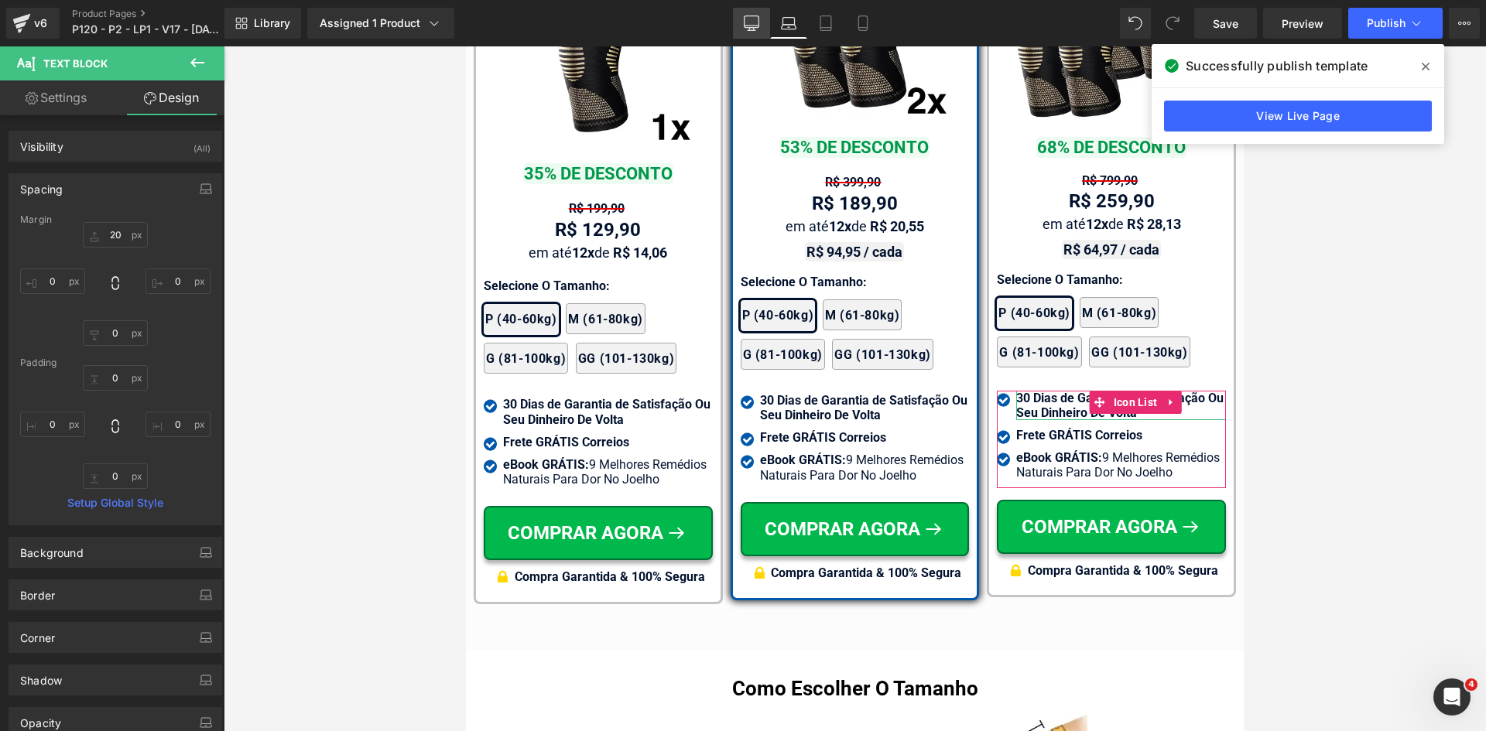
click at [761, 25] on link "Desktop" at bounding box center [751, 23] width 37 height 31
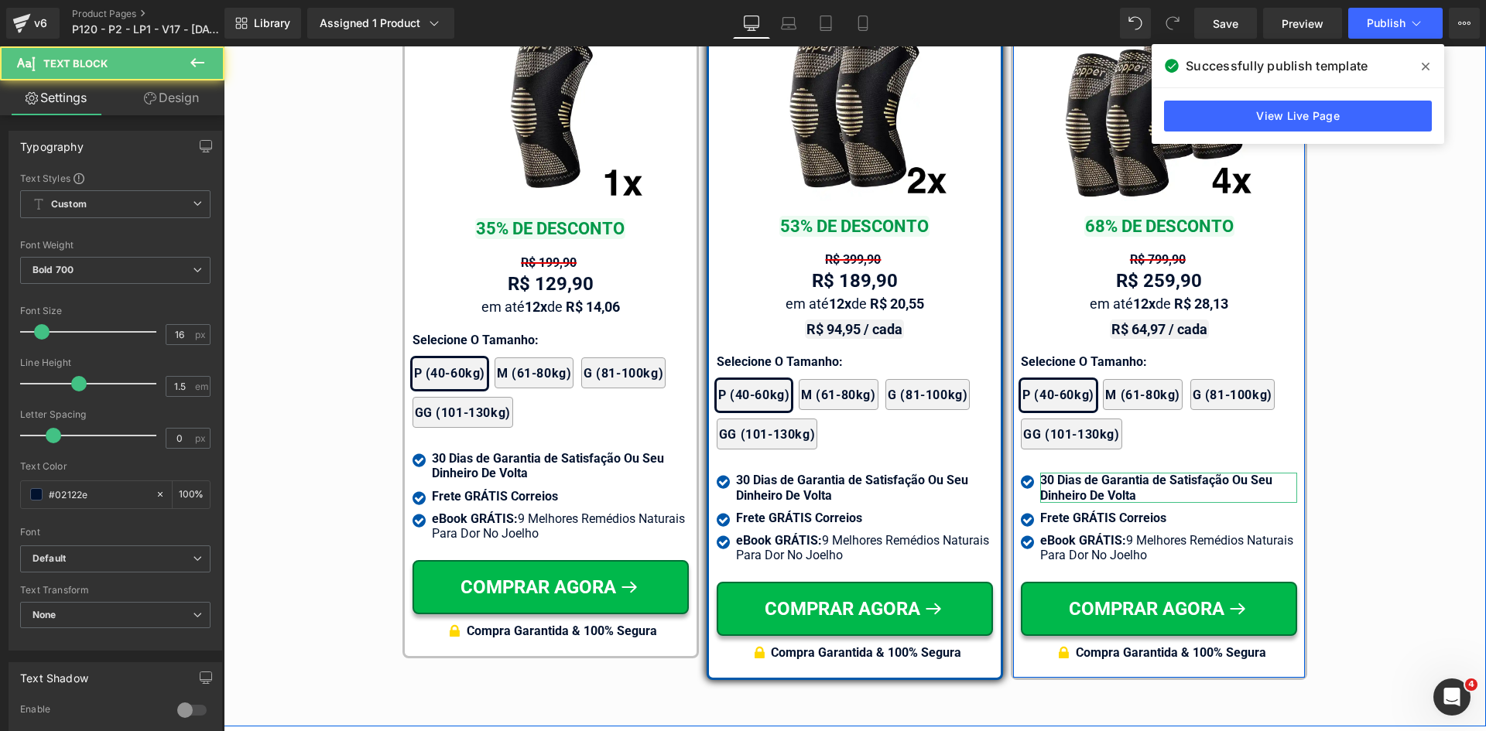
scroll to position [9134, 0]
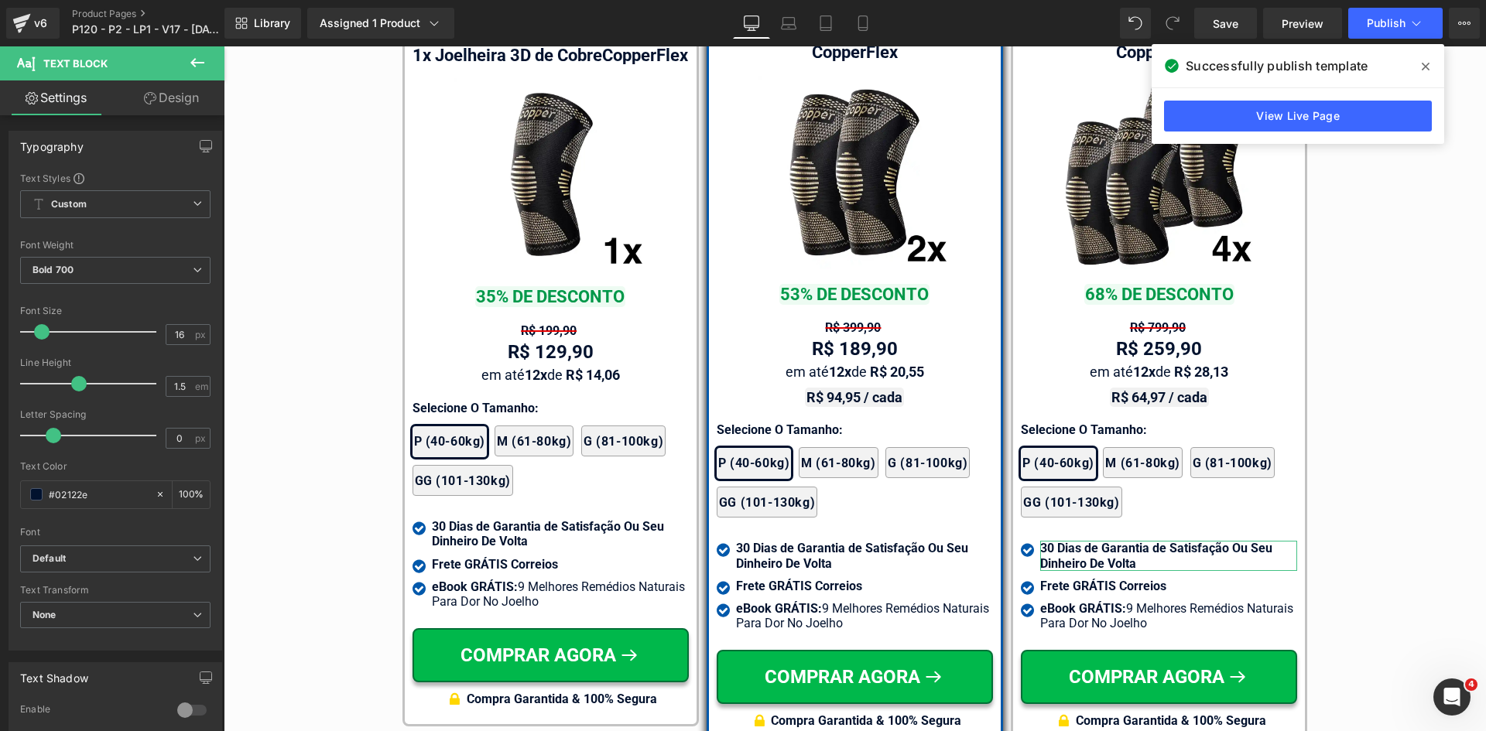
click at [1425, 69] on icon at bounding box center [1425, 66] width 8 height 12
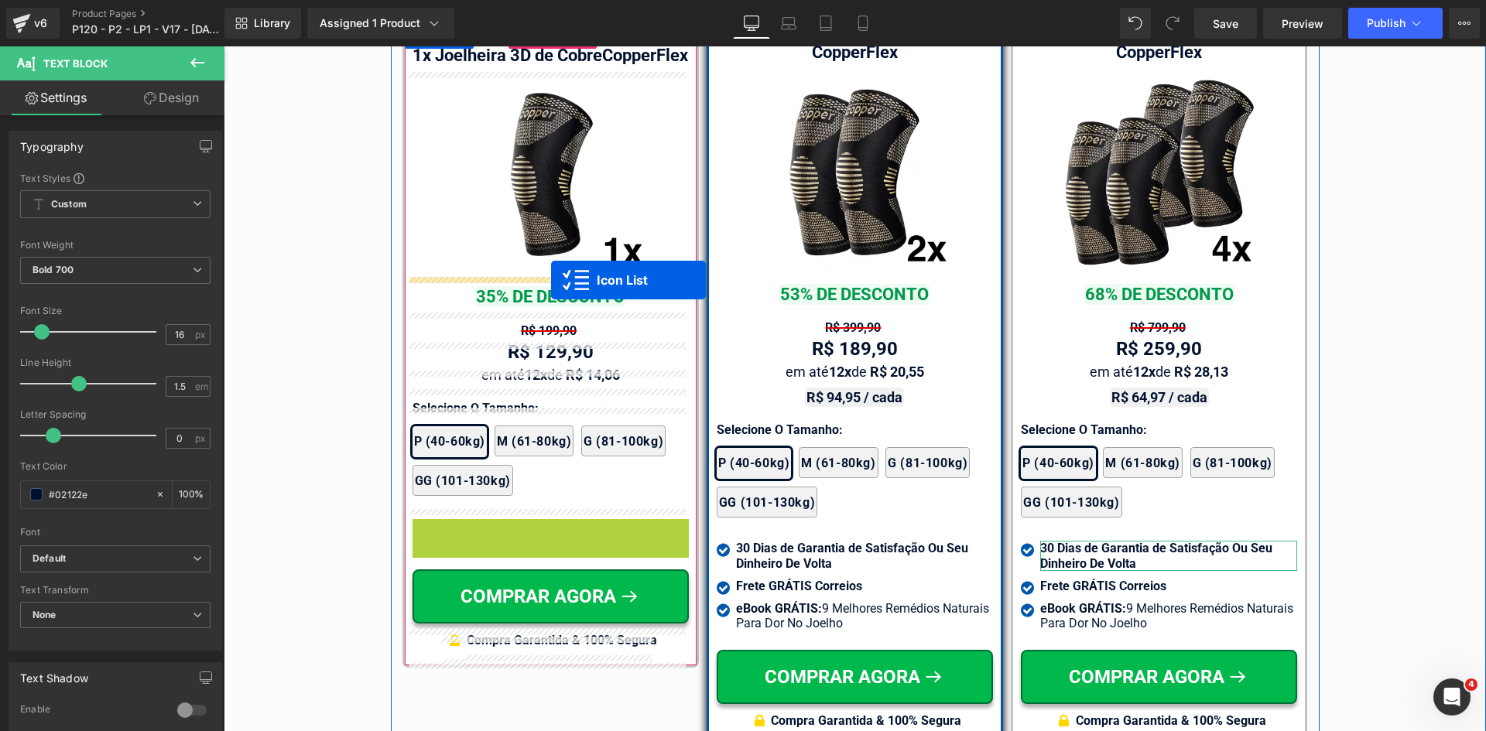
drag, startPoint x: 546, startPoint y: 532, endPoint x: 551, endPoint y: 280, distance: 251.5
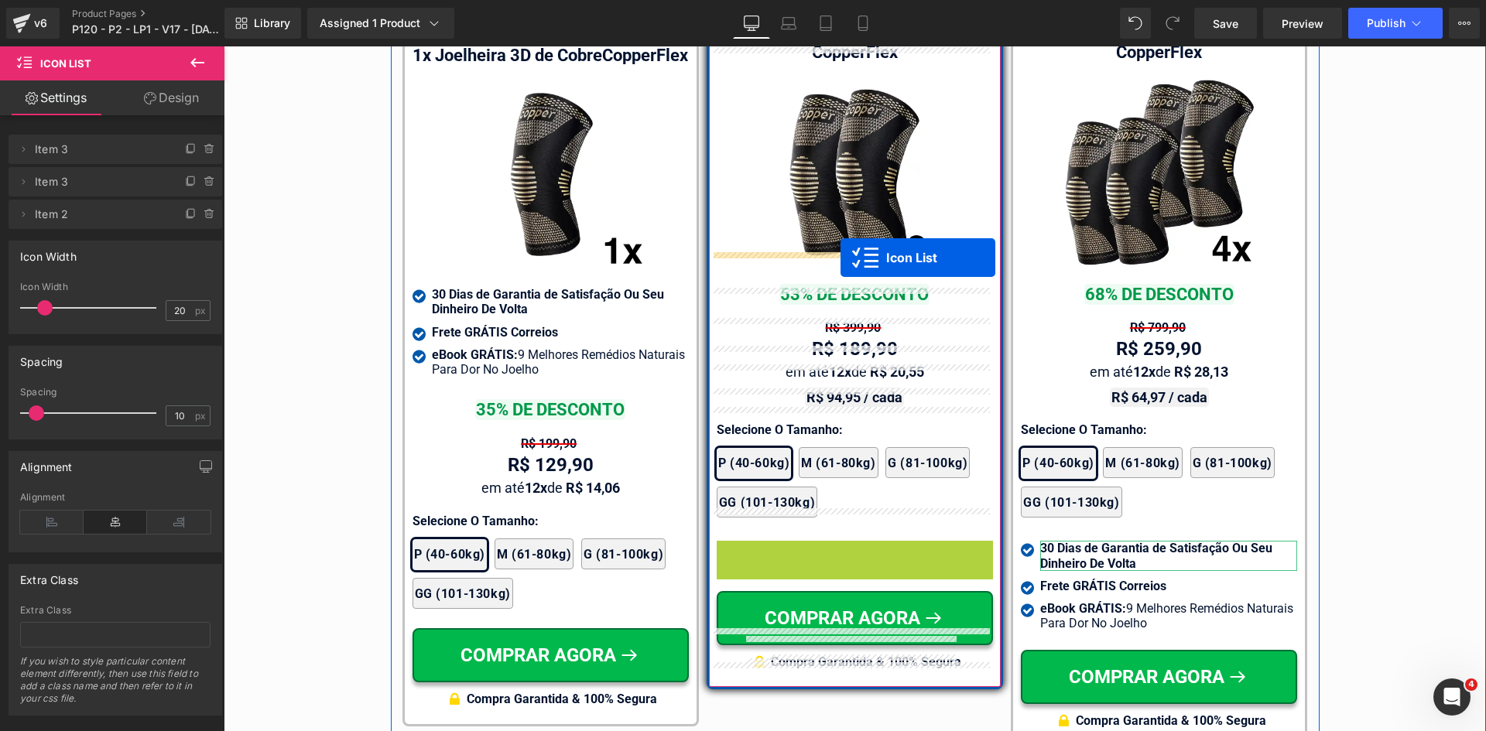
drag, startPoint x: 837, startPoint y: 535, endPoint x: 840, endPoint y: 258, distance: 277.8
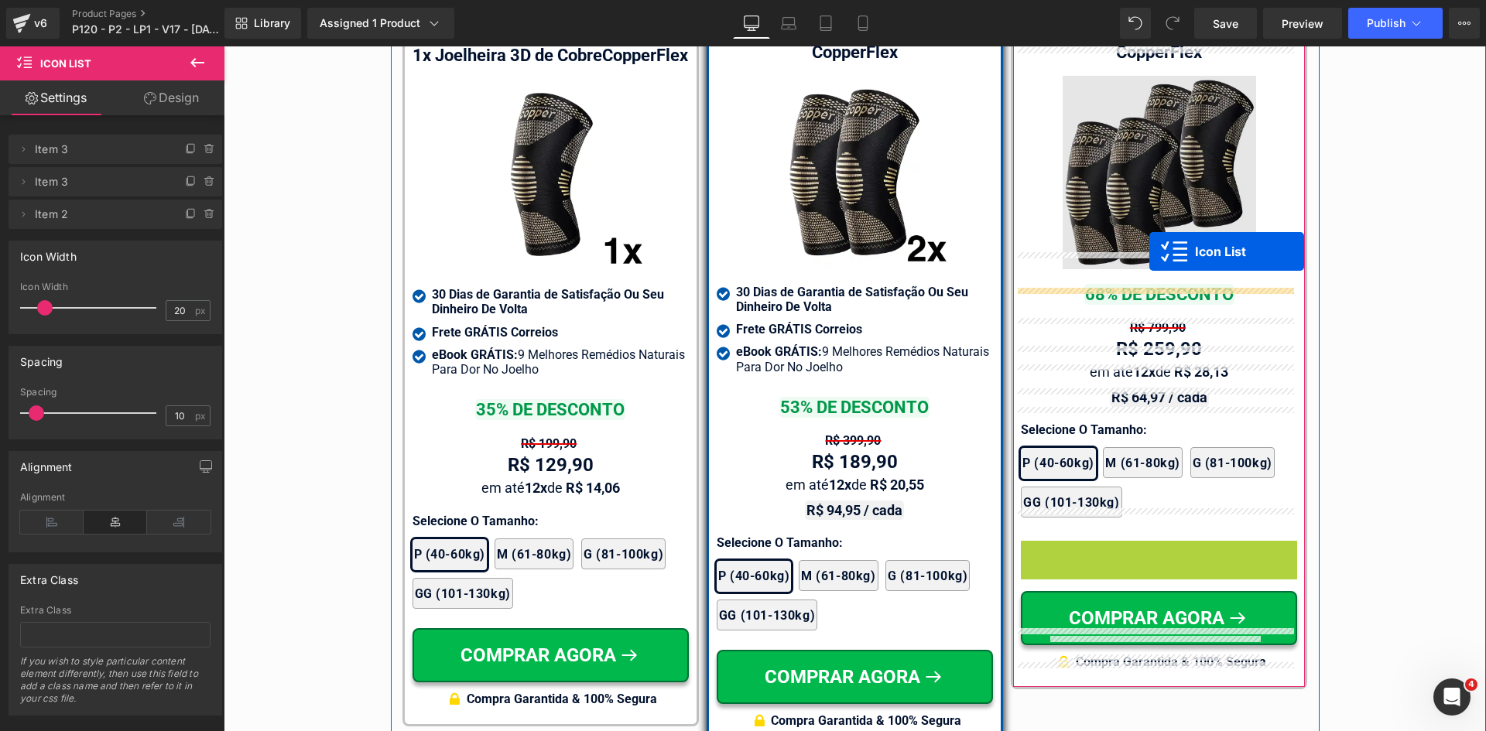
drag, startPoint x: 1151, startPoint y: 535, endPoint x: 1149, endPoint y: 251, distance: 284.0
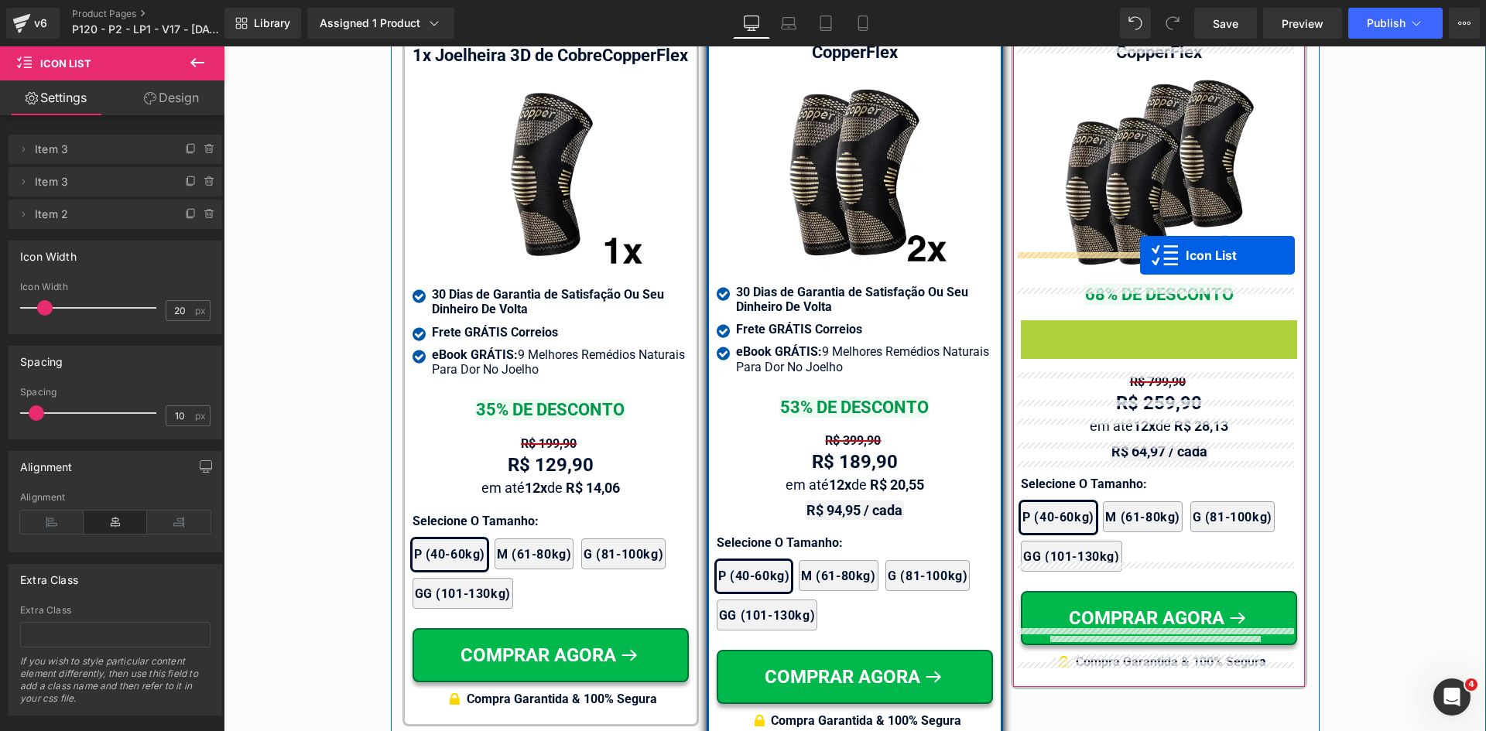
drag, startPoint x: 1147, startPoint y: 316, endPoint x: 1140, endPoint y: 255, distance: 61.6
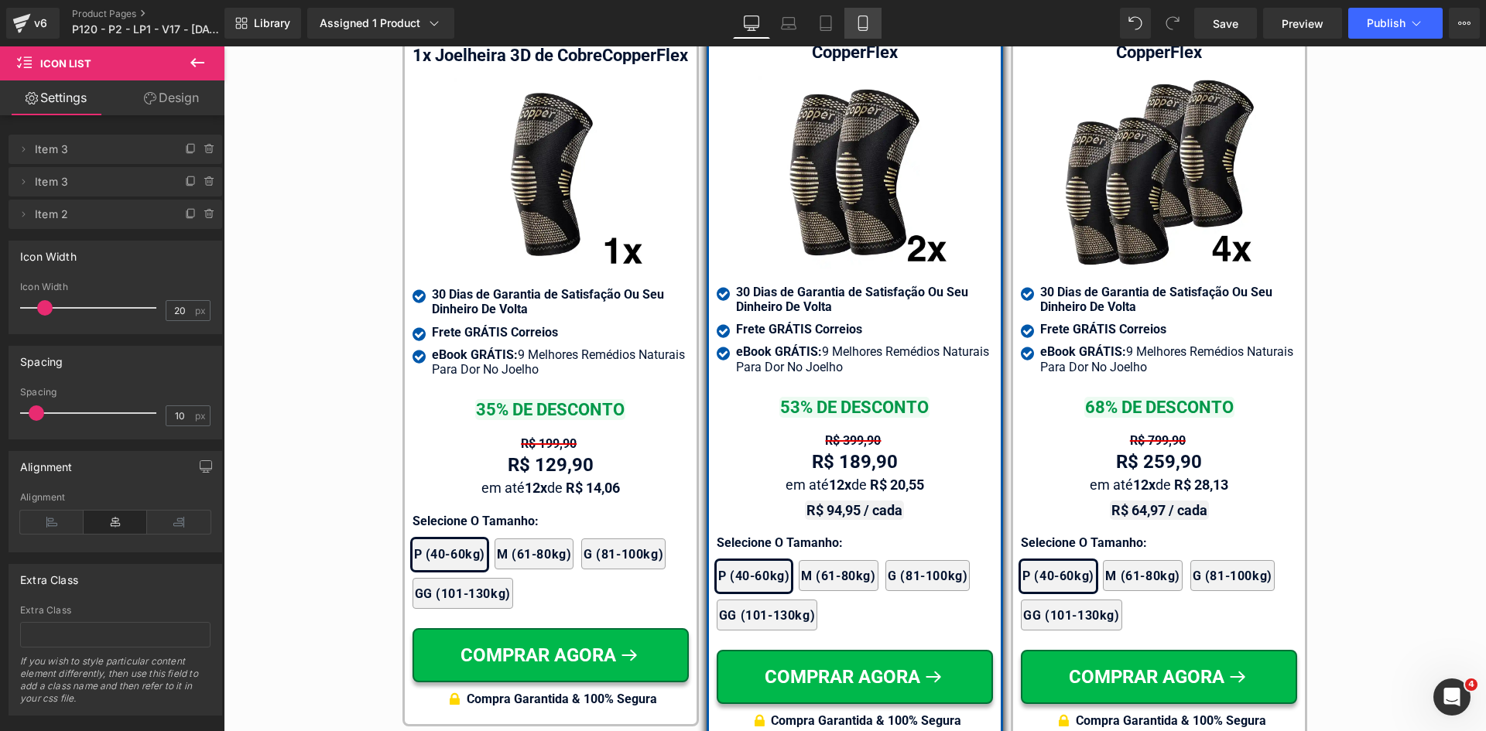
click at [867, 20] on icon at bounding box center [862, 22] width 15 height 15
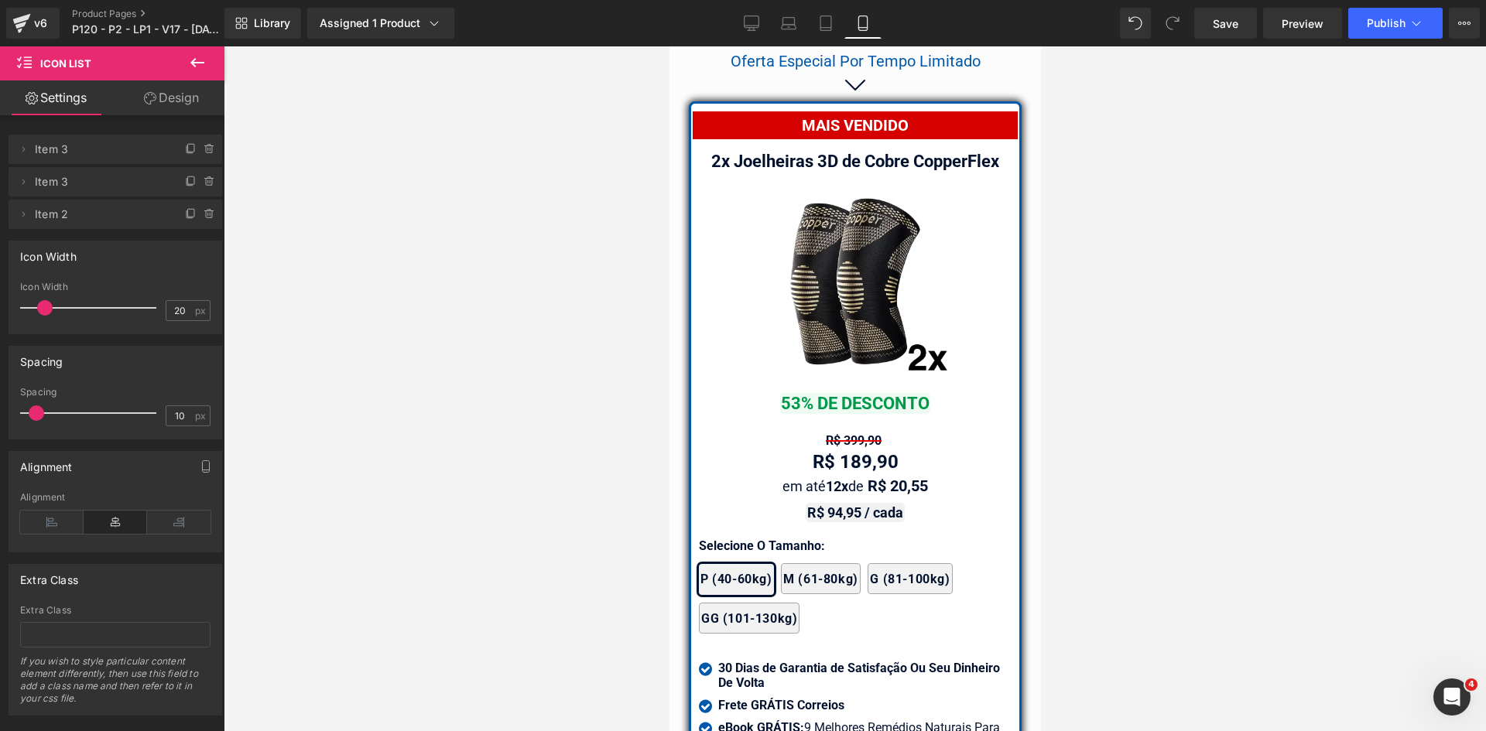
scroll to position [13785, 0]
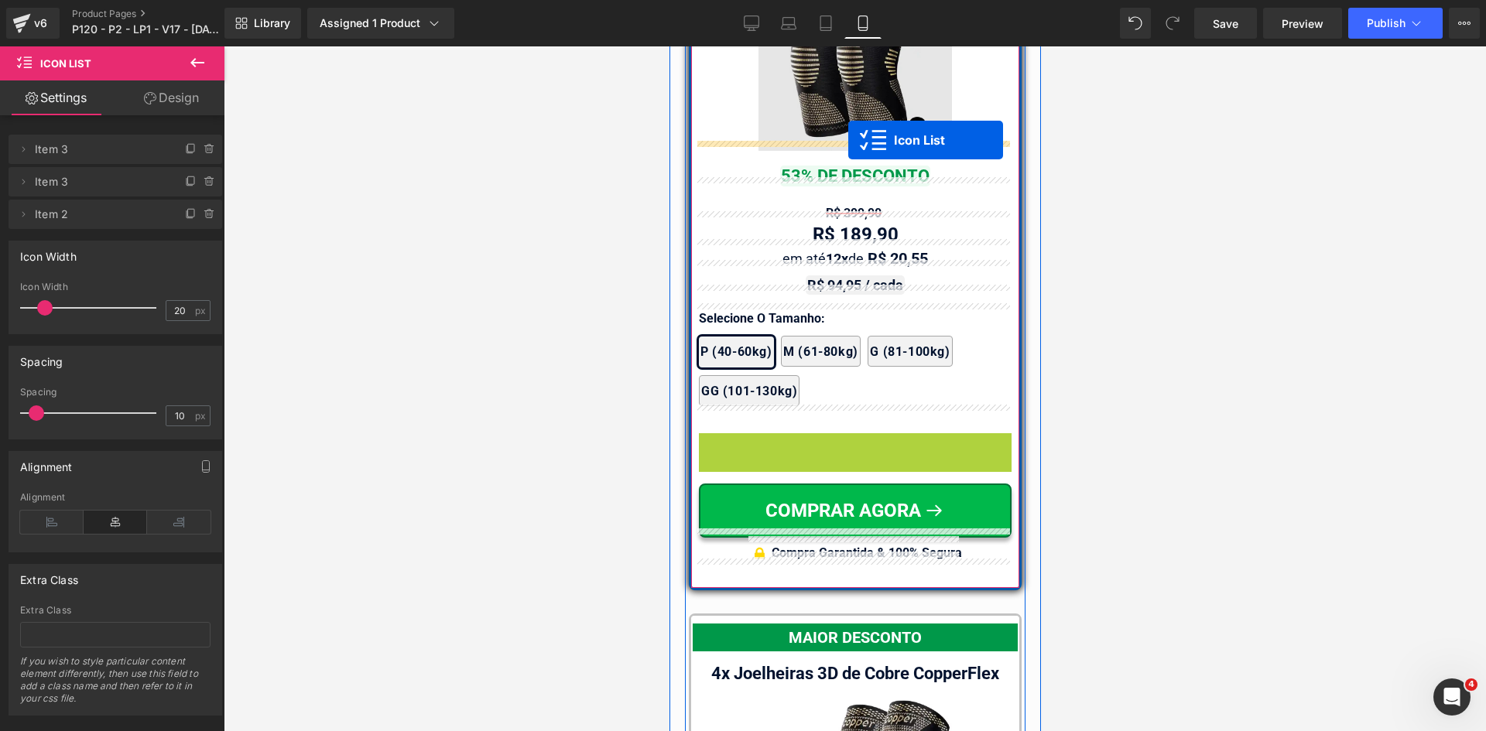
drag, startPoint x: 851, startPoint y: 398, endPoint x: 847, endPoint y: 140, distance: 257.7
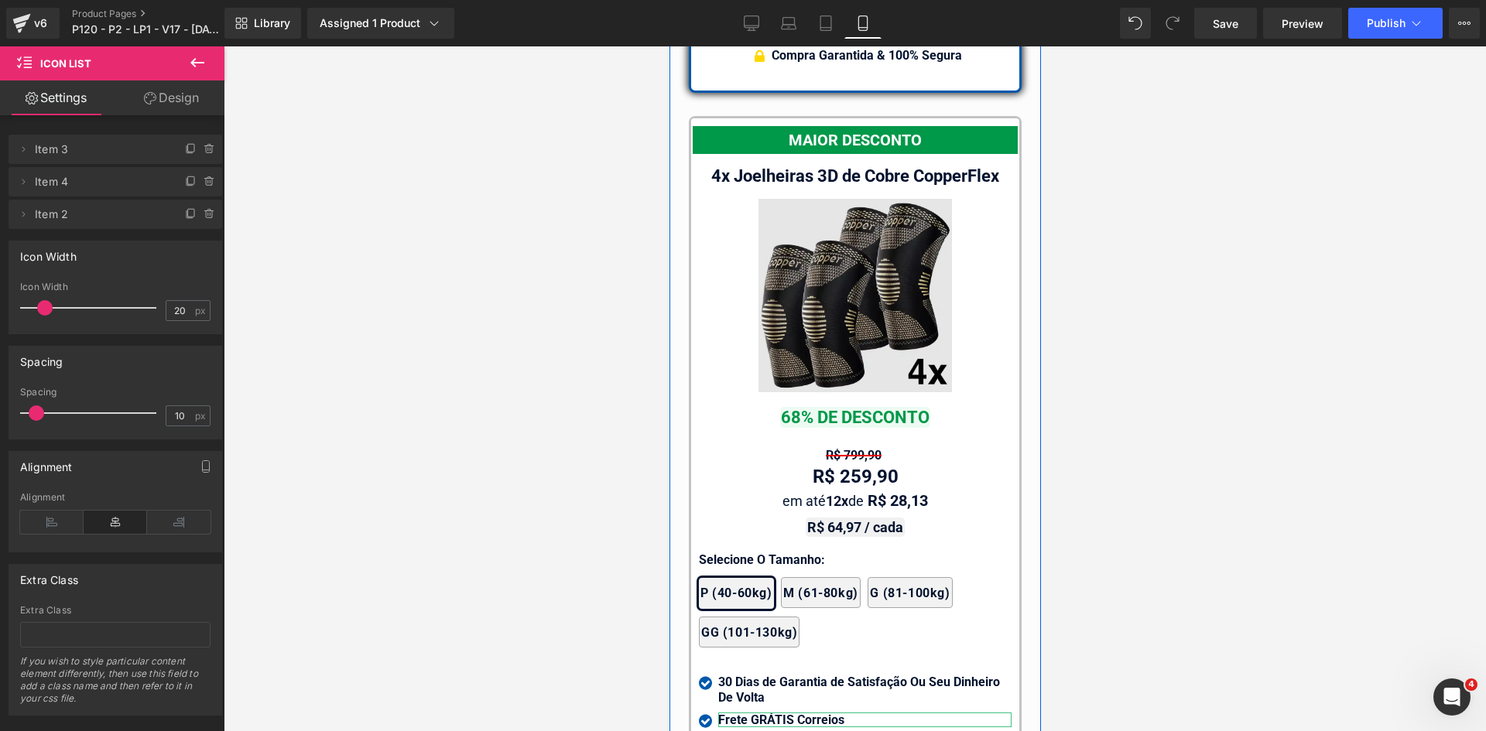
scroll to position [14559, 0]
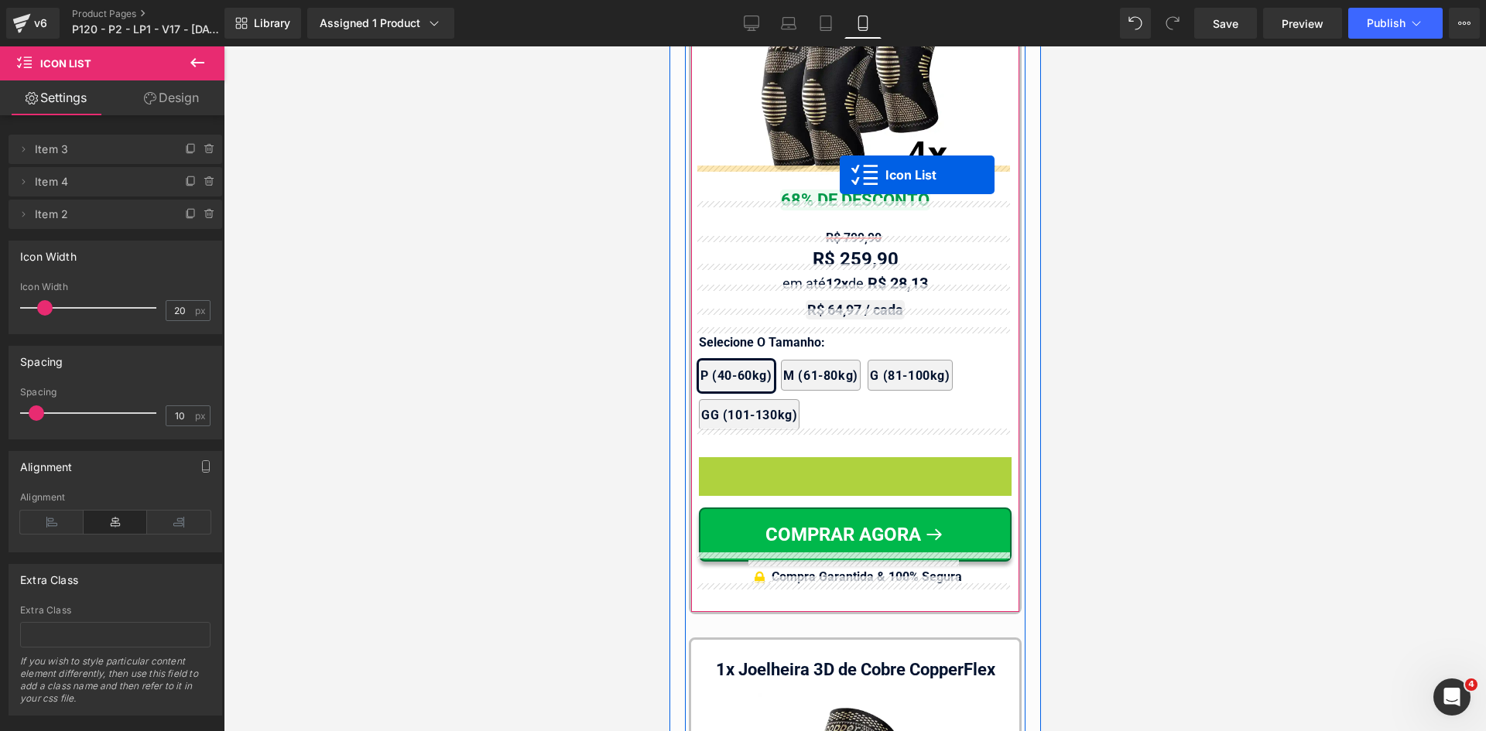
drag, startPoint x: 850, startPoint y: 454, endPoint x: 839, endPoint y: 175, distance: 279.5
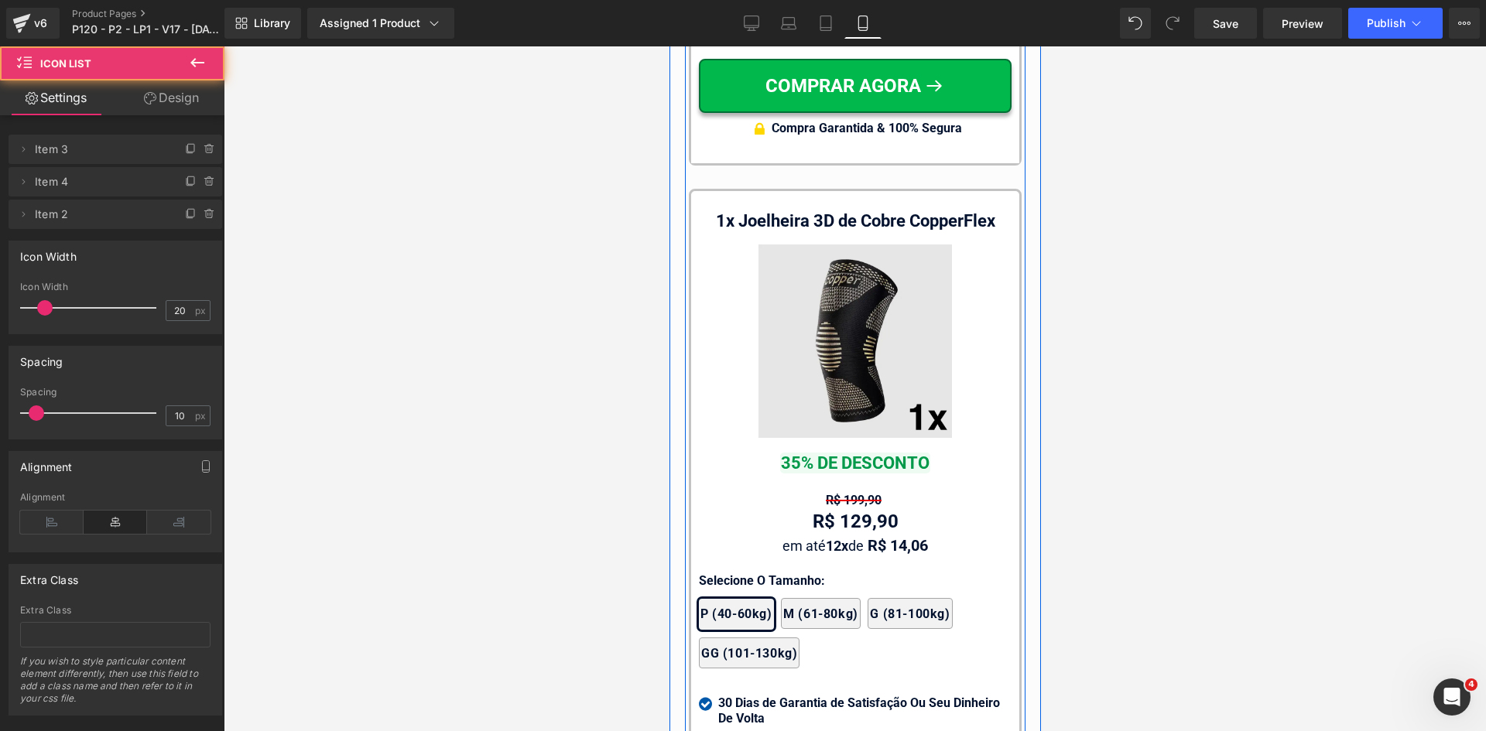
scroll to position [15101, 0]
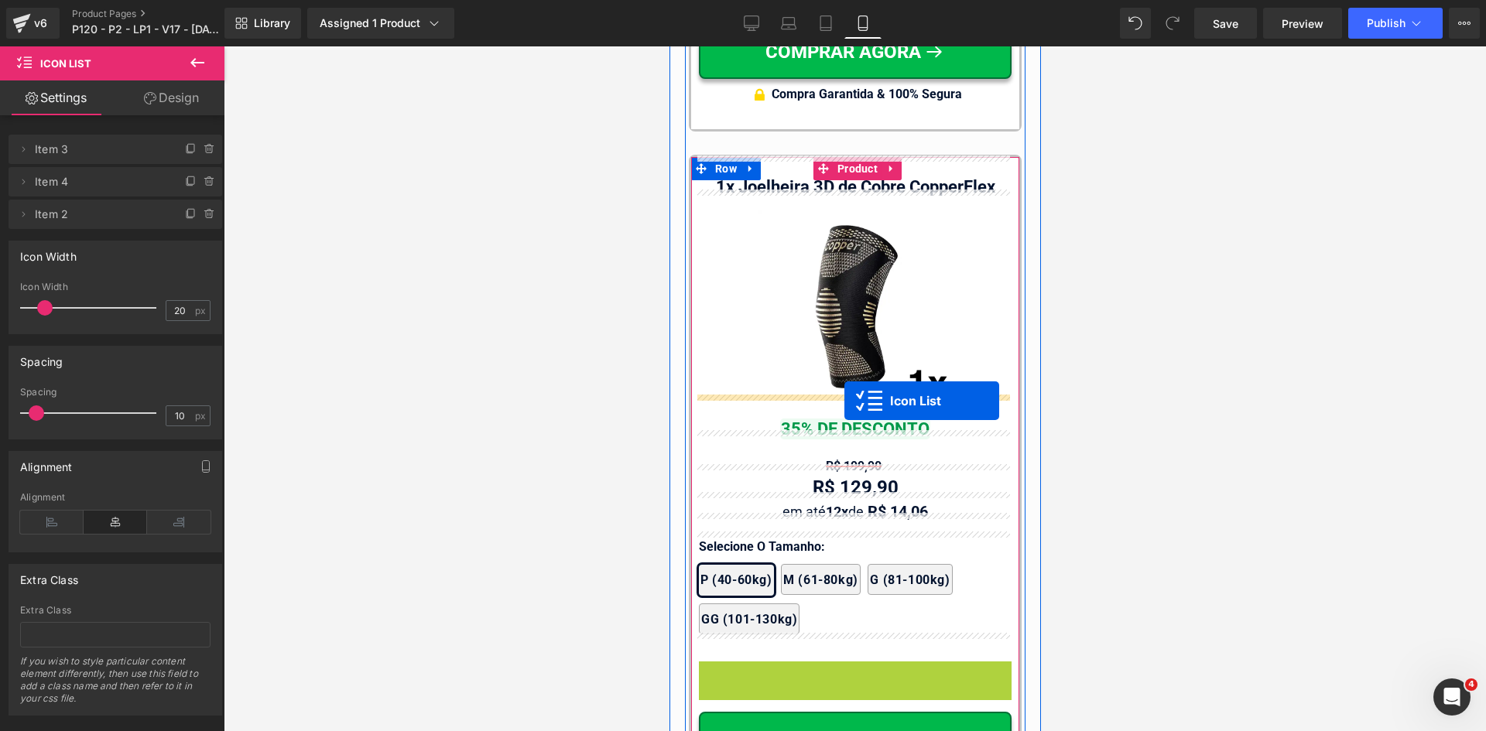
drag, startPoint x: 852, startPoint y: 638, endPoint x: 843, endPoint y: 400, distance: 237.7
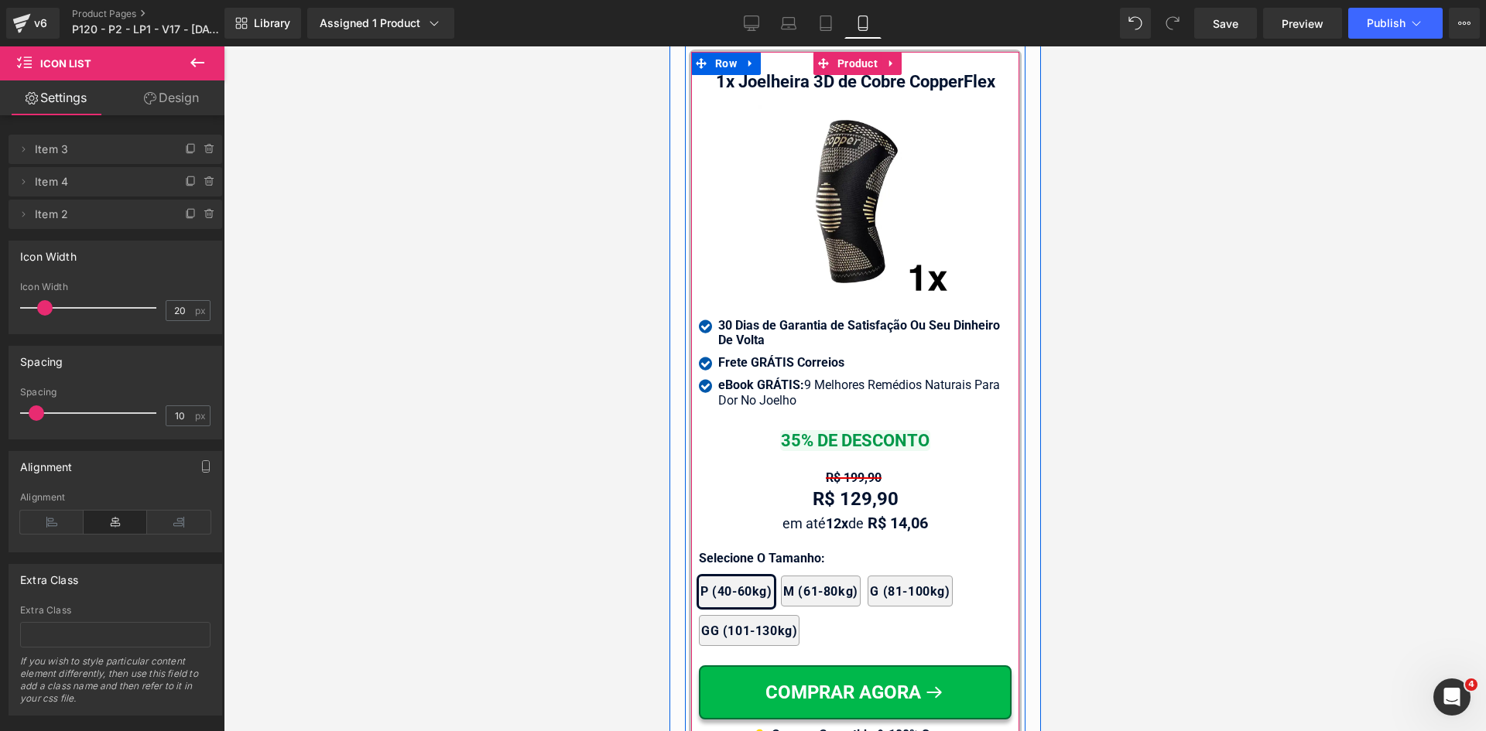
scroll to position [15333, 0]
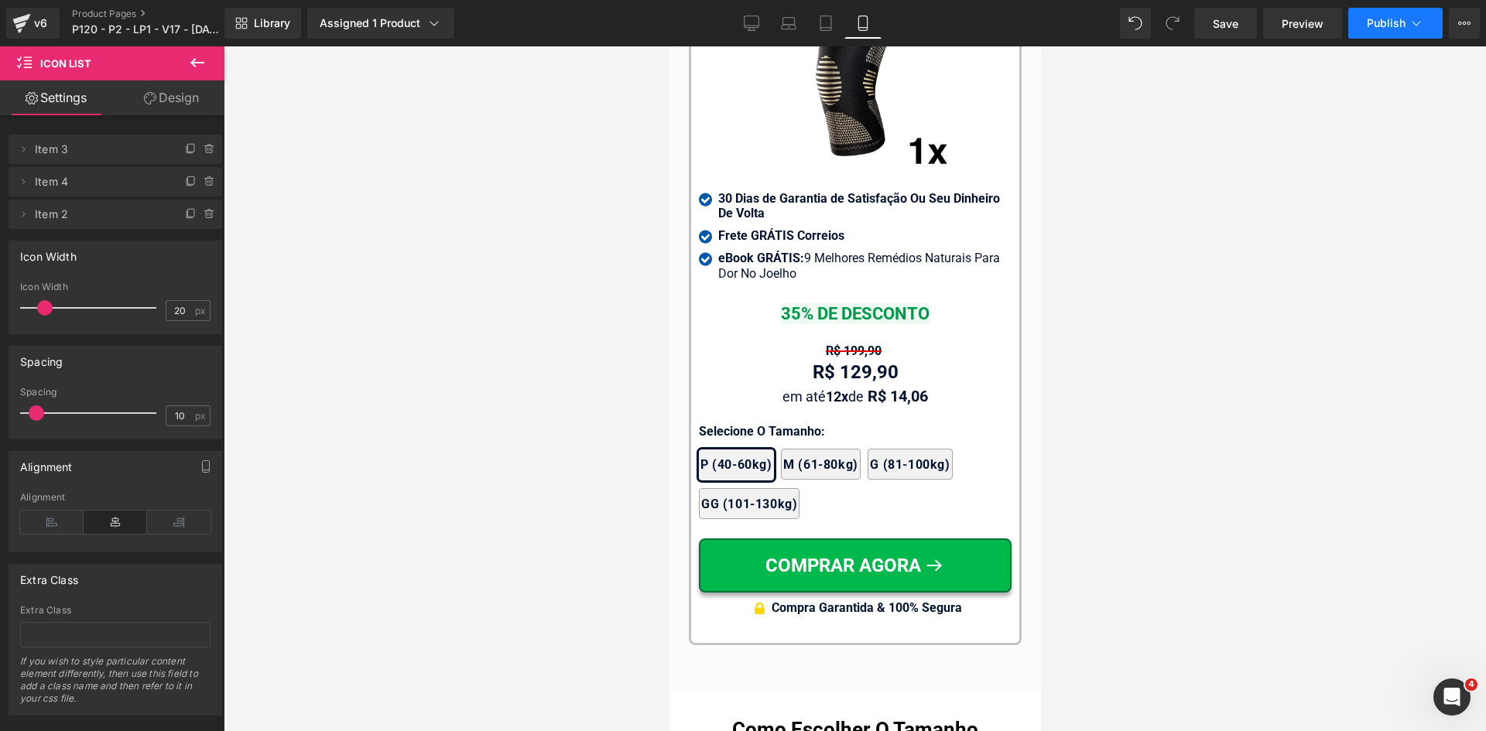
click at [1394, 28] on span "Publish" at bounding box center [1385, 23] width 39 height 12
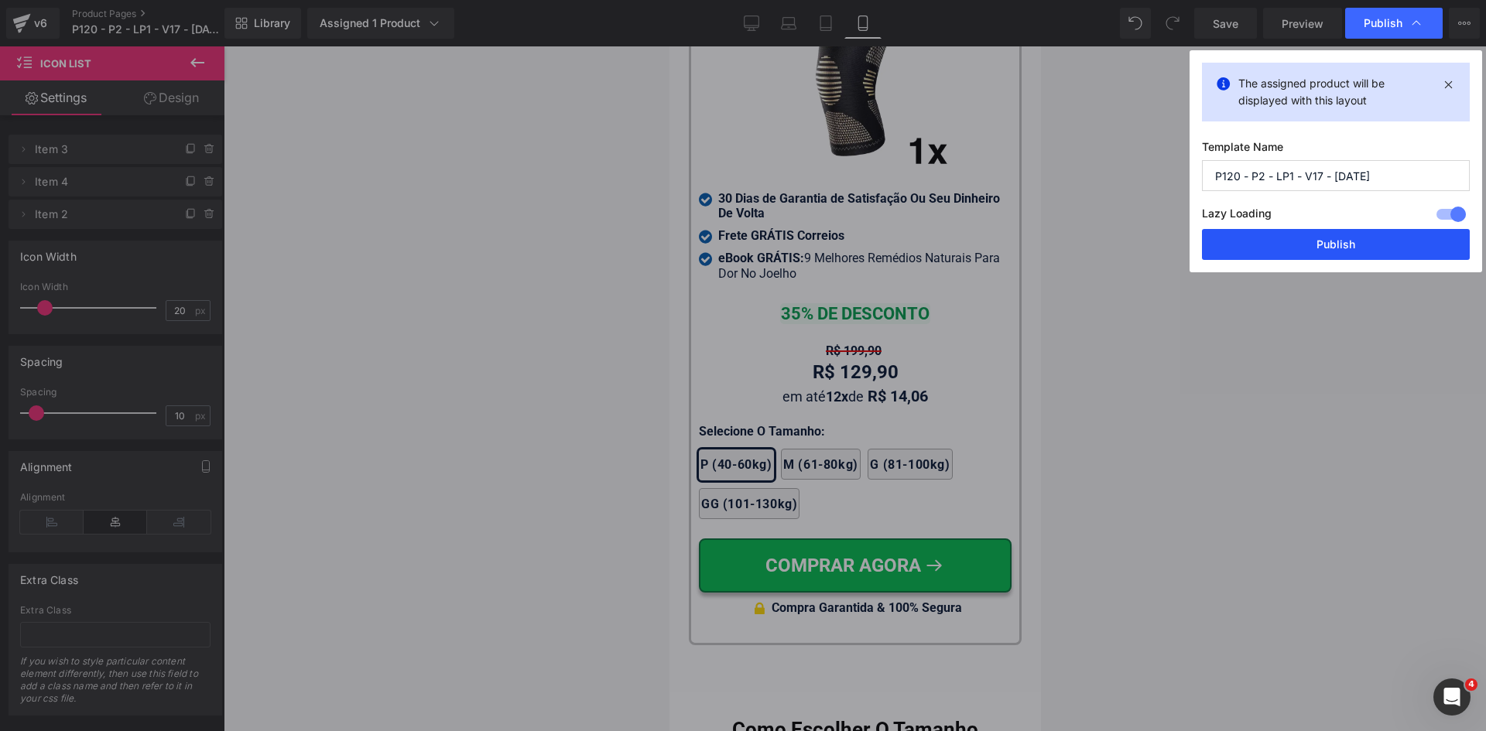
click at [1336, 244] on button "Publish" at bounding box center [1336, 244] width 268 height 31
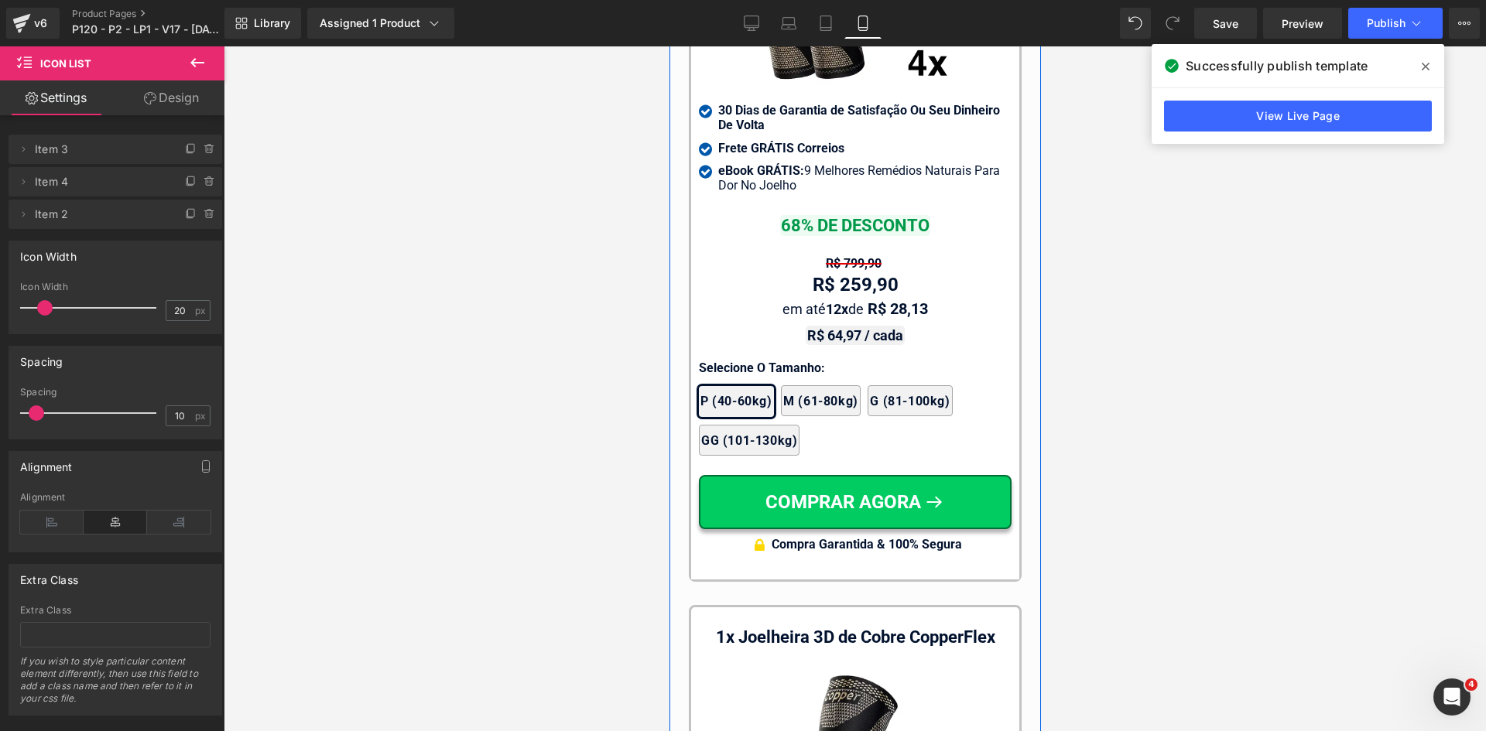
scroll to position [14482, 0]
